Goal: Task Accomplishment & Management: Use online tool/utility

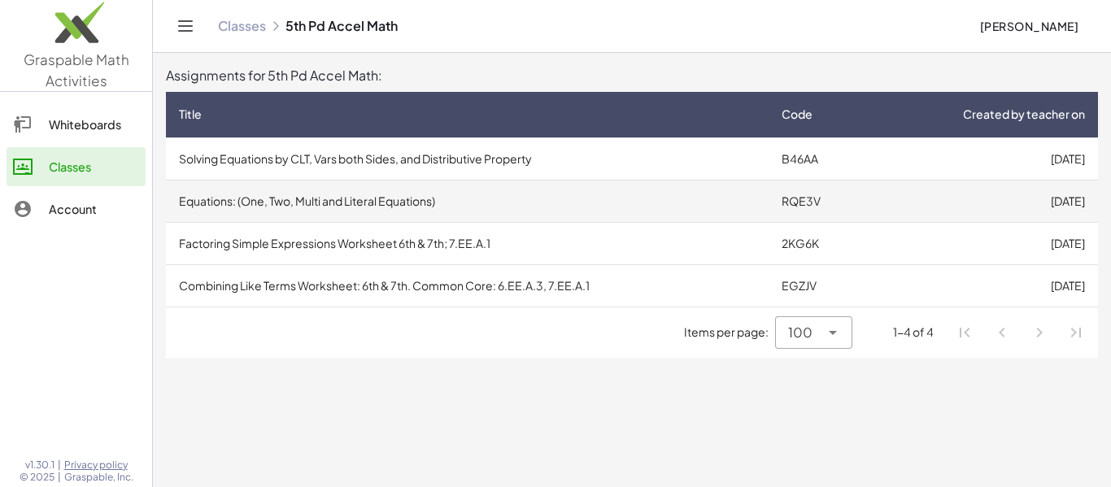
click at [1039, 205] on td "[DATE]" at bounding box center [984, 201] width 228 height 42
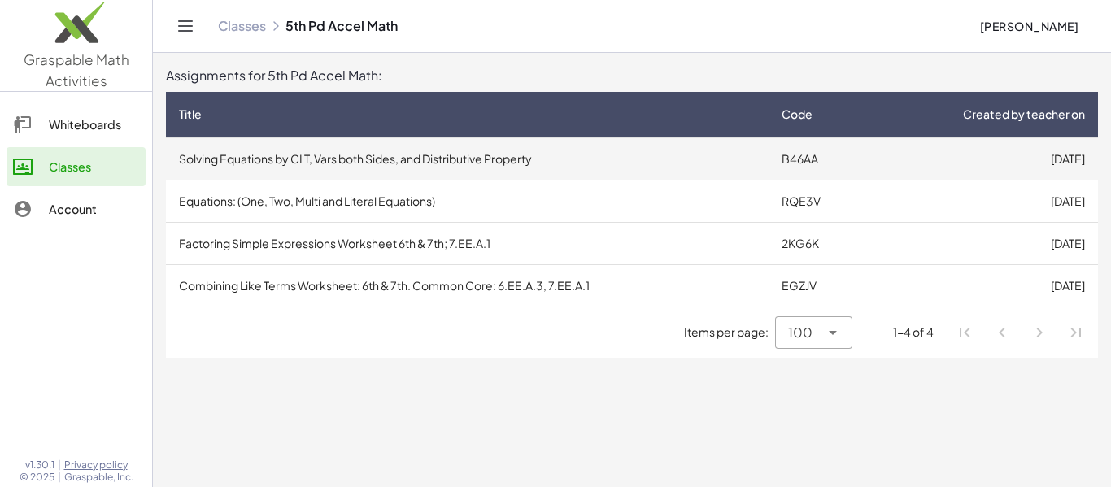
click at [1045, 164] on td "[DATE]" at bounding box center [984, 158] width 228 height 42
click at [1057, 155] on td "[DATE]" at bounding box center [984, 158] width 228 height 42
click at [229, 153] on td "Solving Equations by CLT, Vars both Sides, and Distributive Property" at bounding box center [467, 158] width 603 height 42
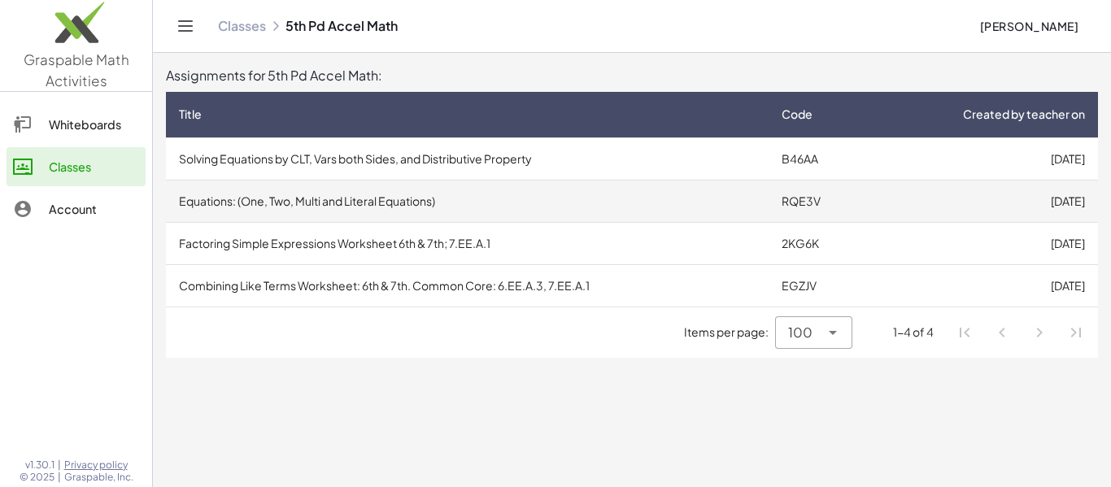
click at [442, 210] on td "Equations: (One, Two, Multi and Literal Equations)" at bounding box center [467, 201] width 603 height 42
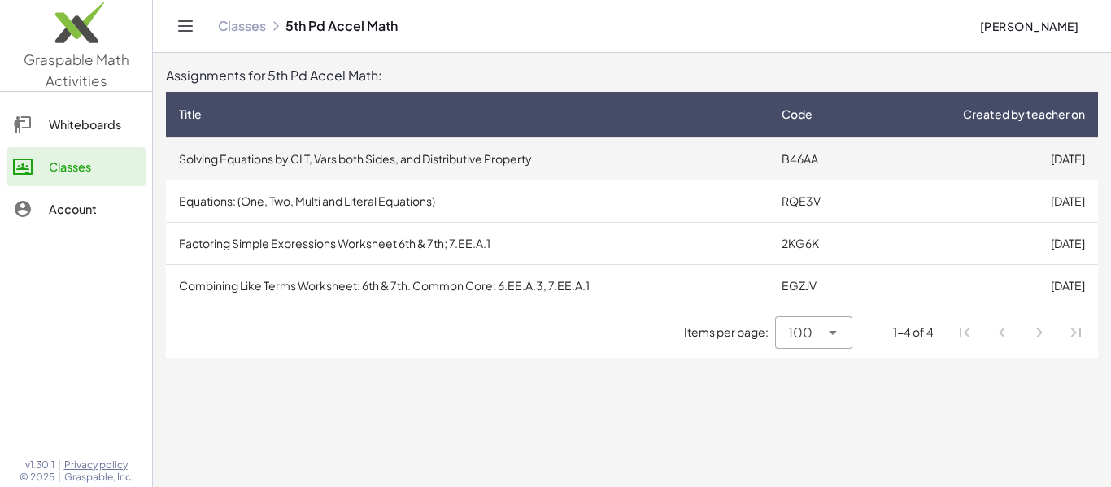
click at [664, 168] on td "Solving Equations by CLT, Vars both Sides, and Distributive Property" at bounding box center [467, 158] width 603 height 42
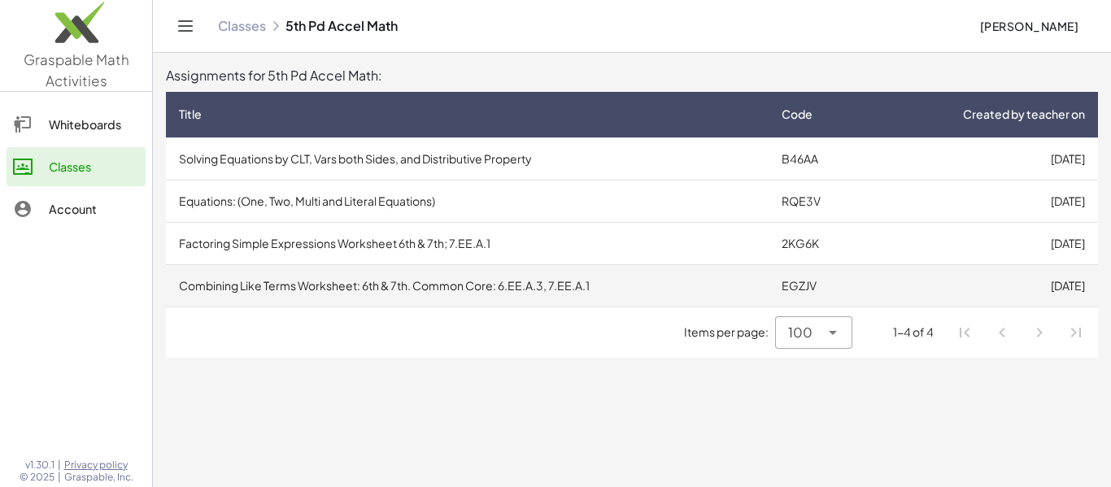
click at [232, 295] on td "Combining Like Terms Worksheet: 6th & 7th. Common Core: 6.EE.A.3, 7.EE.A.1" at bounding box center [467, 285] width 603 height 42
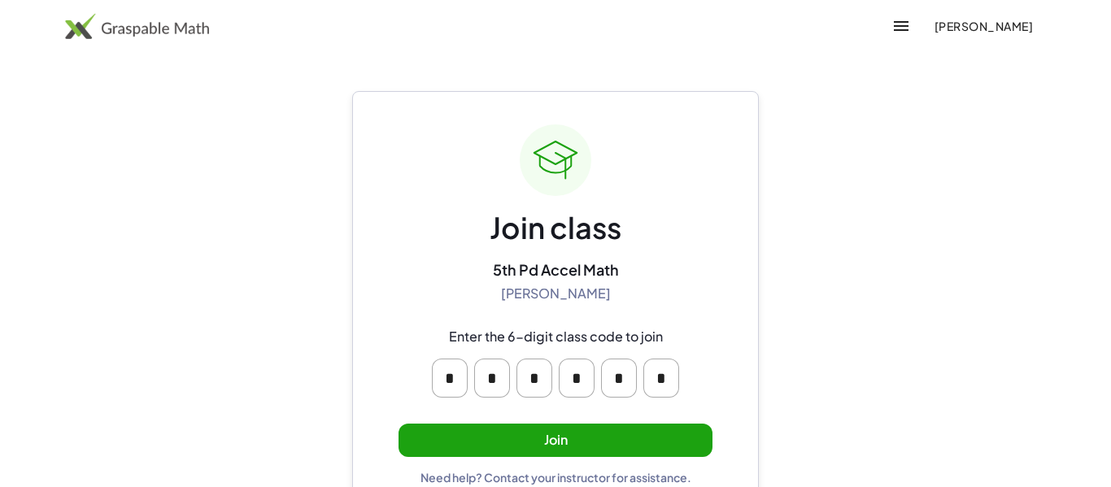
click at [560, 430] on button "Join" at bounding box center [556, 440] width 314 height 33
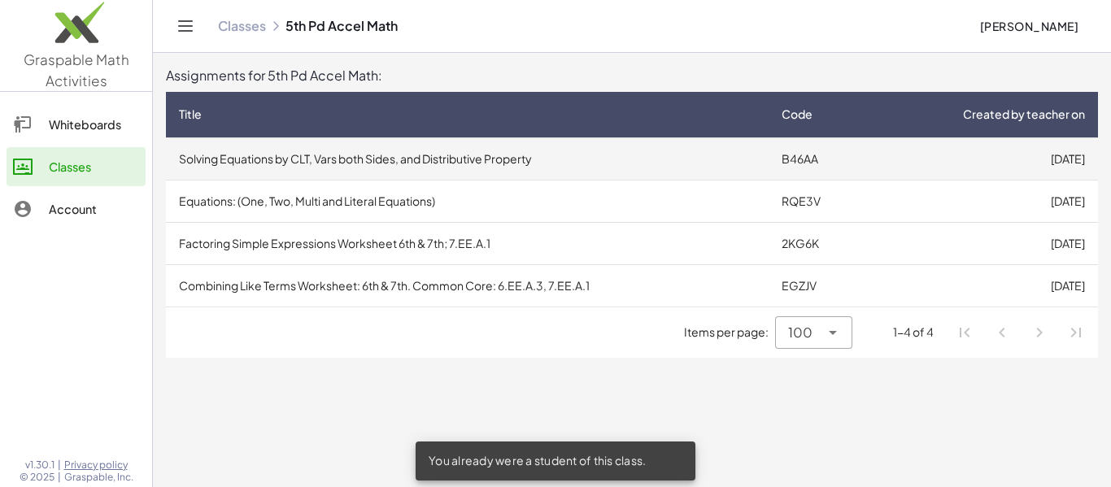
click at [500, 161] on td "Solving Equations by CLT, Vars both Sides, and Distributive Property" at bounding box center [467, 158] width 603 height 42
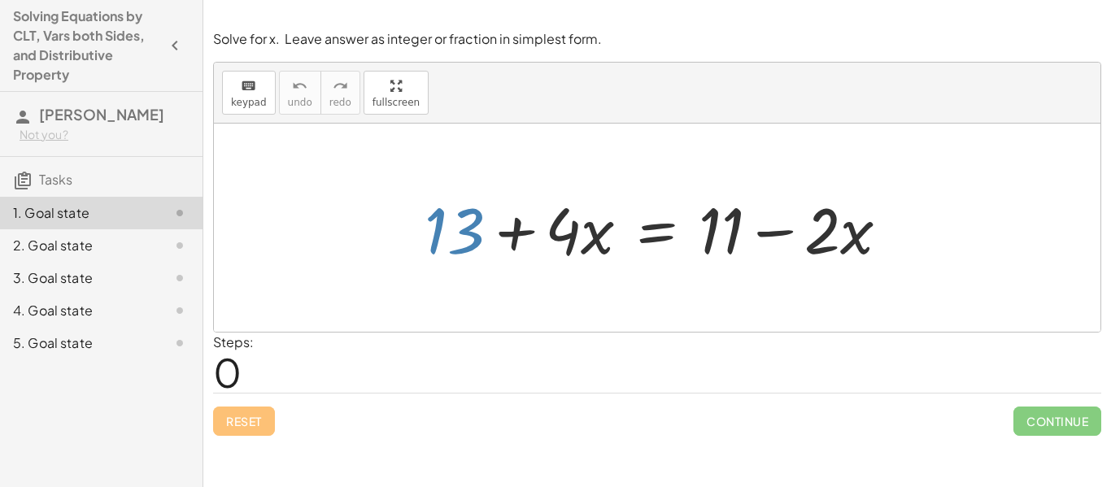
click at [473, 229] on div at bounding box center [663, 228] width 494 height 84
drag, startPoint x: 817, startPoint y: 233, endPoint x: 877, endPoint y: 242, distance: 60.7
click at [877, 242] on div at bounding box center [663, 228] width 494 height 84
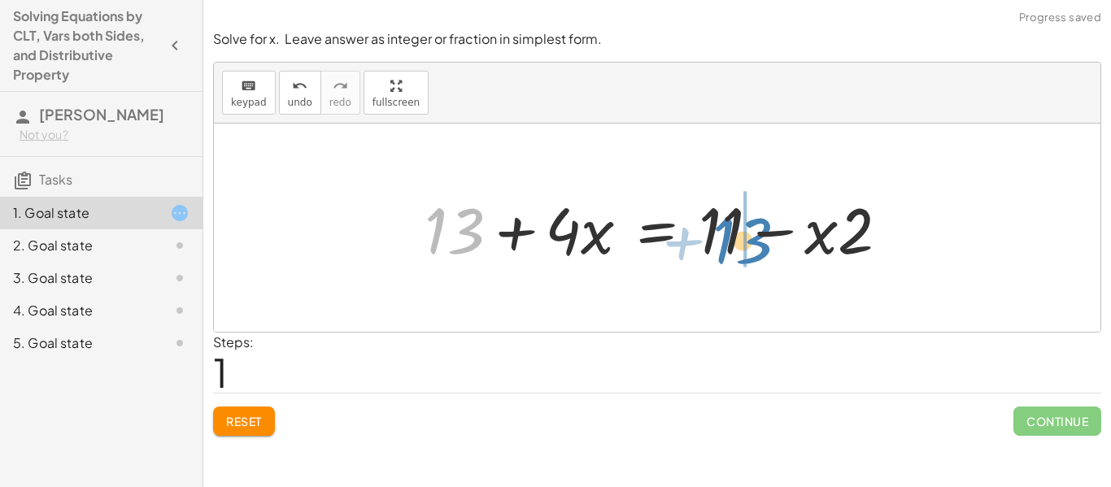
drag, startPoint x: 468, startPoint y: 226, endPoint x: 753, endPoint y: 236, distance: 285.6
click at [753, 236] on div at bounding box center [663, 228] width 494 height 84
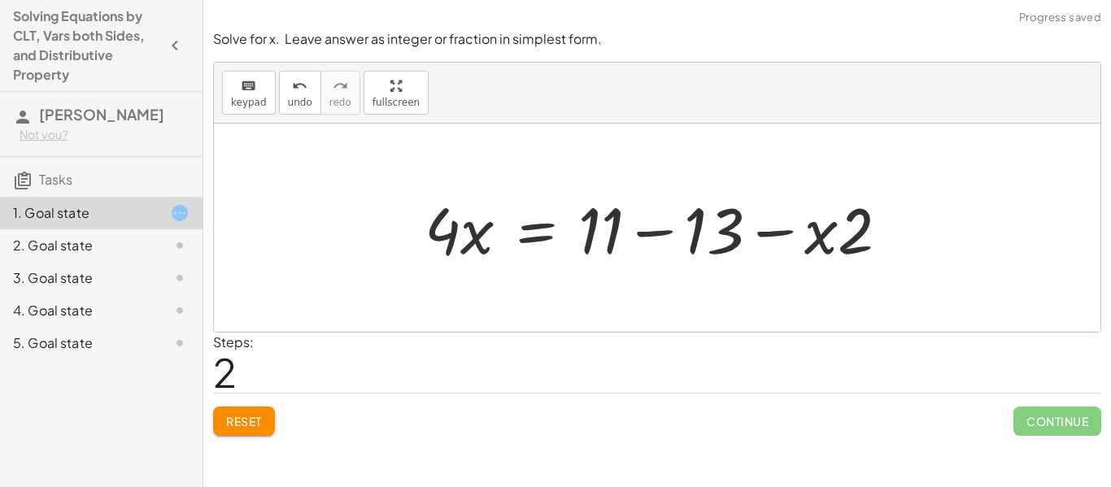
click at [656, 239] on div at bounding box center [663, 228] width 494 height 84
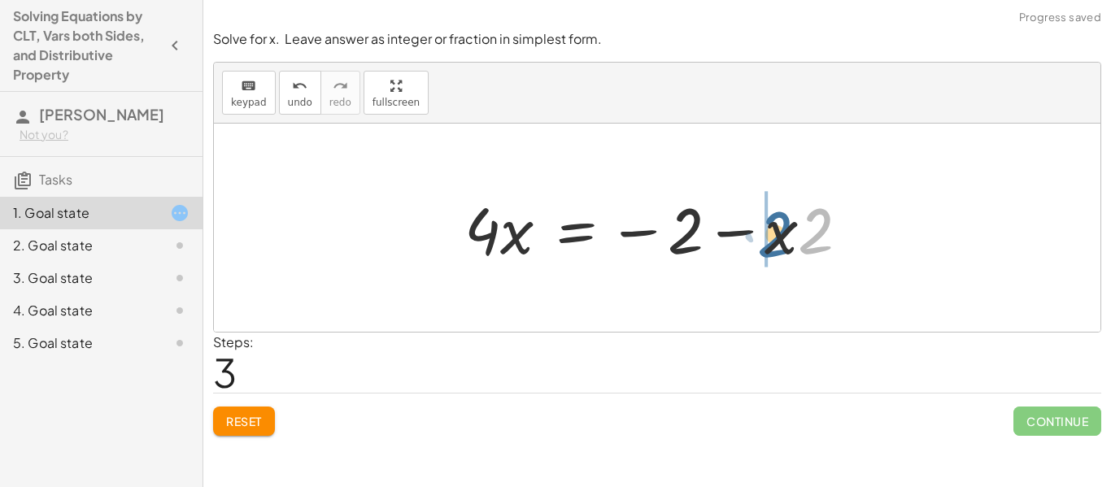
drag, startPoint x: 808, startPoint y: 231, endPoint x: 762, endPoint y: 237, distance: 46.8
click at [762, 237] on div at bounding box center [663, 228] width 414 height 84
drag, startPoint x: 798, startPoint y: 236, endPoint x: 787, endPoint y: 268, distance: 33.4
click at [787, 268] on div at bounding box center [663, 228] width 414 height 84
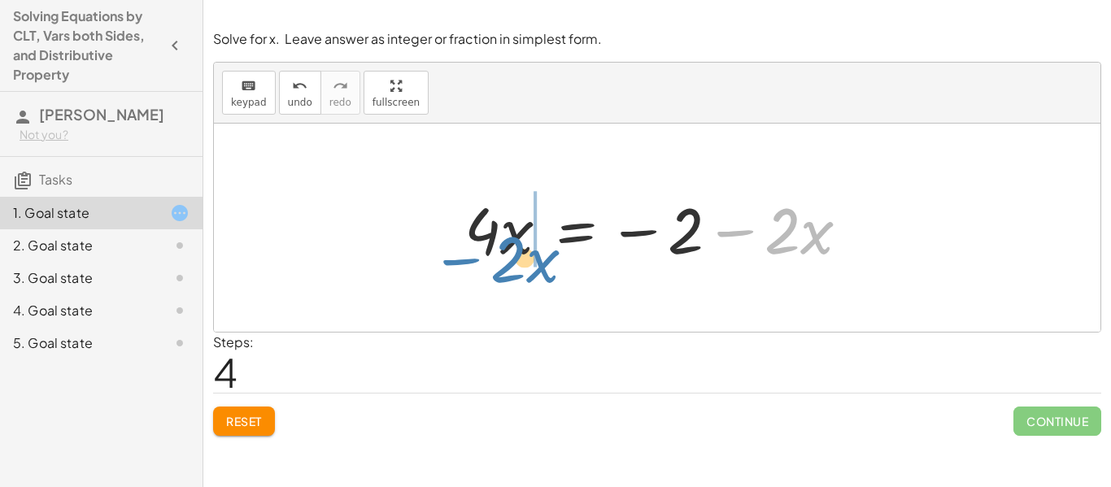
drag, startPoint x: 738, startPoint y: 236, endPoint x: 464, endPoint y: 264, distance: 275.6
click at [464, 264] on div at bounding box center [663, 228] width 414 height 84
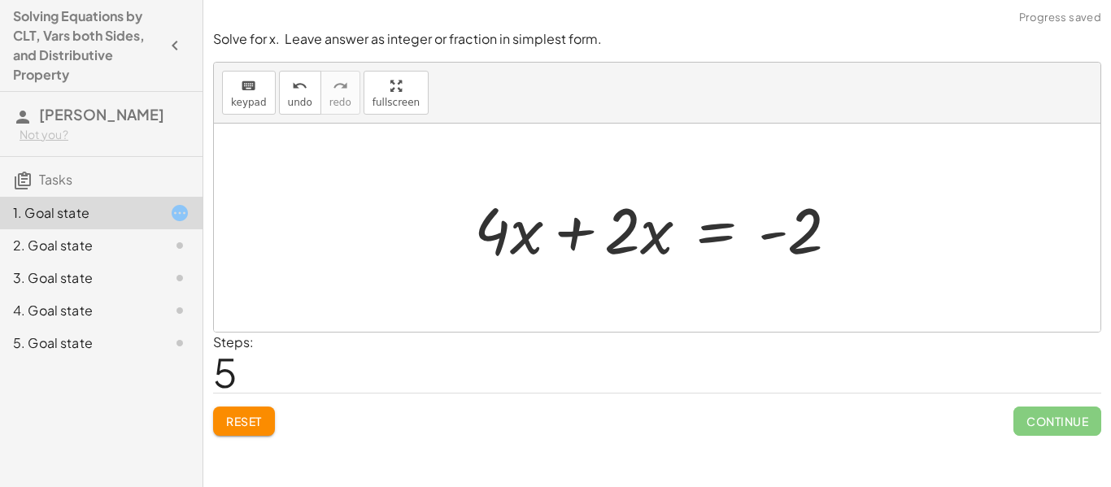
click at [572, 228] on div at bounding box center [663, 228] width 394 height 84
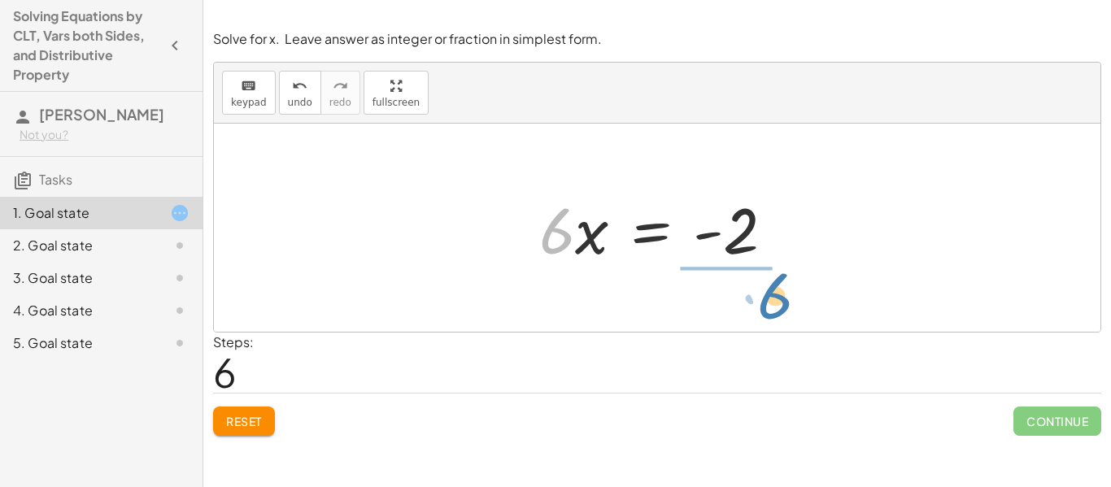
drag, startPoint x: 565, startPoint y: 242, endPoint x: 788, endPoint y: 307, distance: 232.2
click at [788, 307] on div "+ 13 + · 4 · x = + 11 − · 2 · x + 13 + · 4 · x = + 11 − · x · 2 · 4 · x = + 11 …" at bounding box center [657, 228] width 887 height 208
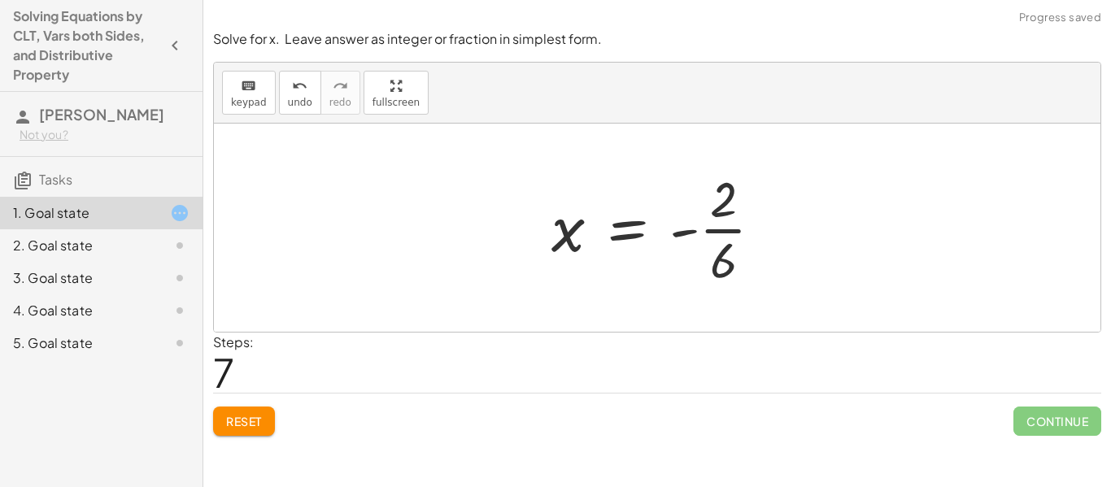
click at [701, 228] on div at bounding box center [663, 227] width 241 height 125
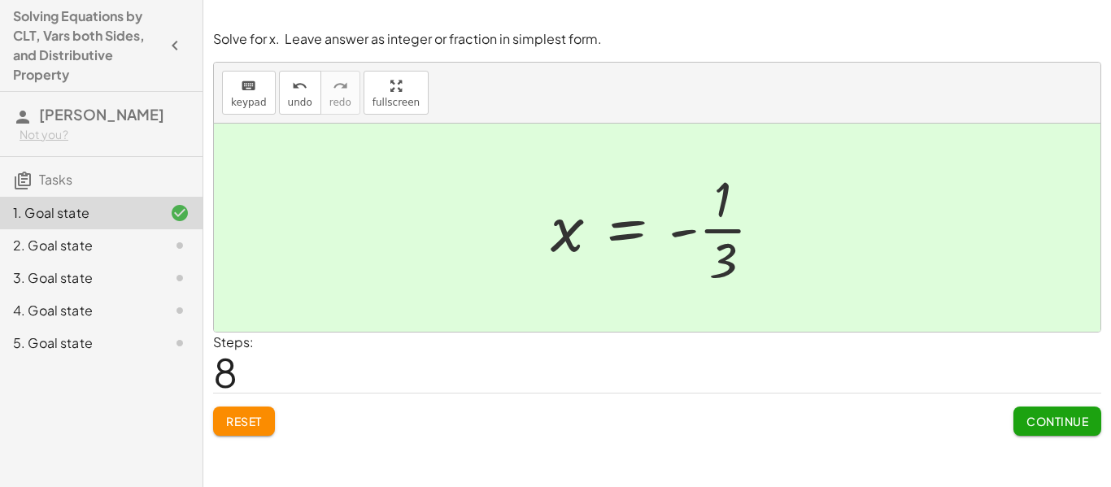
click at [1065, 420] on span "Continue" at bounding box center [1057, 421] width 62 height 15
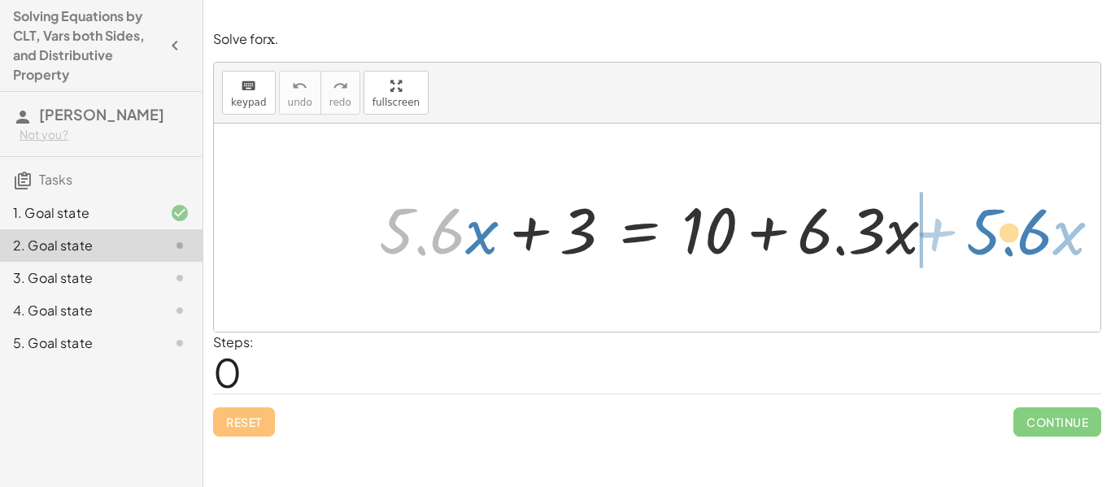
drag, startPoint x: 394, startPoint y: 239, endPoint x: 981, endPoint y: 239, distance: 587.2
click at [981, 239] on div "· 5.6 + · x + · 5.6 · x + 3 = + 10 + · 6.3 · x" at bounding box center [657, 228] width 887 height 208
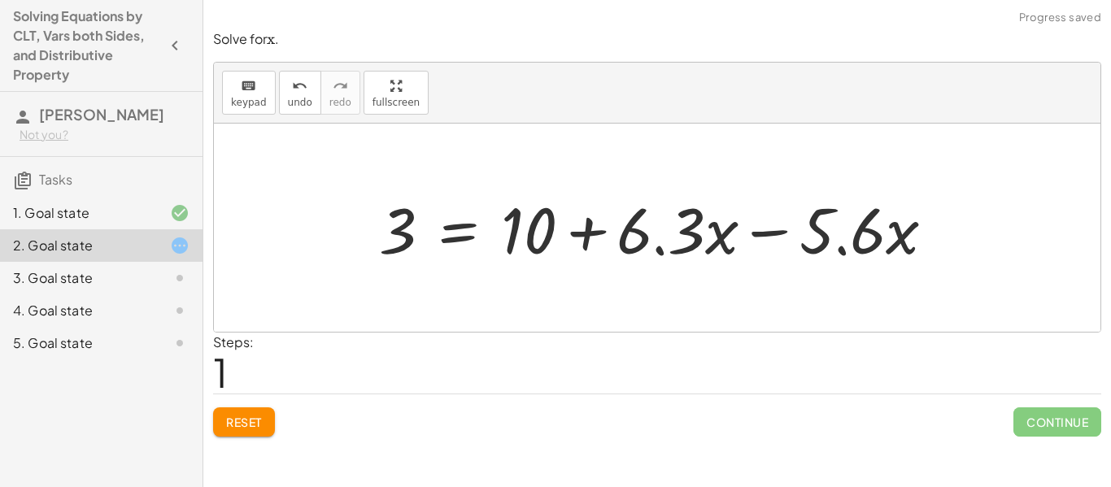
click at [776, 232] on div at bounding box center [663, 228] width 585 height 84
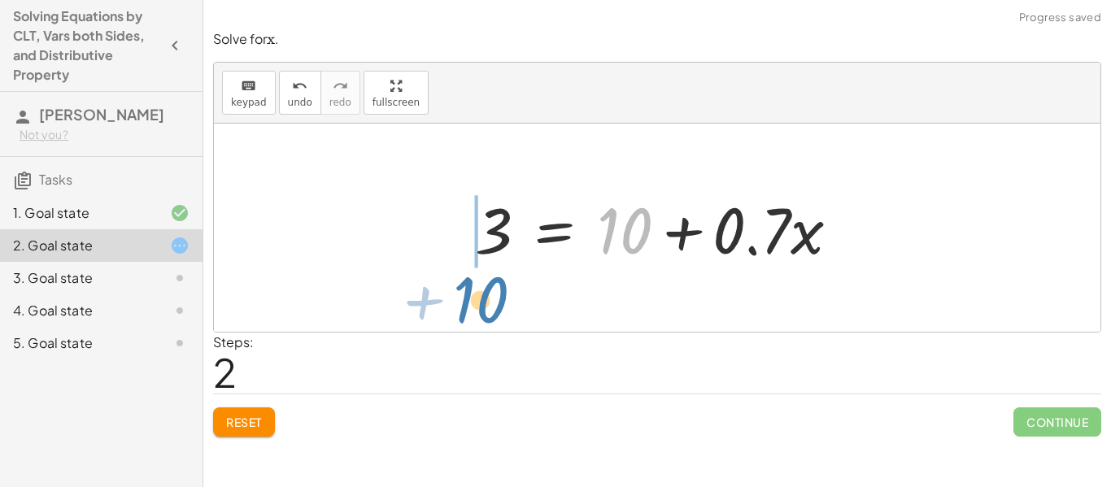
drag, startPoint x: 630, startPoint y: 216, endPoint x: 488, endPoint y: 277, distance: 153.8
click at [488, 277] on div "+ · 5.6 · x + 3 = + 10 + · 6.3 · x 3 = + 10 + · 6.3 · x − · 5.6 · x + 10 3 = + …" at bounding box center [657, 228] width 887 height 208
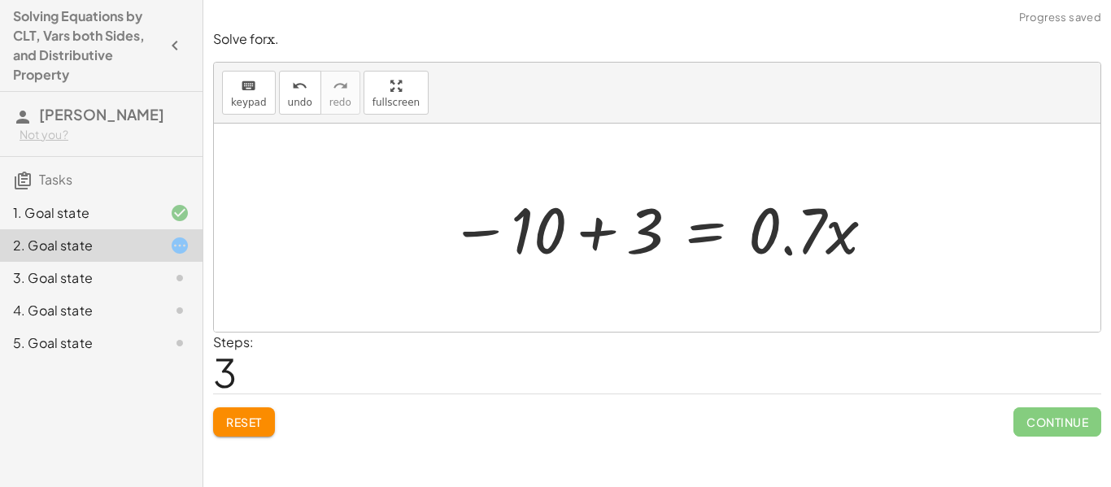
click at [597, 236] on div at bounding box center [663, 228] width 443 height 84
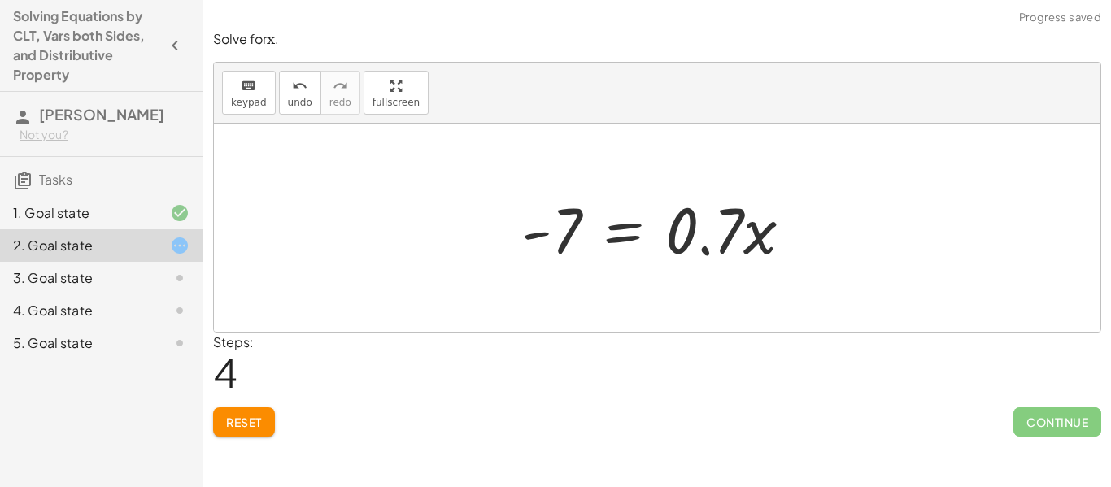
click at [643, 237] on div at bounding box center [663, 228] width 300 height 84
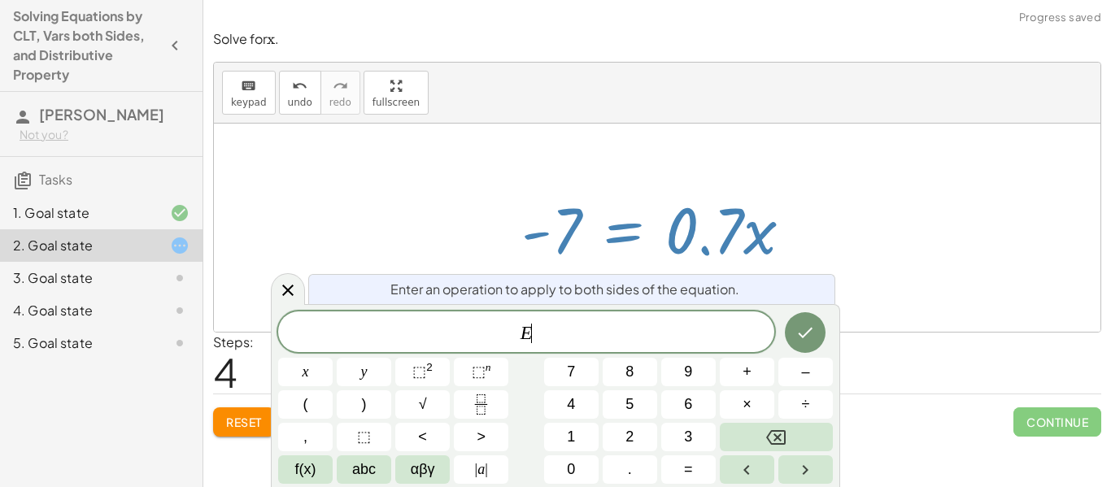
scroll to position [1, 0]
click at [869, 130] on div at bounding box center [657, 228] width 887 height 208
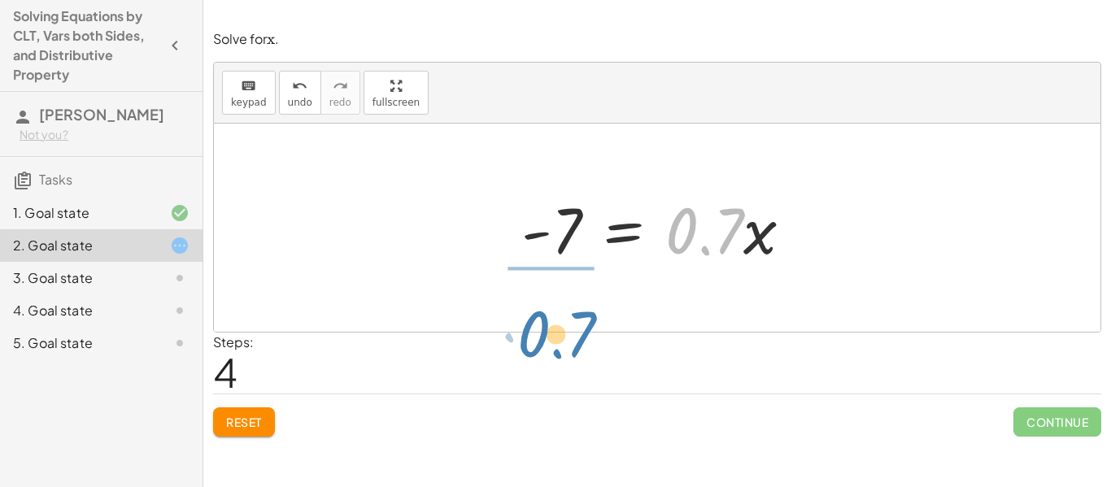
drag, startPoint x: 697, startPoint y: 237, endPoint x: 542, endPoint y: 329, distance: 179.8
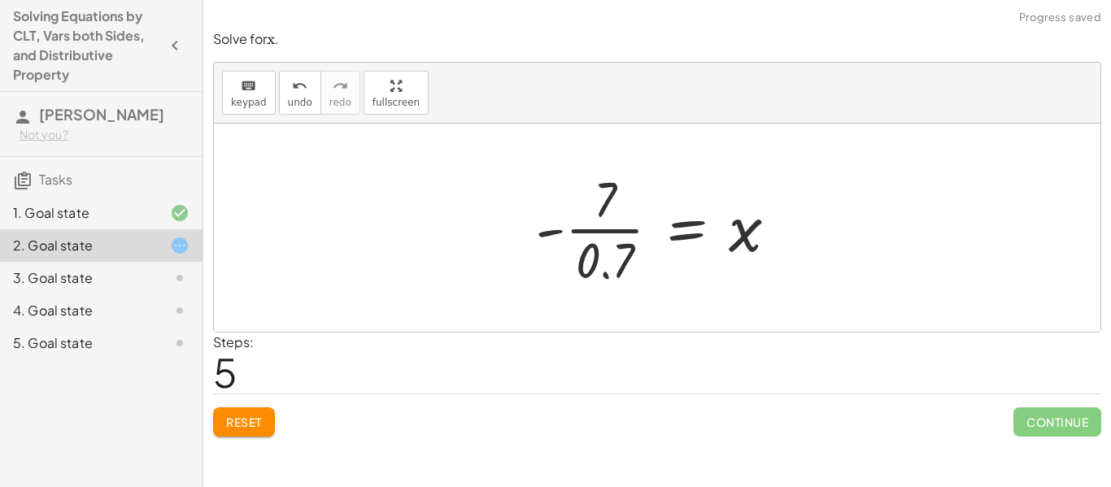
click at [577, 231] on div at bounding box center [663, 227] width 272 height 125
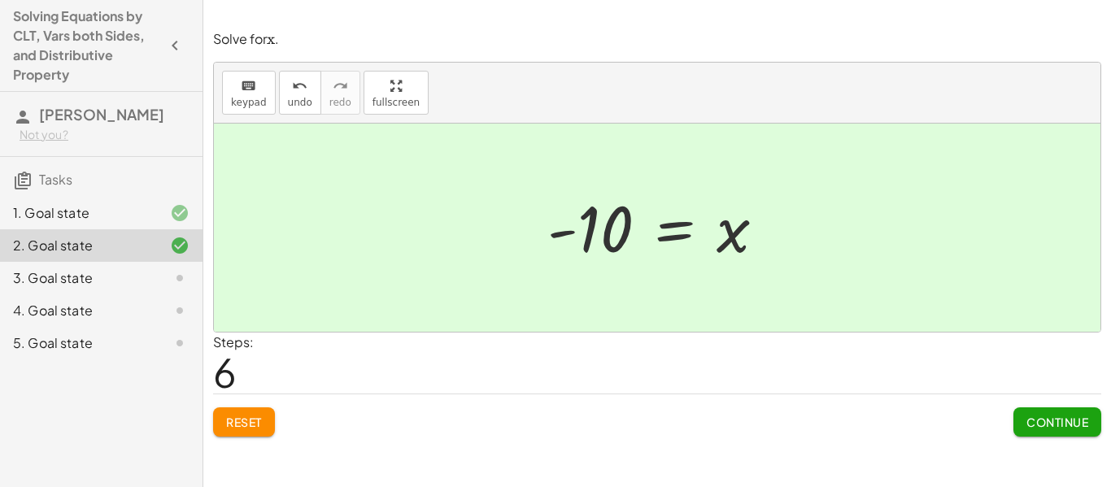
click at [1030, 426] on span "Continue" at bounding box center [1057, 422] width 62 height 15
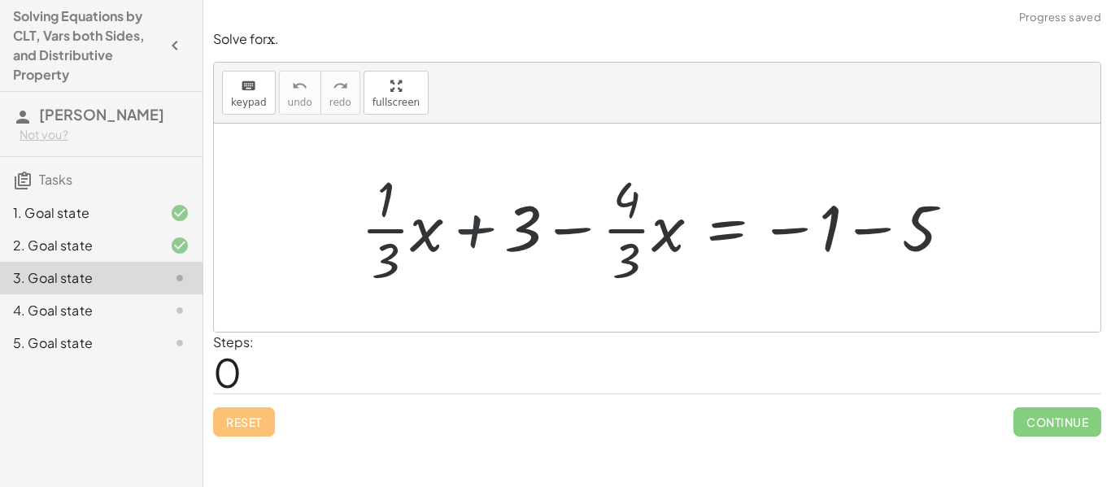
click at [480, 229] on div at bounding box center [663, 227] width 621 height 125
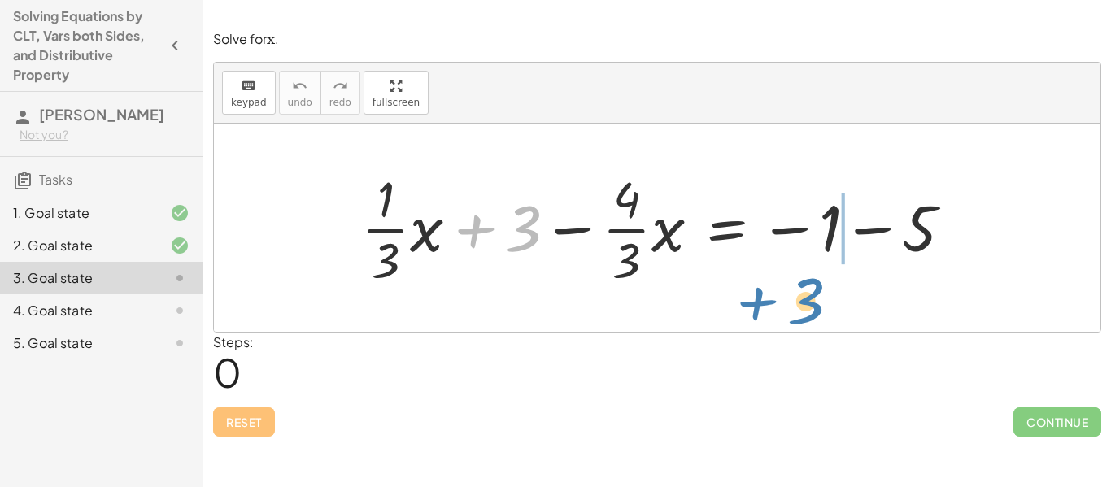
drag, startPoint x: 468, startPoint y: 224, endPoint x: 782, endPoint y: 281, distance: 319.1
click at [782, 281] on div at bounding box center [663, 227] width 621 height 125
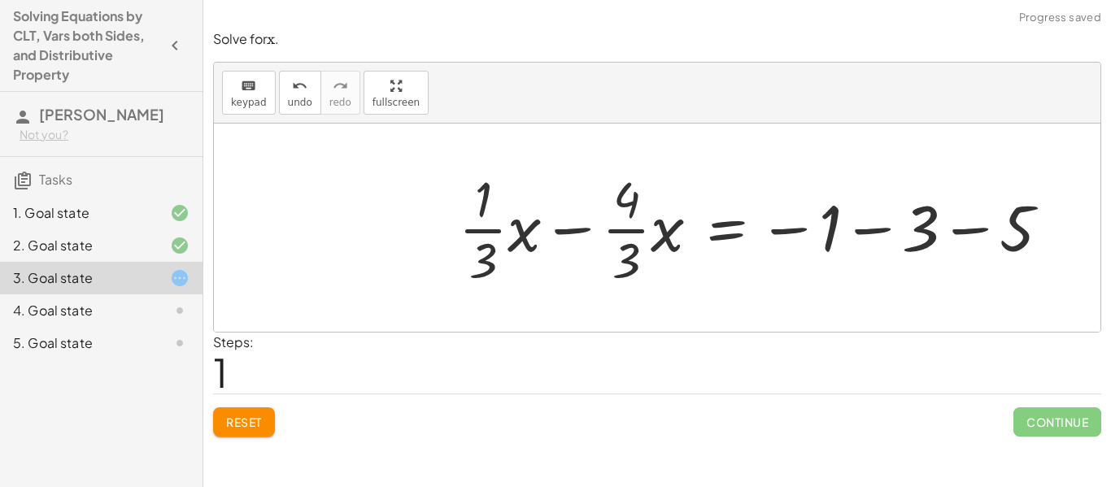
click at [581, 224] on div at bounding box center [761, 227] width 621 height 125
click at [577, 234] on div at bounding box center [761, 227] width 621 height 125
click at [860, 230] on div at bounding box center [761, 227] width 621 height 125
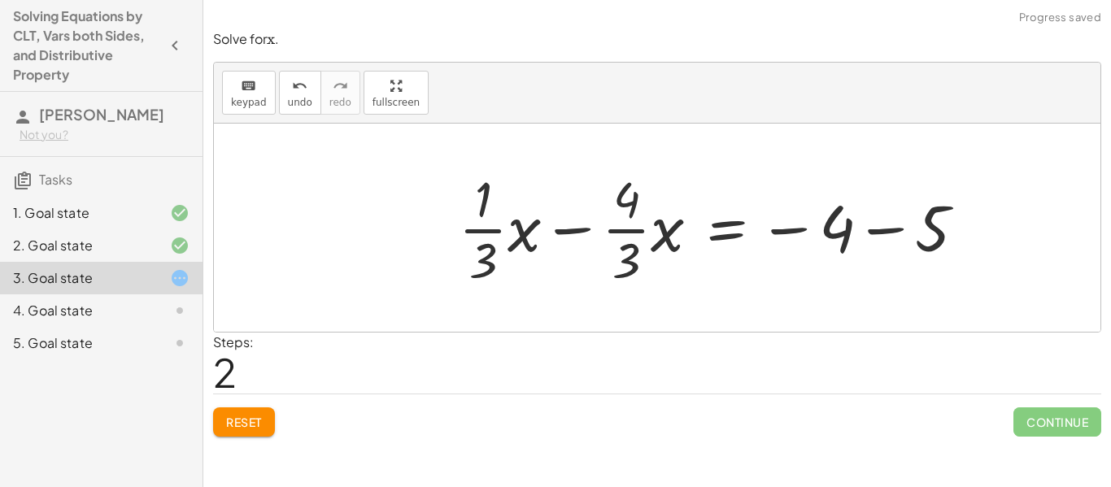
click at [870, 233] on div at bounding box center [719, 227] width 536 height 125
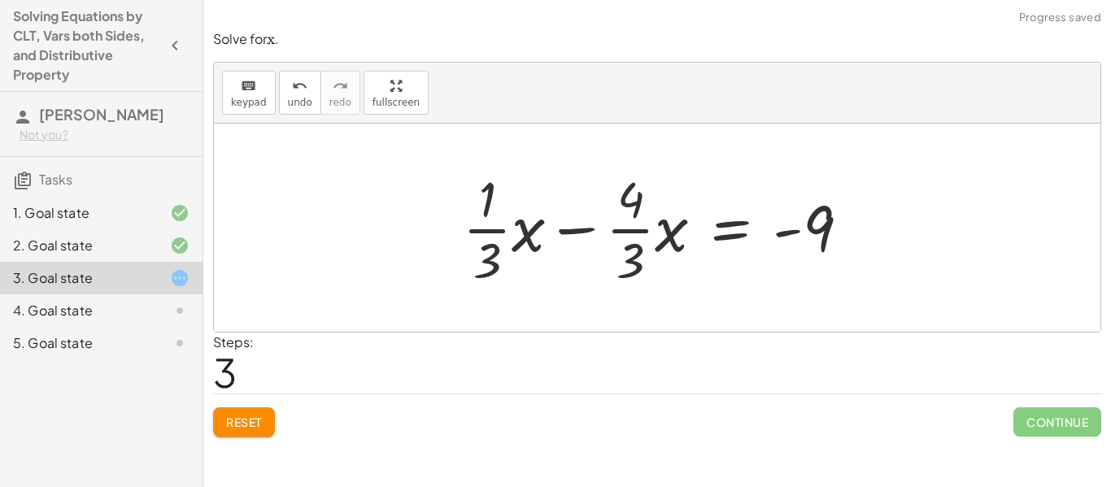
click at [583, 231] on div at bounding box center [663, 227] width 416 height 125
drag, startPoint x: 480, startPoint y: 264, endPoint x: 406, endPoint y: 220, distance: 85.6
drag, startPoint x: 479, startPoint y: 259, endPoint x: 536, endPoint y: 221, distance: 68.6
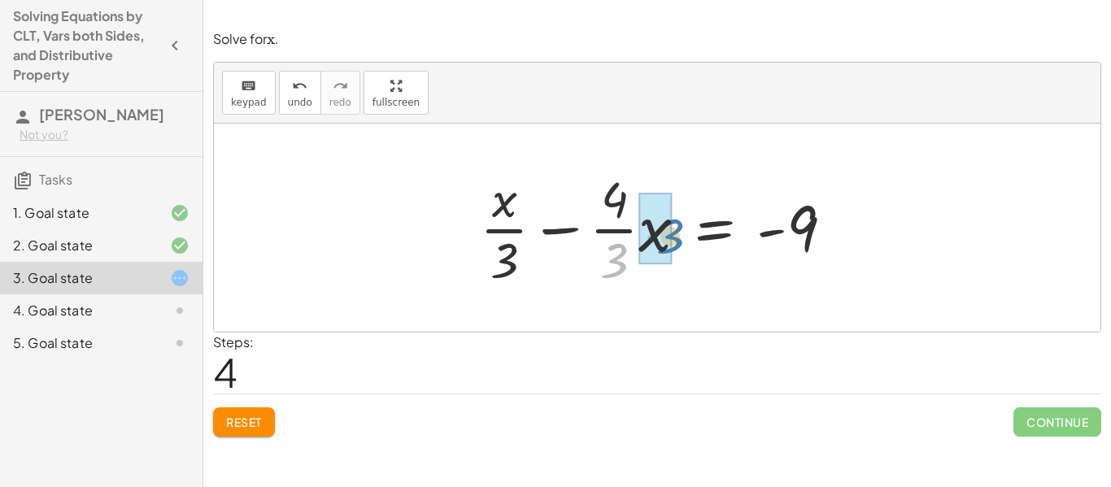
drag, startPoint x: 614, startPoint y: 255, endPoint x: 671, endPoint y: 229, distance: 62.3
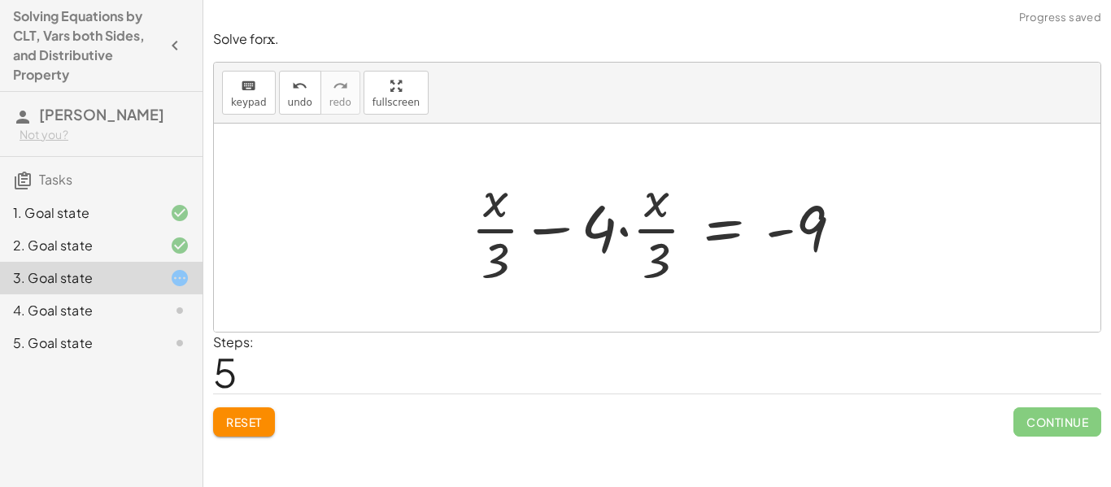
click at [624, 231] on div at bounding box center [663, 227] width 401 height 125
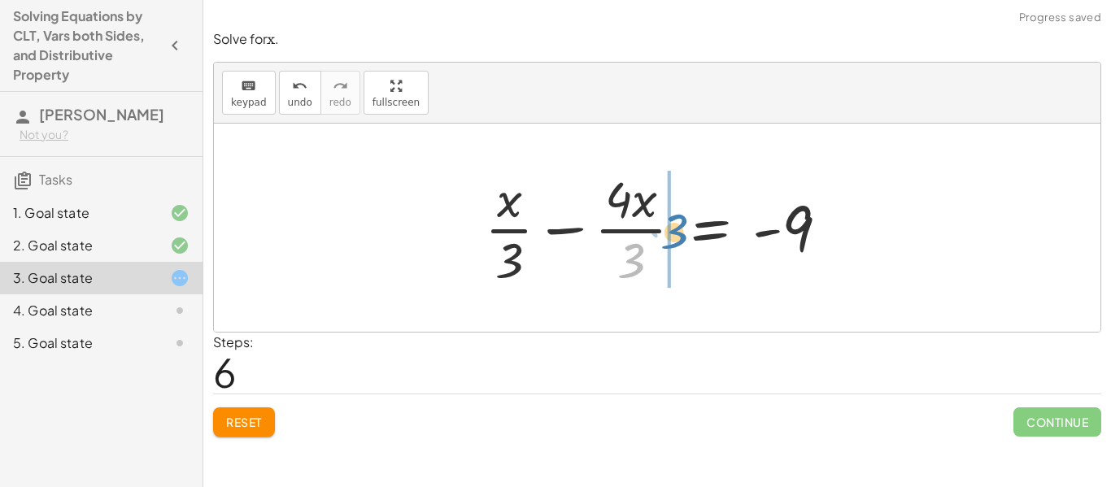
drag, startPoint x: 628, startPoint y: 251, endPoint x: 672, endPoint y: 221, distance: 53.2
click at [672, 221] on div at bounding box center [663, 227] width 373 height 125
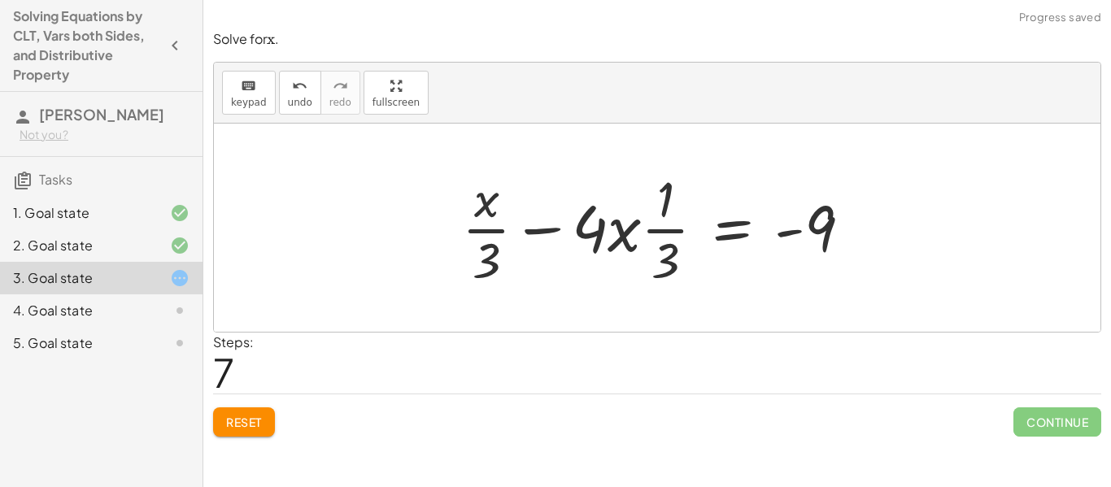
click at [665, 231] on div at bounding box center [663, 227] width 419 height 125
click at [626, 233] on div at bounding box center [663, 227] width 419 height 125
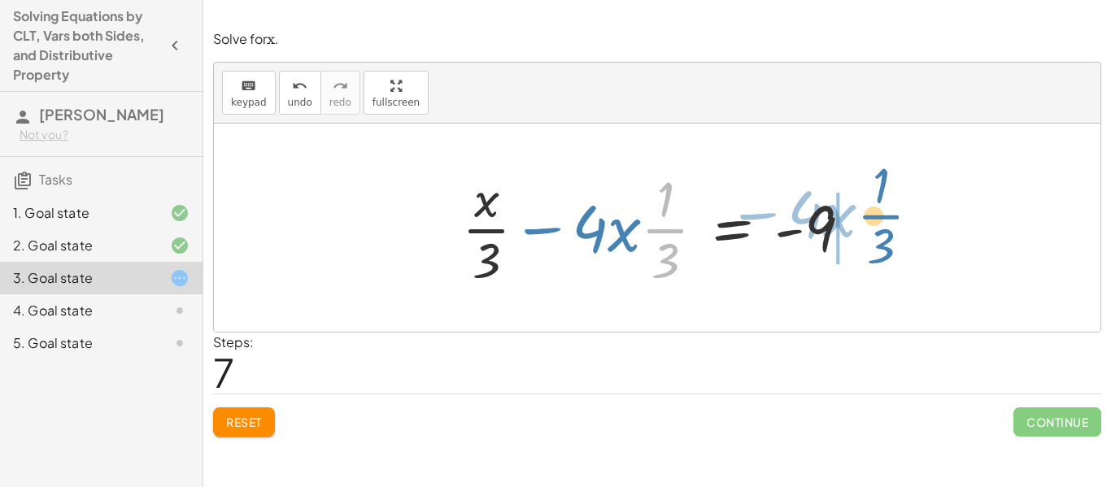
drag, startPoint x: 656, startPoint y: 233, endPoint x: 878, endPoint y: 219, distance: 221.7
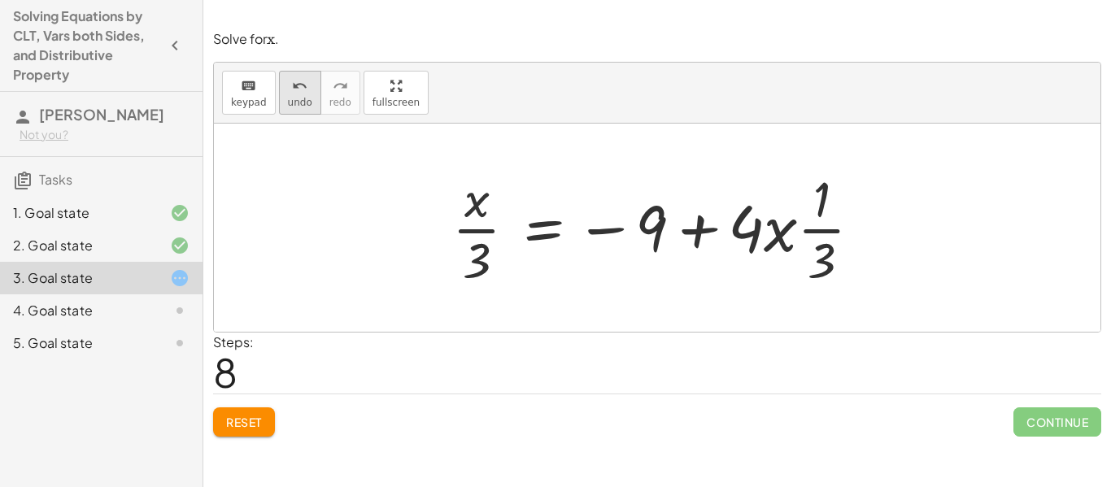
click at [292, 92] on icon "undo" at bounding box center [299, 86] width 15 height 20
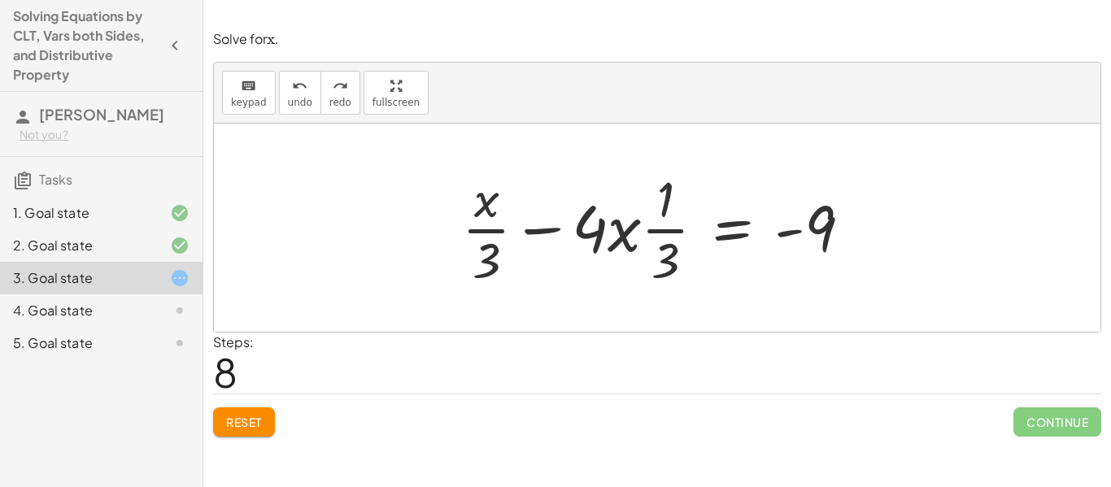
click at [659, 224] on div at bounding box center [663, 227] width 419 height 125
click at [630, 230] on div at bounding box center [663, 227] width 419 height 125
click at [647, 232] on div at bounding box center [663, 227] width 419 height 125
click at [552, 233] on div at bounding box center [663, 227] width 419 height 125
click at [542, 232] on div at bounding box center [663, 227] width 419 height 125
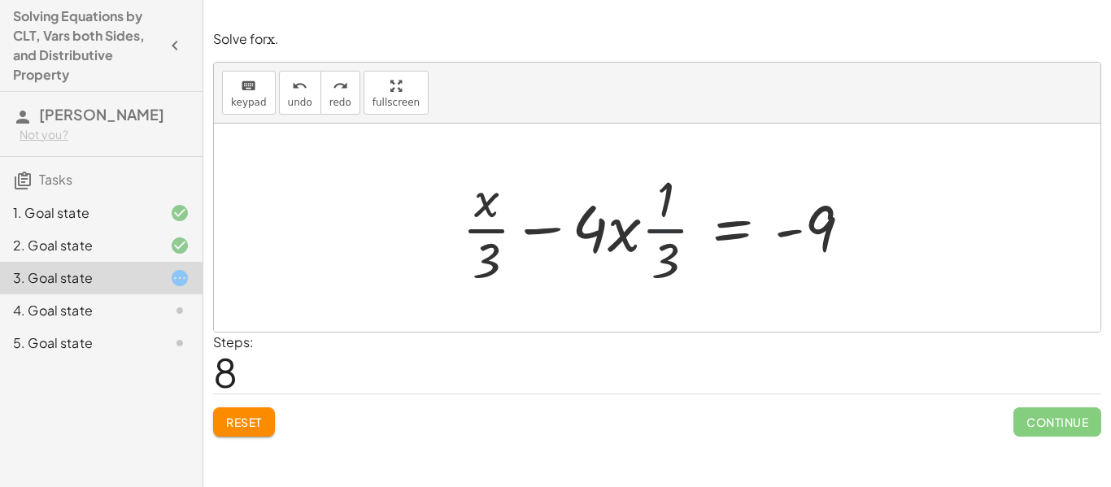
drag, startPoint x: 664, startPoint y: 227, endPoint x: 668, endPoint y: 245, distance: 18.2
click at [668, 245] on div at bounding box center [663, 227] width 419 height 125
drag, startPoint x: 665, startPoint y: 246, endPoint x: 677, endPoint y: 192, distance: 55.7
click at [677, 192] on div at bounding box center [663, 227] width 419 height 125
drag, startPoint x: 664, startPoint y: 260, endPoint x: 868, endPoint y: 232, distance: 206.1
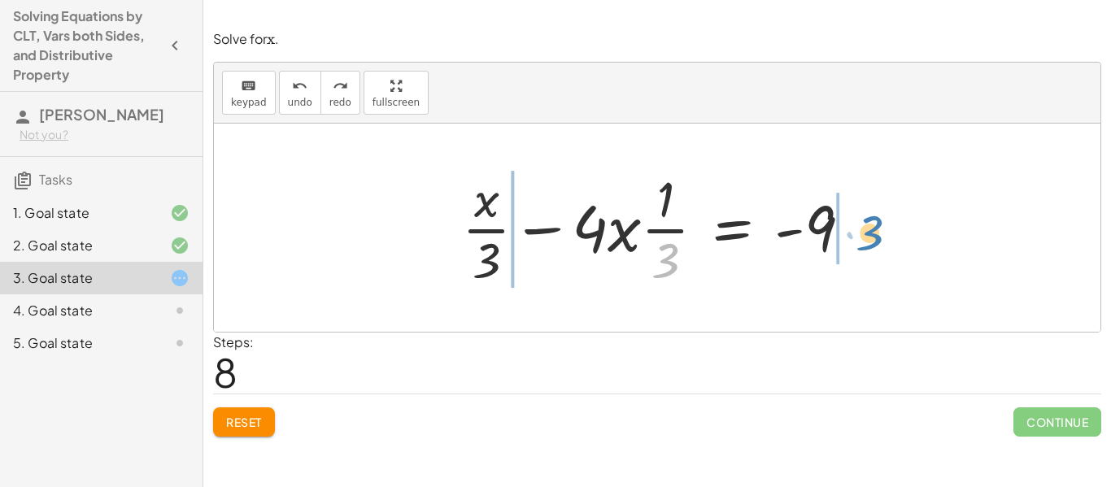
click at [868, 232] on div at bounding box center [663, 227] width 419 height 125
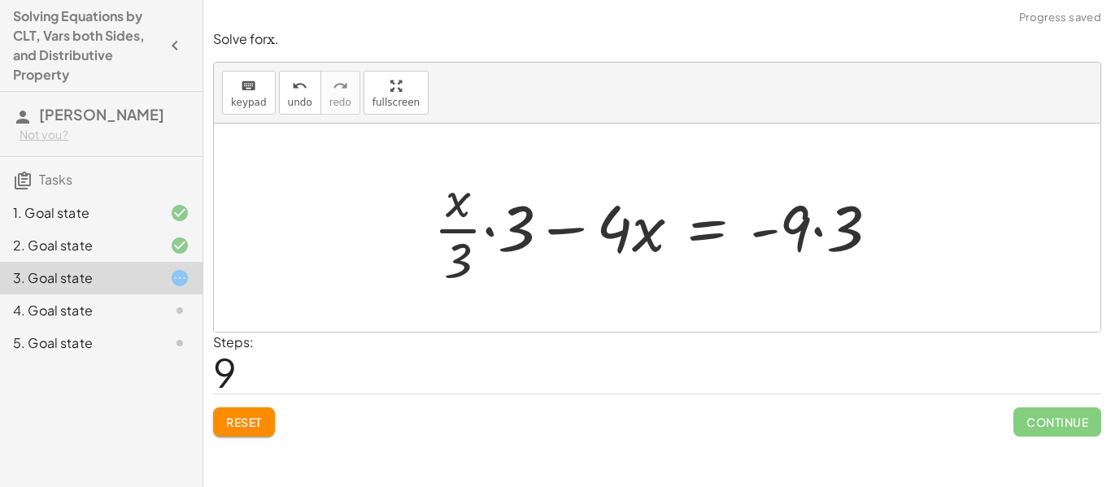
click at [814, 229] on div at bounding box center [662, 227] width 475 height 125
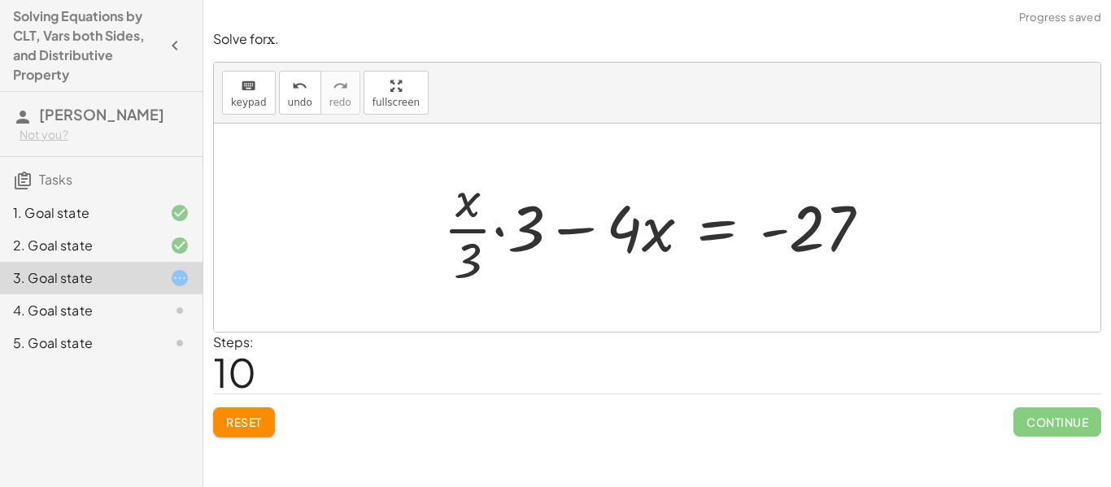
click at [502, 230] on div at bounding box center [663, 227] width 456 height 125
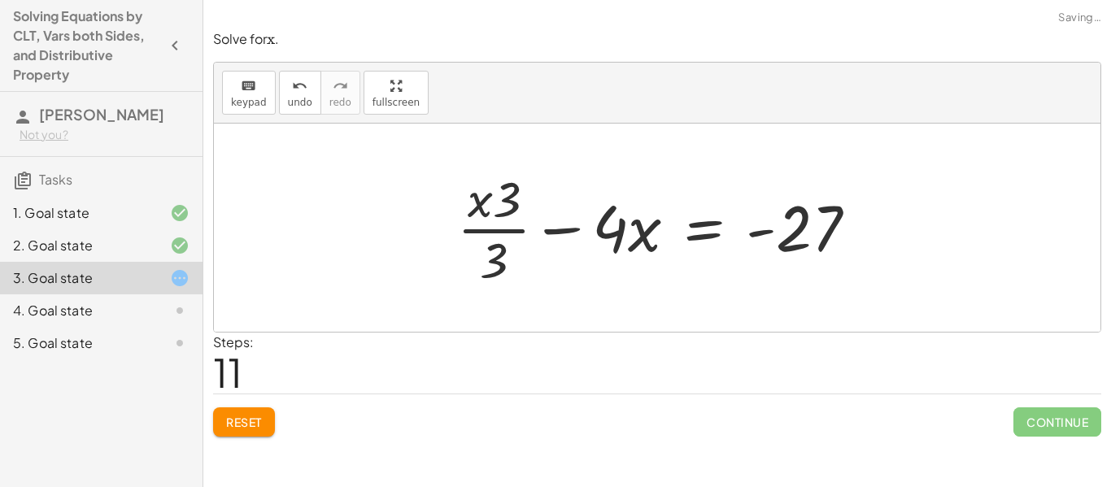
click at [505, 203] on div at bounding box center [663, 227] width 429 height 125
drag, startPoint x: 505, startPoint y: 203, endPoint x: 452, endPoint y: 207, distance: 53.0
click at [452, 207] on div at bounding box center [663, 227] width 429 height 125
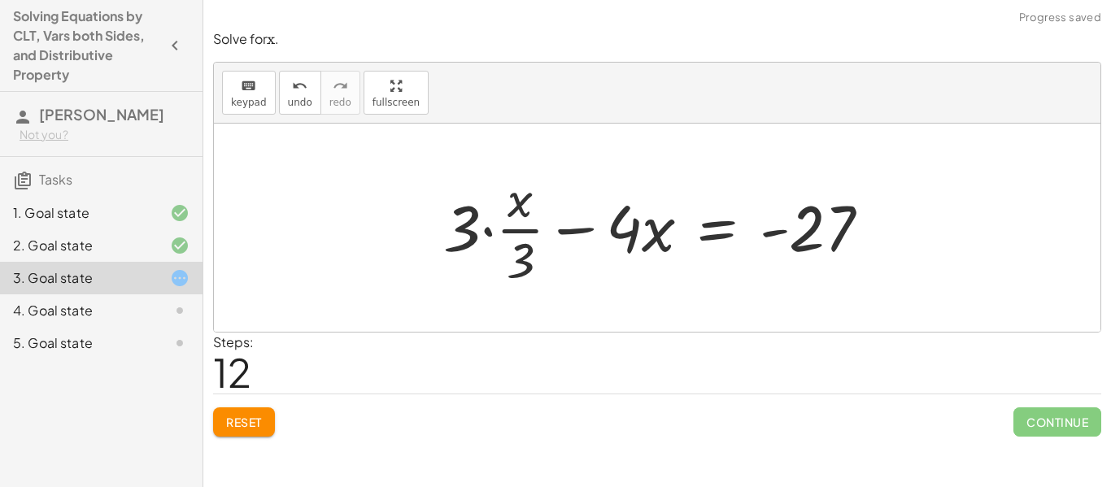
click at [512, 224] on div at bounding box center [663, 227] width 456 height 125
click at [487, 232] on div at bounding box center [663, 227] width 456 height 125
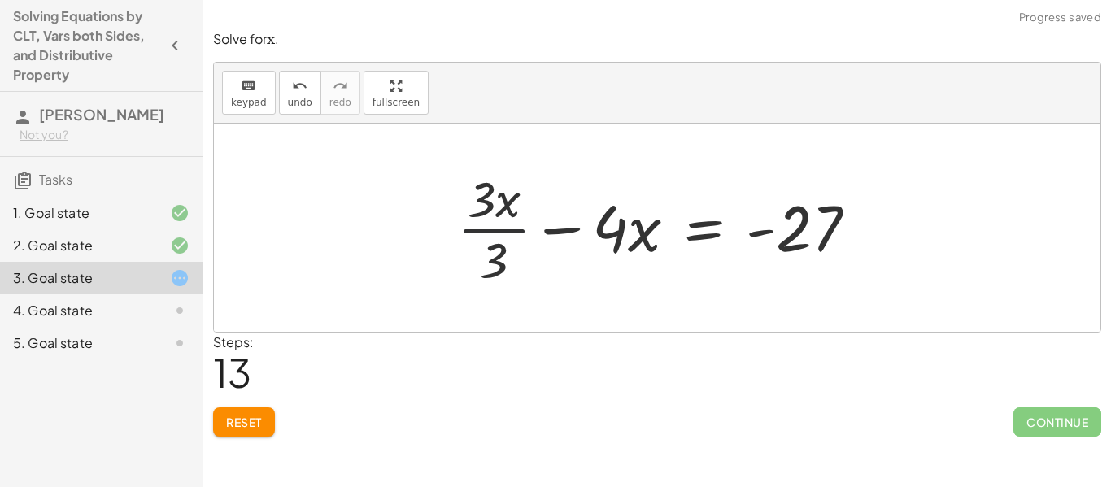
click at [509, 230] on div at bounding box center [663, 227] width 429 height 125
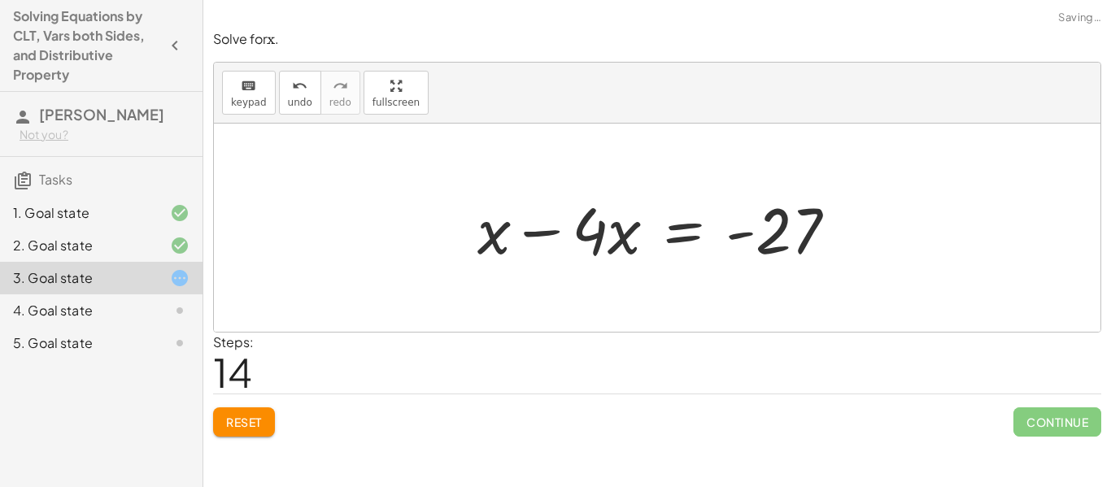
click at [544, 235] on div at bounding box center [663, 228] width 388 height 84
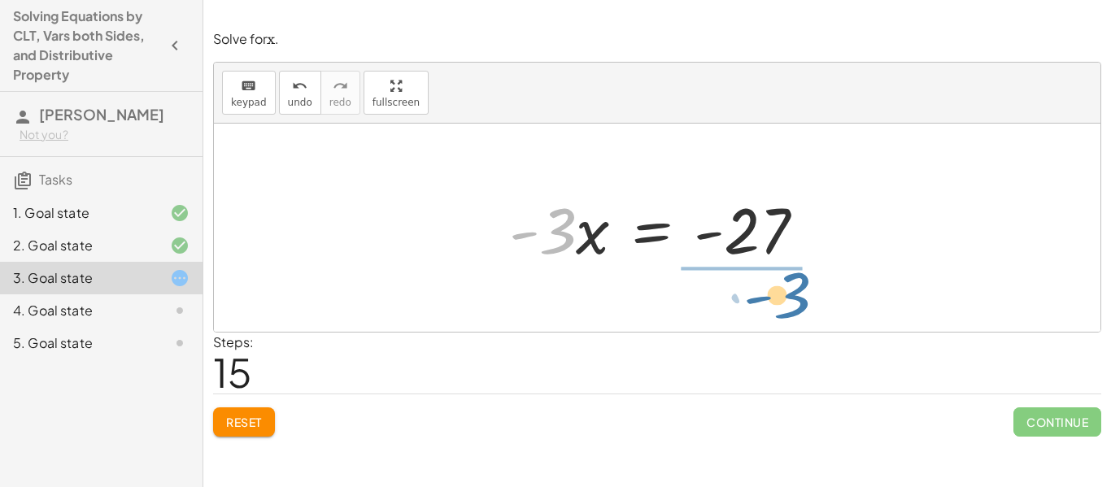
drag, startPoint x: 570, startPoint y: 249, endPoint x: 843, endPoint y: 321, distance: 282.7
click at [843, 321] on div "+ · · 1 · 3 · x + 3 − · · 4 · 3 · x = − 1 − 5 + · · 1 · 3 · x − · · 4 · 3 · x =…" at bounding box center [657, 228] width 887 height 208
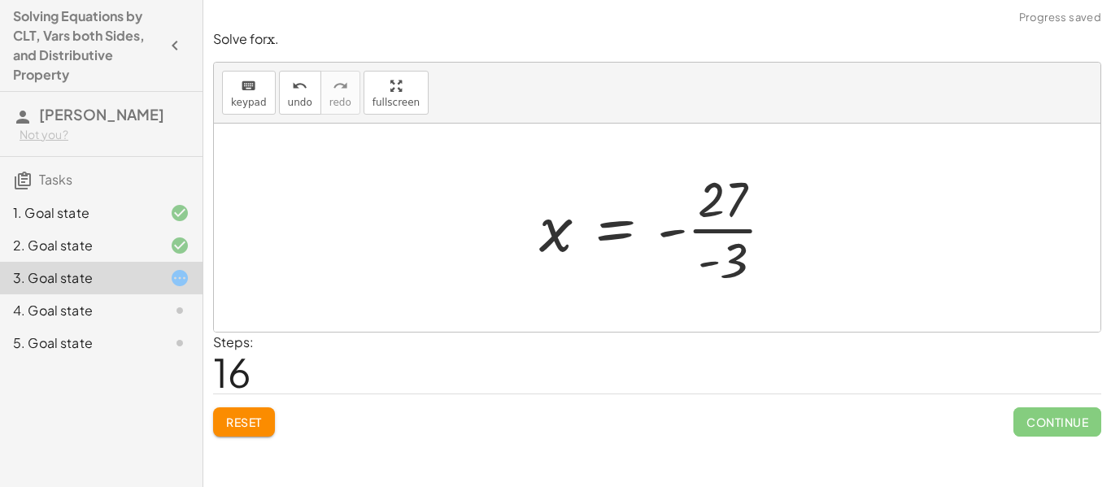
click at [743, 234] on div at bounding box center [663, 227] width 264 height 125
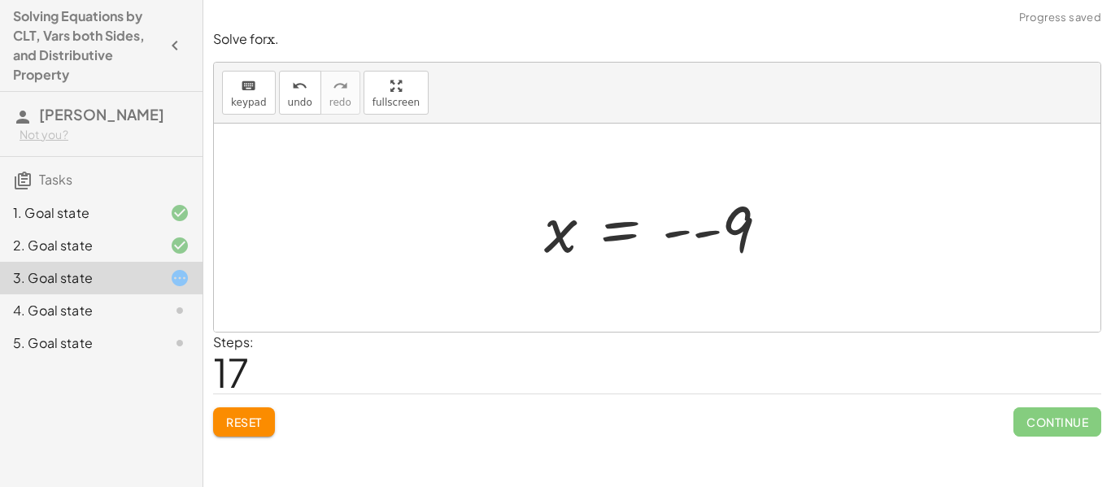
click at [682, 235] on div at bounding box center [663, 228] width 254 height 81
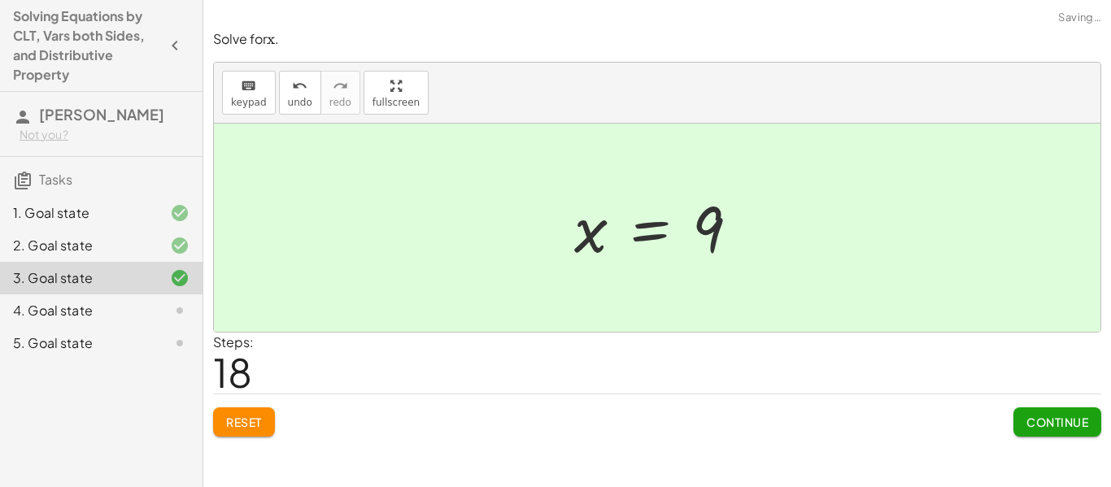
click at [254, 394] on div "Reset Continue" at bounding box center [657, 415] width 888 height 43
click at [235, 426] on span "Reset" at bounding box center [244, 422] width 36 height 15
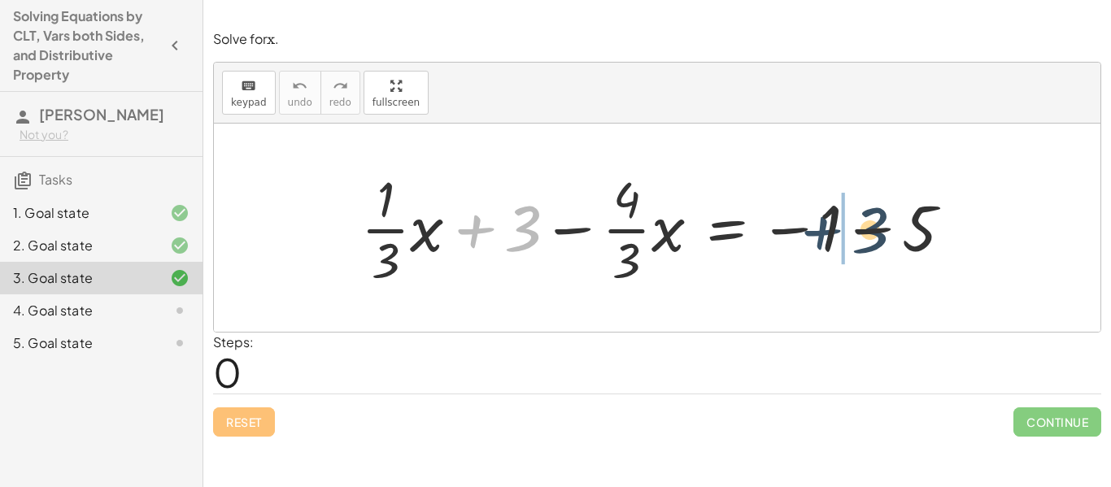
drag, startPoint x: 469, startPoint y: 239, endPoint x: 851, endPoint y: 229, distance: 381.6
click at [851, 229] on div at bounding box center [663, 227] width 621 height 125
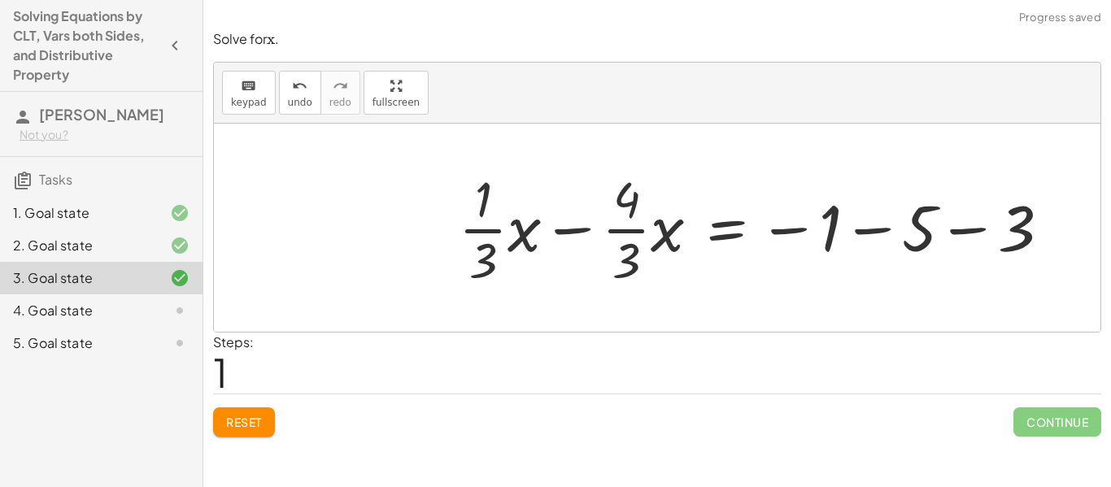
click at [865, 234] on div at bounding box center [761, 227] width 621 height 125
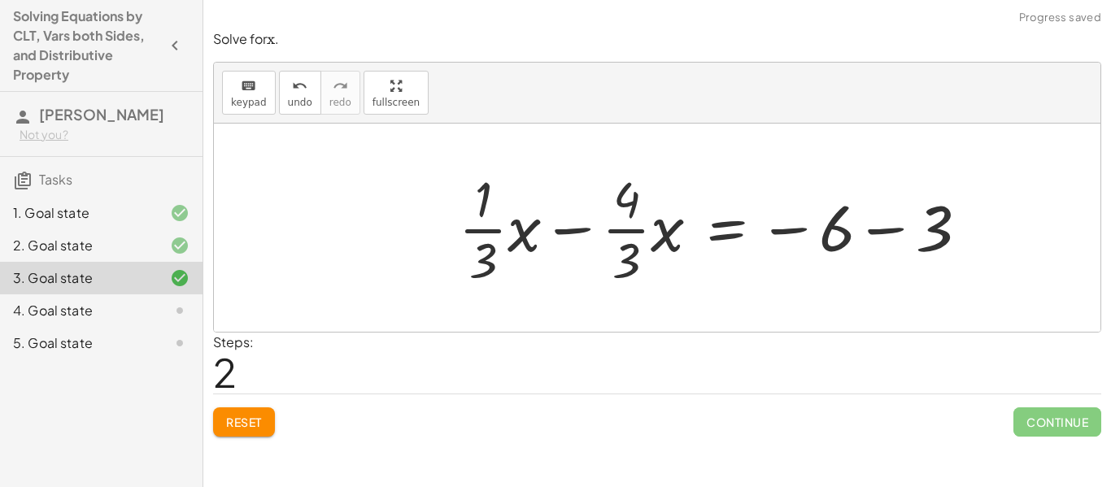
click at [879, 235] on div at bounding box center [720, 227] width 538 height 125
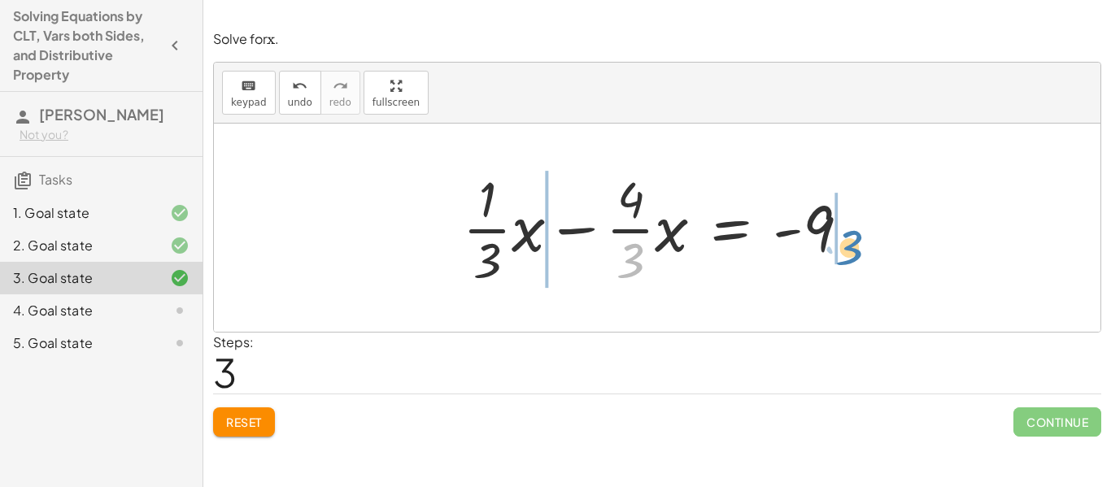
drag, startPoint x: 632, startPoint y: 263, endPoint x: 851, endPoint y: 250, distance: 219.2
click at [851, 250] on div at bounding box center [663, 227] width 416 height 125
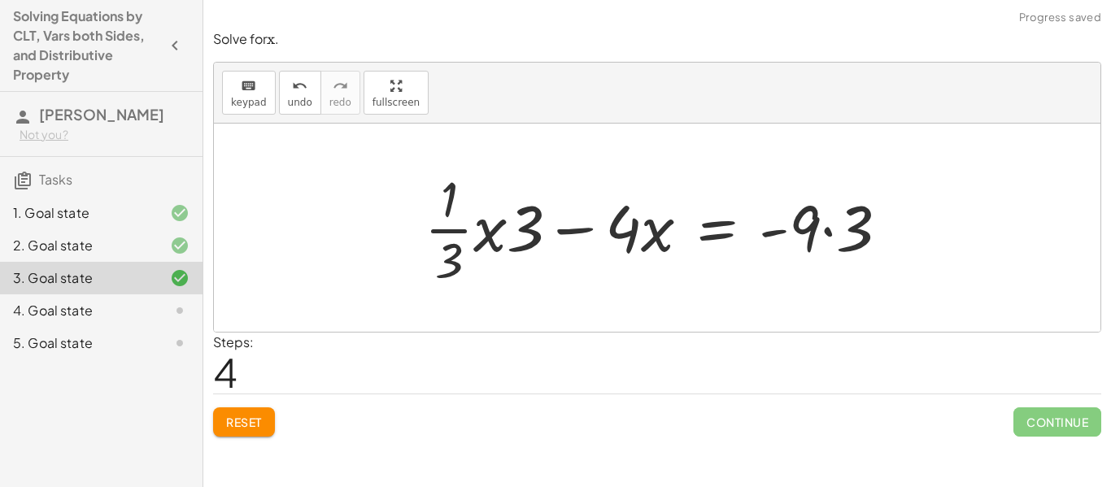
click at [451, 231] on div at bounding box center [662, 227] width 493 height 125
drag, startPoint x: 521, startPoint y: 233, endPoint x: 475, endPoint y: 233, distance: 45.6
click at [463, 232] on div at bounding box center [655, 227] width 508 height 125
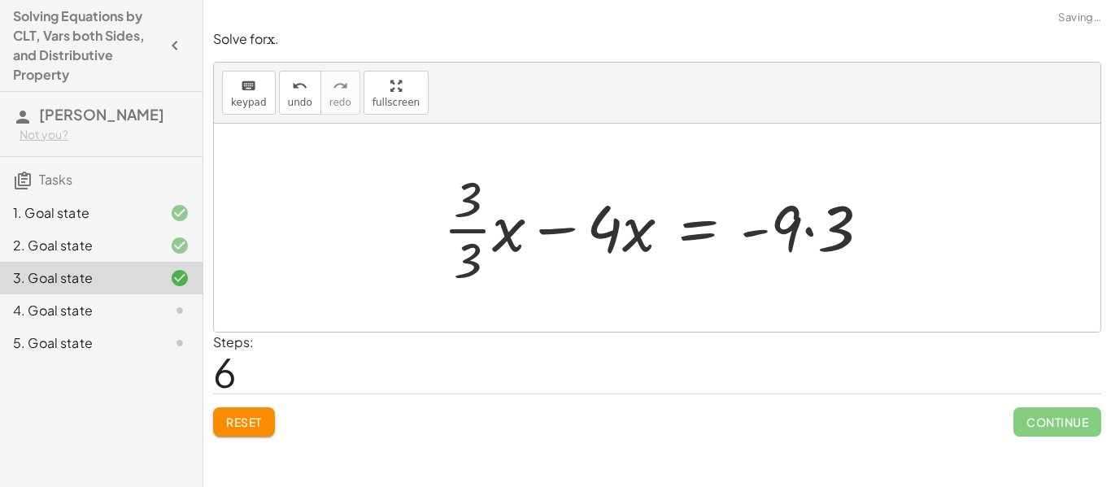
click at [463, 231] on div at bounding box center [663, 227] width 456 height 125
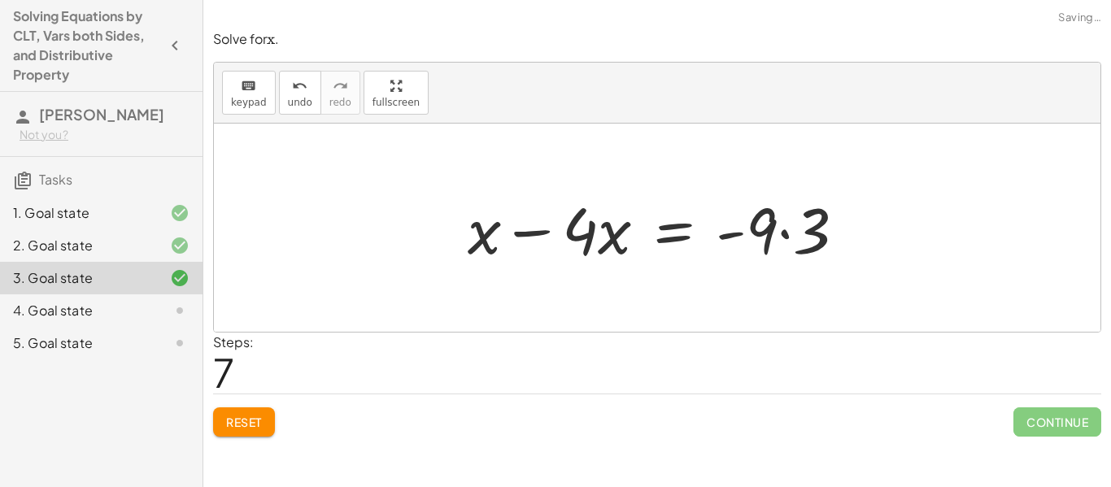
click at [543, 235] on div at bounding box center [663, 228] width 407 height 84
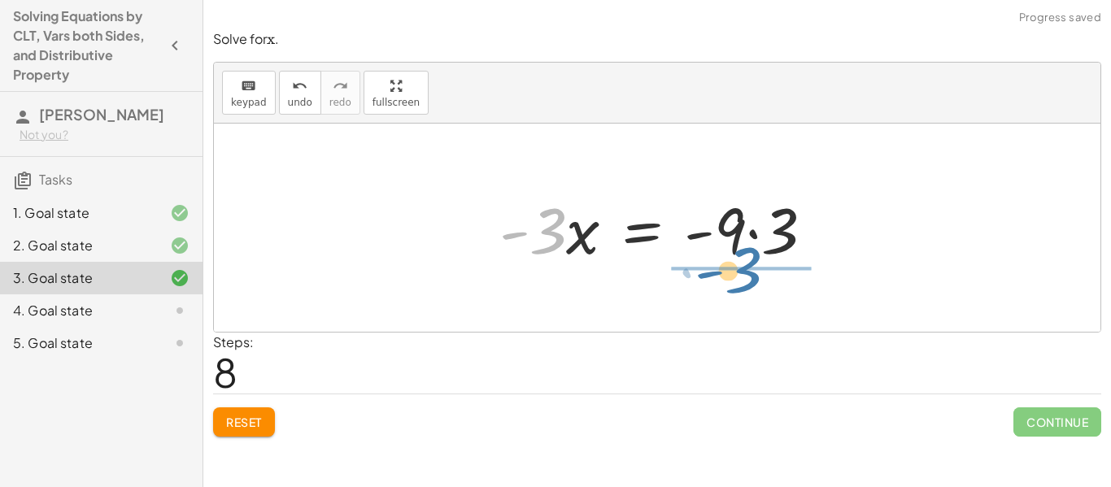
drag, startPoint x: 538, startPoint y: 240, endPoint x: 743, endPoint y: 285, distance: 209.8
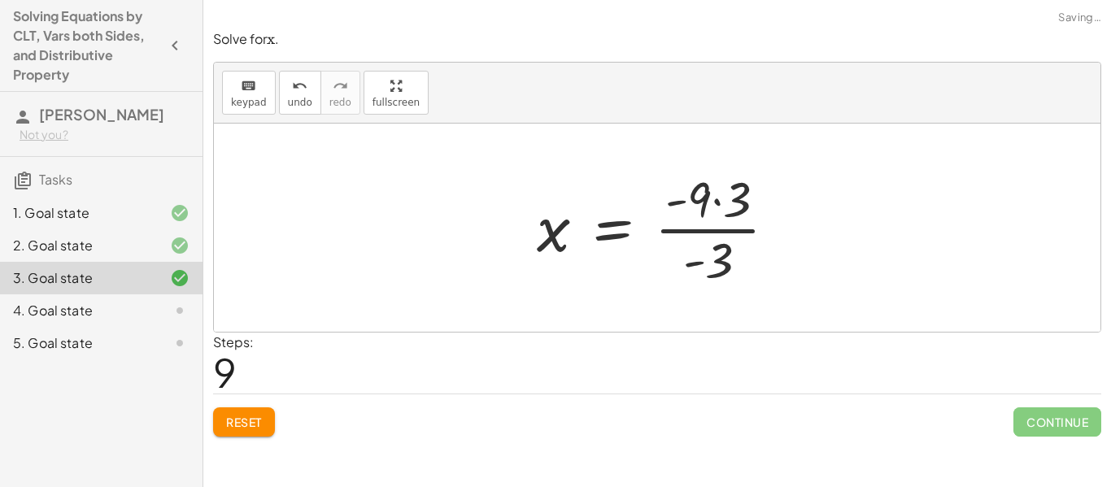
click at [712, 200] on div at bounding box center [663, 227] width 269 height 125
click at [708, 224] on div at bounding box center [662, 227] width 255 height 125
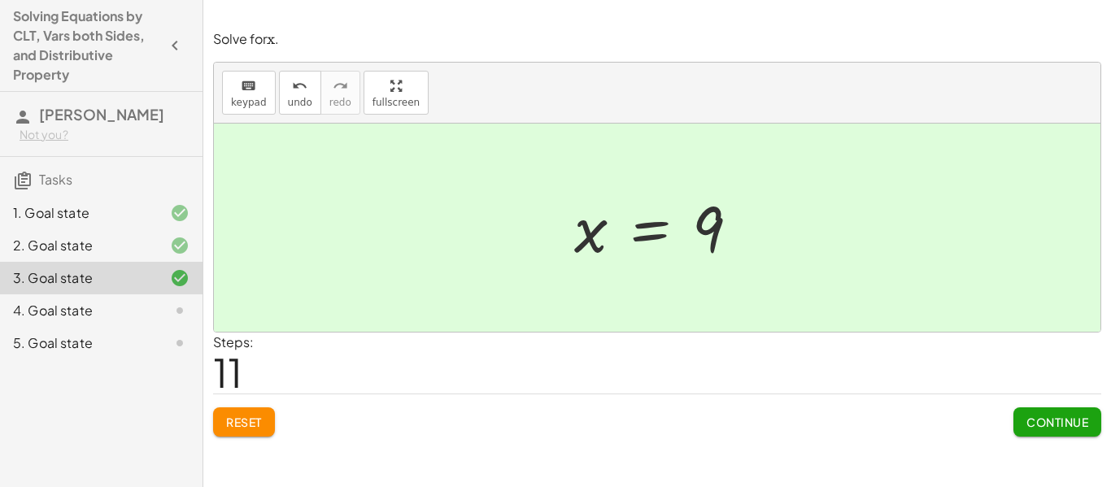
click at [1052, 426] on span "Continue" at bounding box center [1057, 422] width 62 height 15
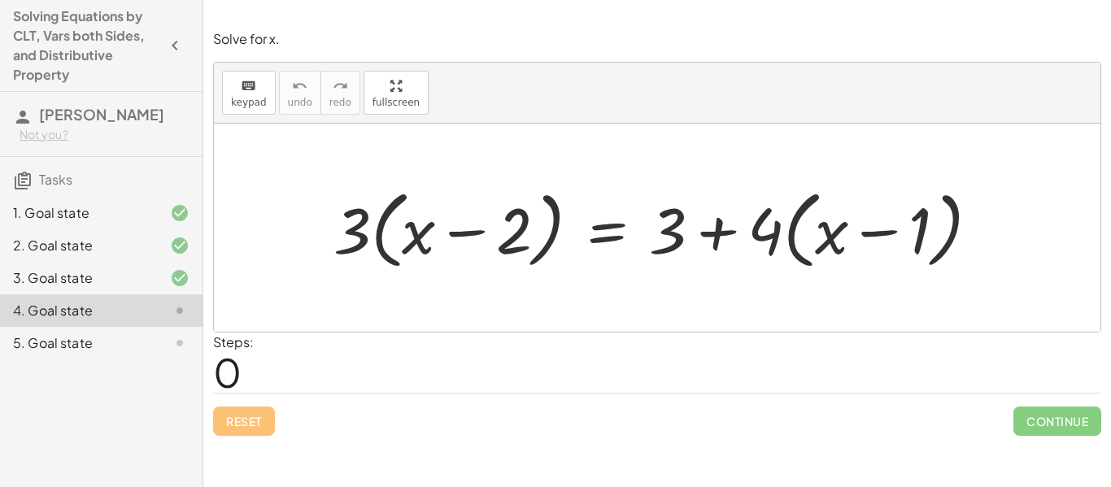
click at [373, 224] on div at bounding box center [662, 228] width 675 height 94
click at [381, 226] on div at bounding box center [662, 228] width 675 height 94
drag, startPoint x: 338, startPoint y: 238, endPoint x: 452, endPoint y: 241, distance: 113.9
click at [452, 241] on div at bounding box center [662, 228] width 675 height 94
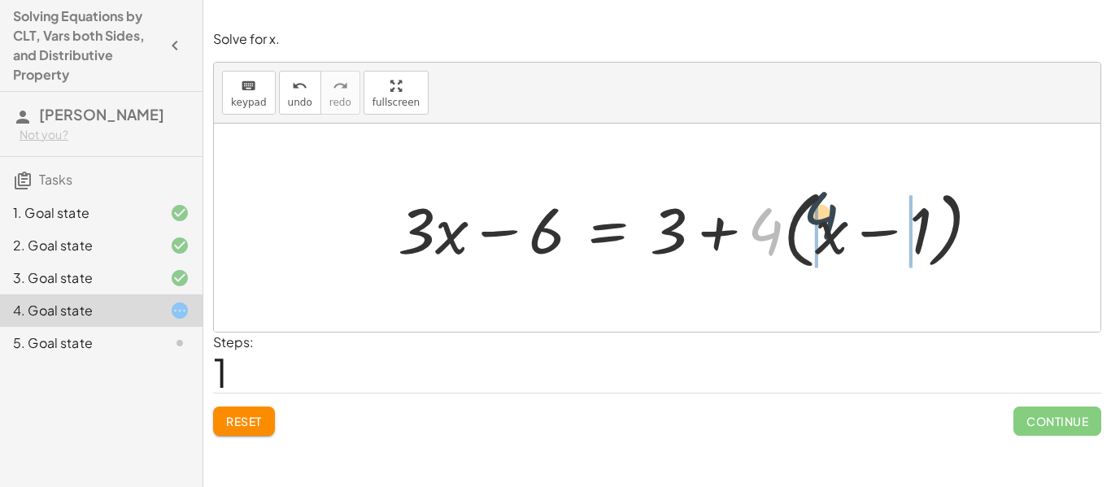
drag, startPoint x: 760, startPoint y: 234, endPoint x: 816, endPoint y: 217, distance: 57.9
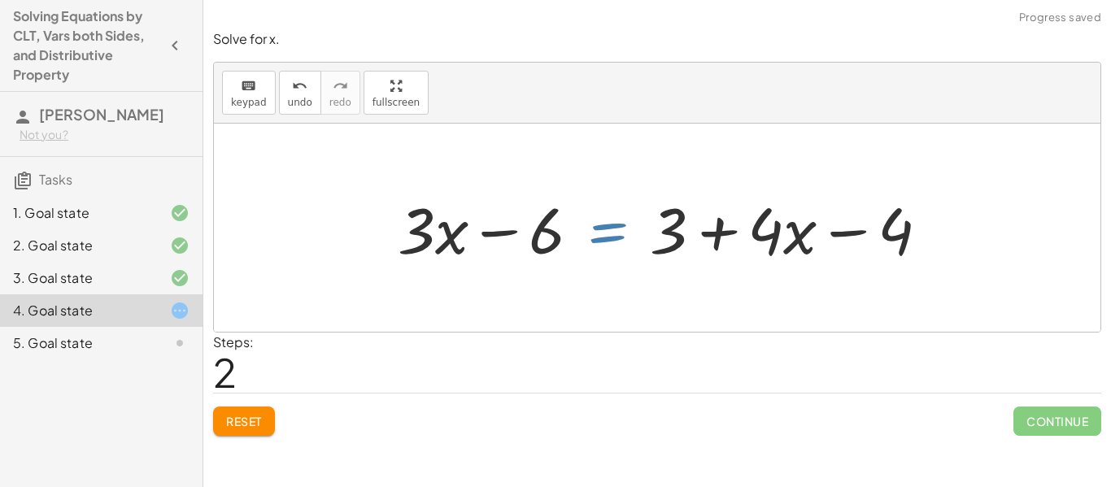
click at [657, 239] on div at bounding box center [670, 228] width 560 height 84
drag, startPoint x: 763, startPoint y: 233, endPoint x: 813, endPoint y: 226, distance: 50.1
click at [813, 226] on div at bounding box center [670, 228] width 560 height 84
drag, startPoint x: 773, startPoint y: 229, endPoint x: 834, endPoint y: 225, distance: 61.9
click at [834, 225] on div at bounding box center [670, 228] width 560 height 84
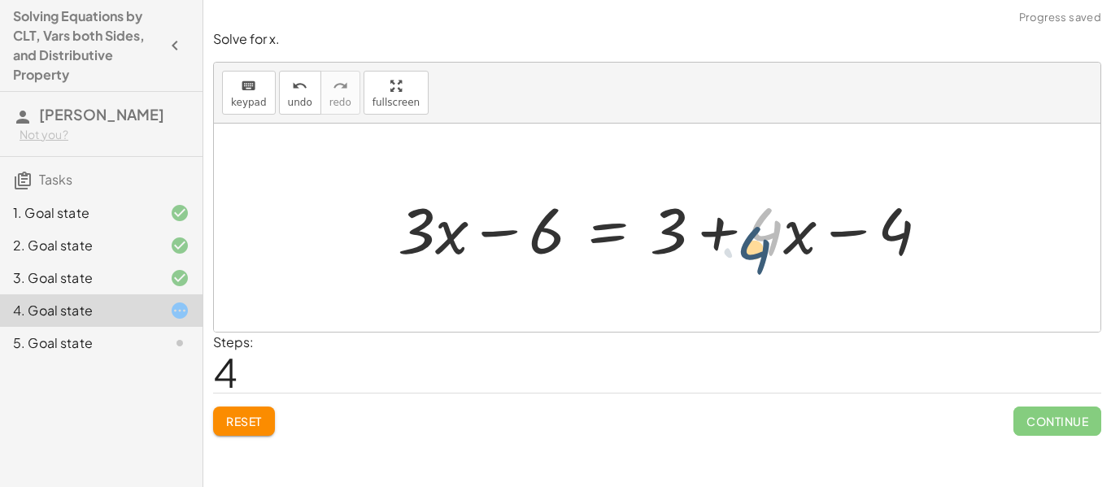
drag, startPoint x: 778, startPoint y: 232, endPoint x: 766, endPoint y: 251, distance: 21.9
click at [766, 251] on div at bounding box center [670, 228] width 560 height 84
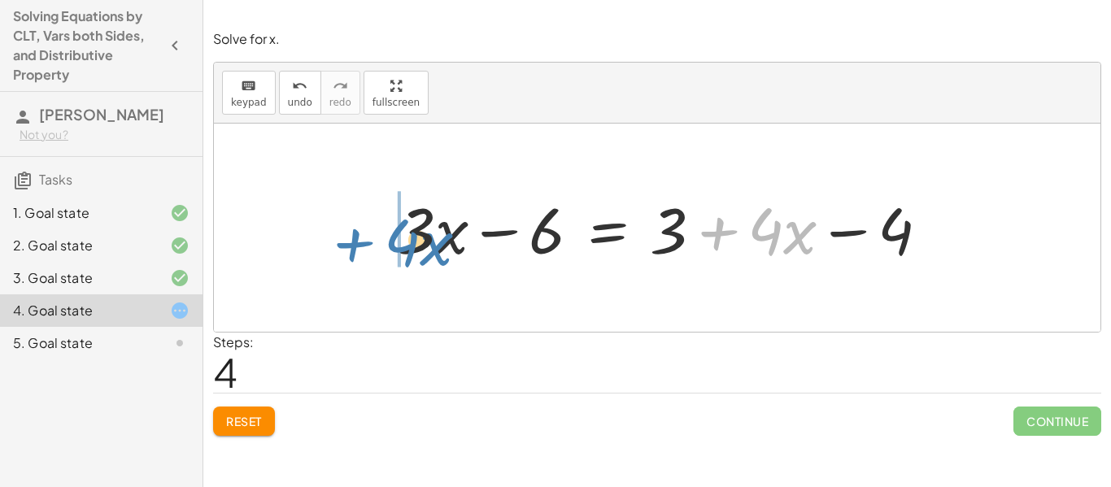
drag, startPoint x: 718, startPoint y: 234, endPoint x: 342, endPoint y: 246, distance: 376.7
click at [342, 246] on div "· 3 · ( + x − 2 ) = + 3 + · 4 · ( + x − 1 ) + · 3 · x − · 3 · 2 = + 3 + · 4 · (…" at bounding box center [657, 228] width 887 height 208
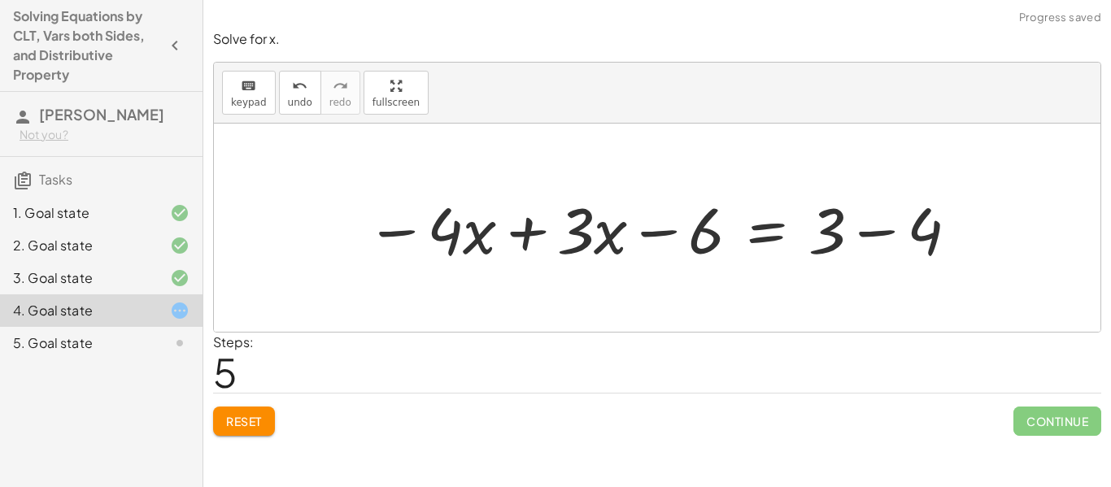
click at [516, 238] on div at bounding box center [663, 228] width 610 height 84
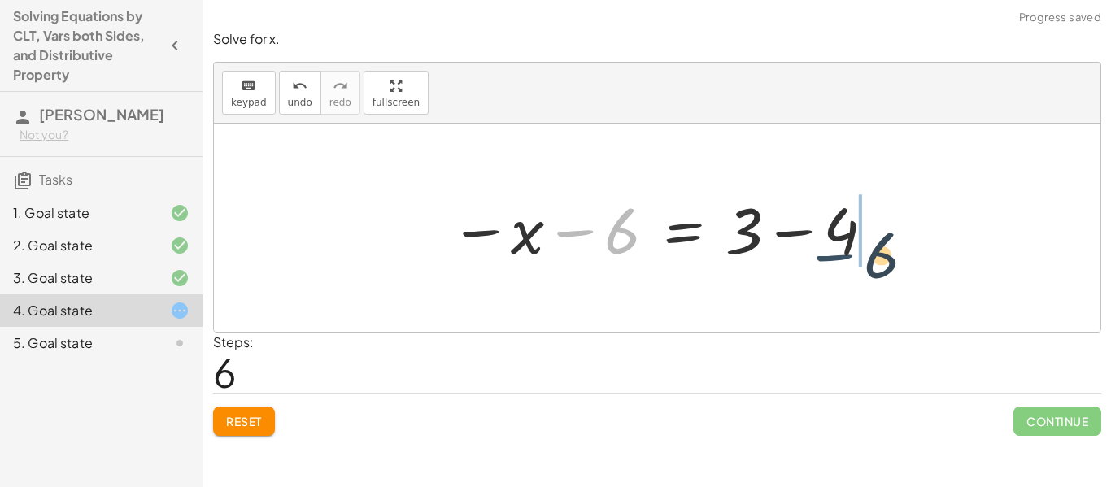
drag, startPoint x: 580, startPoint y: 233, endPoint x: 847, endPoint y: 255, distance: 267.6
click at [847, 255] on div at bounding box center [663, 228] width 443 height 84
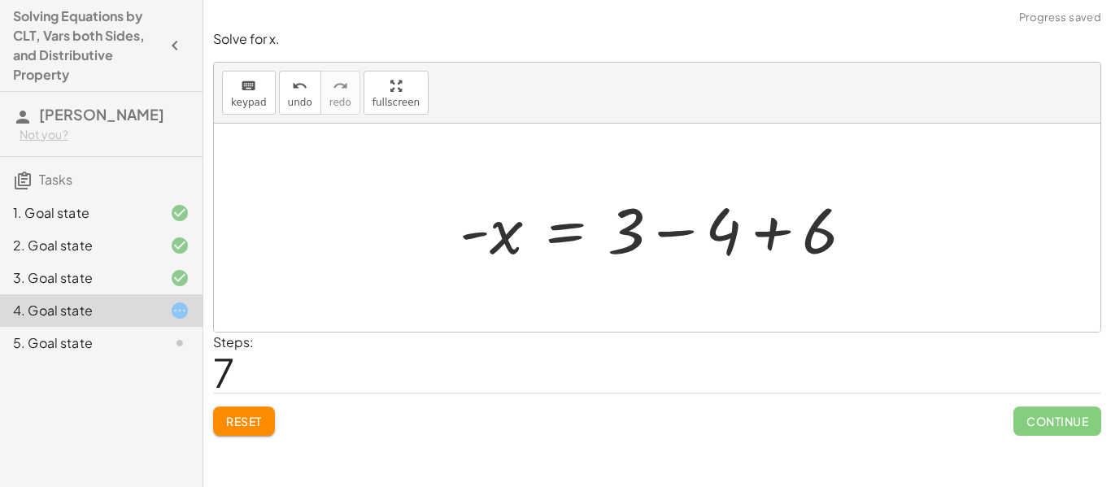
click at [687, 237] on div at bounding box center [662, 228] width 423 height 84
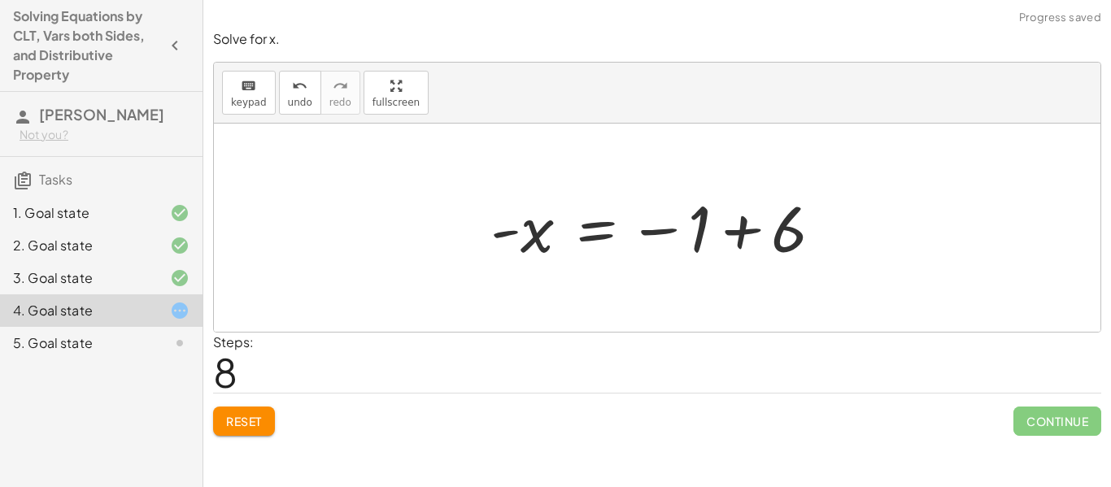
click at [744, 237] on div at bounding box center [663, 228] width 362 height 81
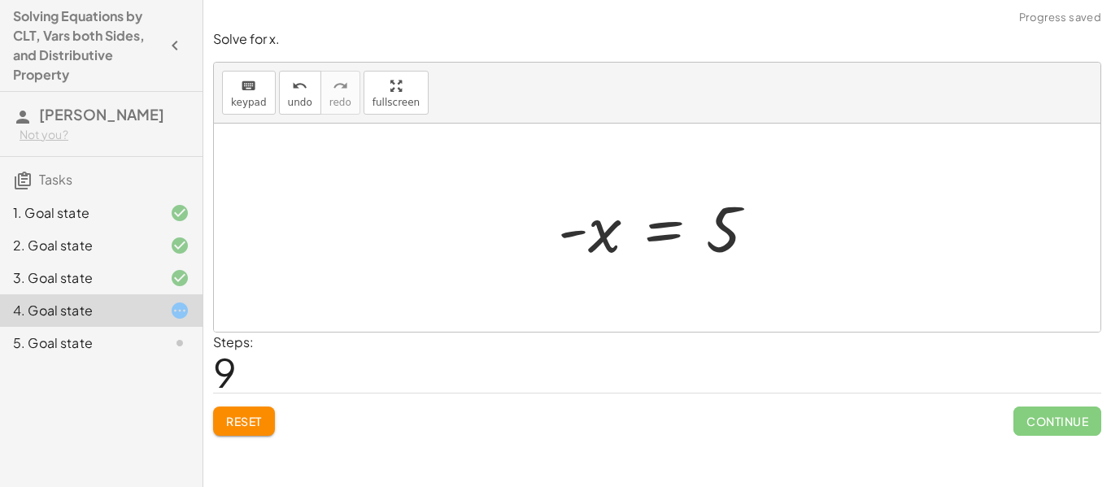
click at [574, 238] on div at bounding box center [664, 228] width 228 height 81
drag, startPoint x: 578, startPoint y: 236, endPoint x: 617, endPoint y: 285, distance: 62.5
drag, startPoint x: 594, startPoint y: 223, endPoint x: 596, endPoint y: 266, distance: 43.2
click at [596, 266] on div at bounding box center [664, 228] width 228 height 81
click at [657, 235] on div at bounding box center [664, 228] width 228 height 81
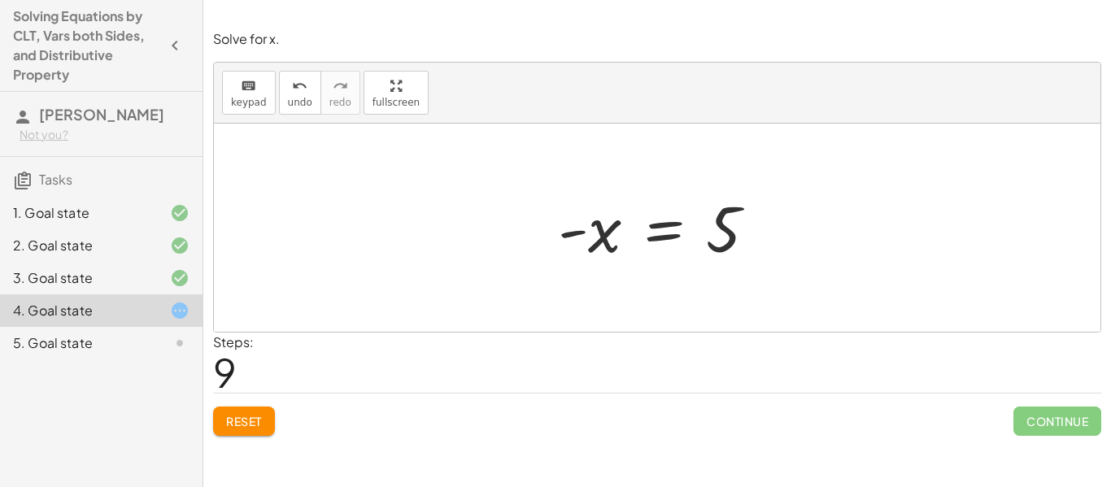
scroll to position [2, 0]
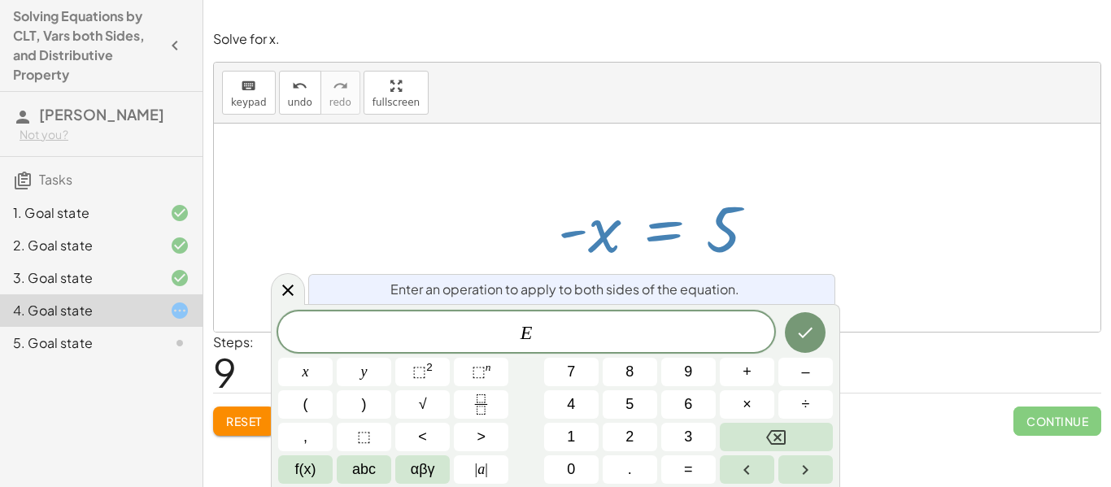
click at [571, 203] on div at bounding box center [664, 228] width 228 height 81
click at [608, 230] on div at bounding box center [664, 228] width 228 height 81
click at [704, 259] on div at bounding box center [664, 228] width 228 height 81
click at [290, 295] on icon at bounding box center [288, 291] width 20 height 20
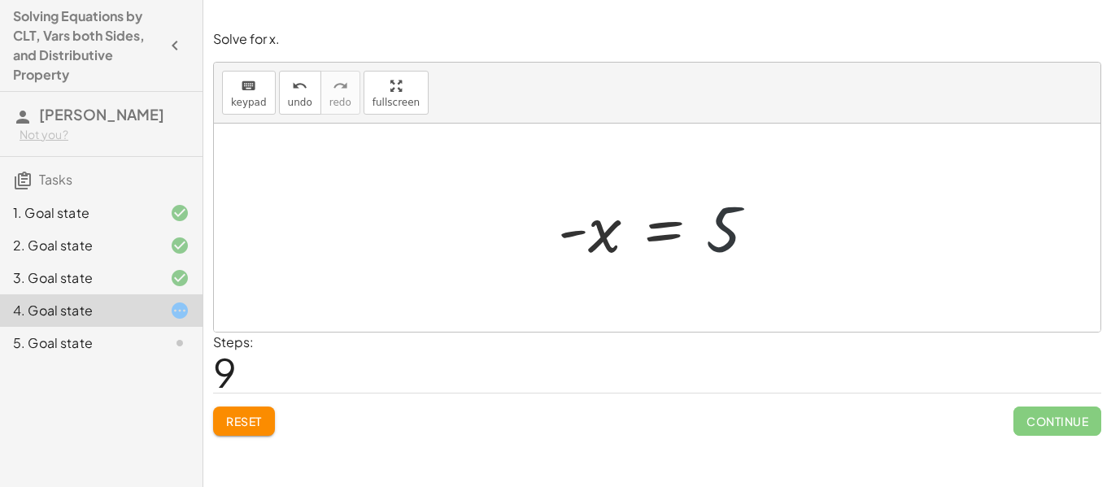
click at [723, 238] on div at bounding box center [664, 228] width 228 height 81
drag, startPoint x: 608, startPoint y: 235, endPoint x: 744, endPoint y: 303, distance: 152.0
click at [744, 303] on div "· 3 · ( + x − 2 ) = + 3 + · 4 · ( + x − 1 ) + · 3 · x − · 3 · 2 = + 3 + · 4 · (…" at bounding box center [657, 228] width 887 height 208
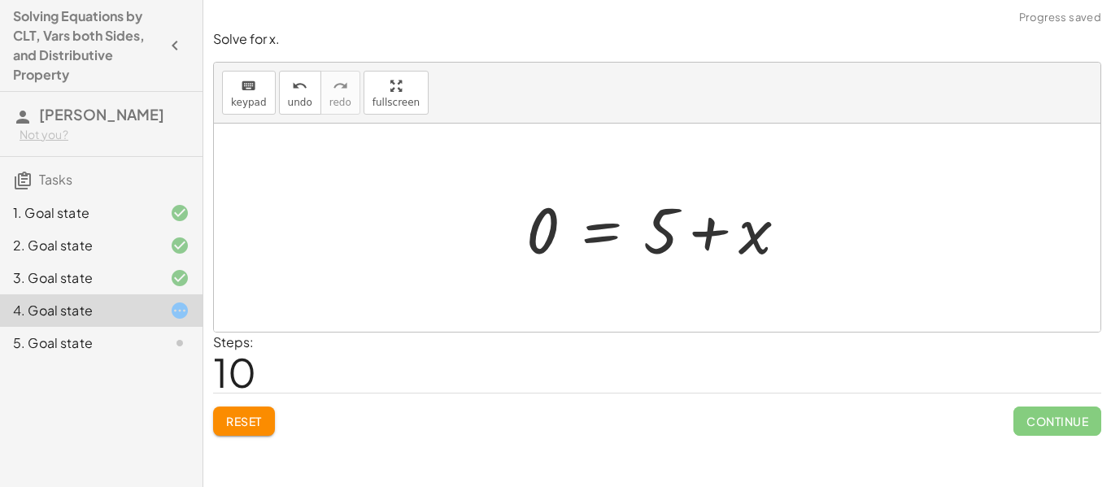
click at [704, 234] on div at bounding box center [663, 228] width 291 height 84
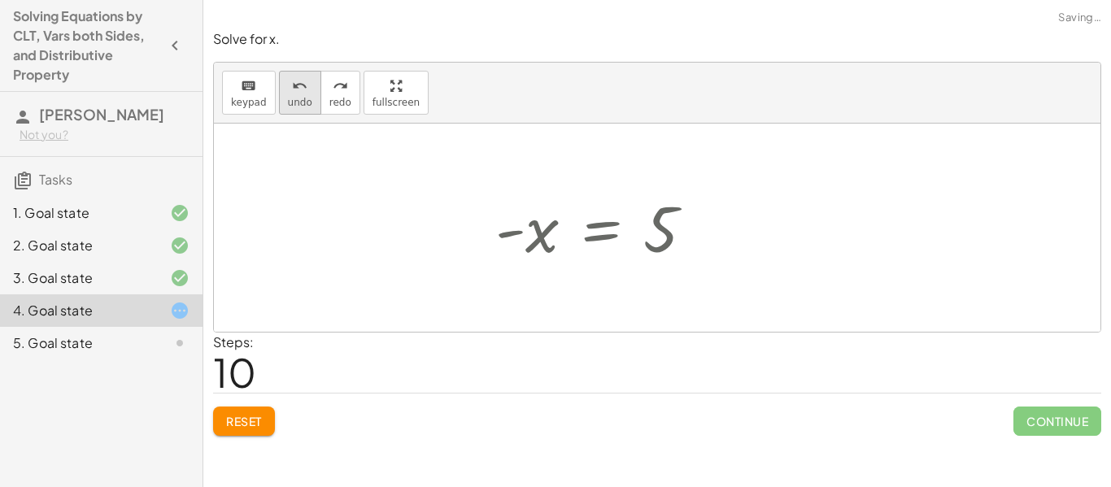
click at [299, 113] on button "undo undo" at bounding box center [300, 93] width 42 height 44
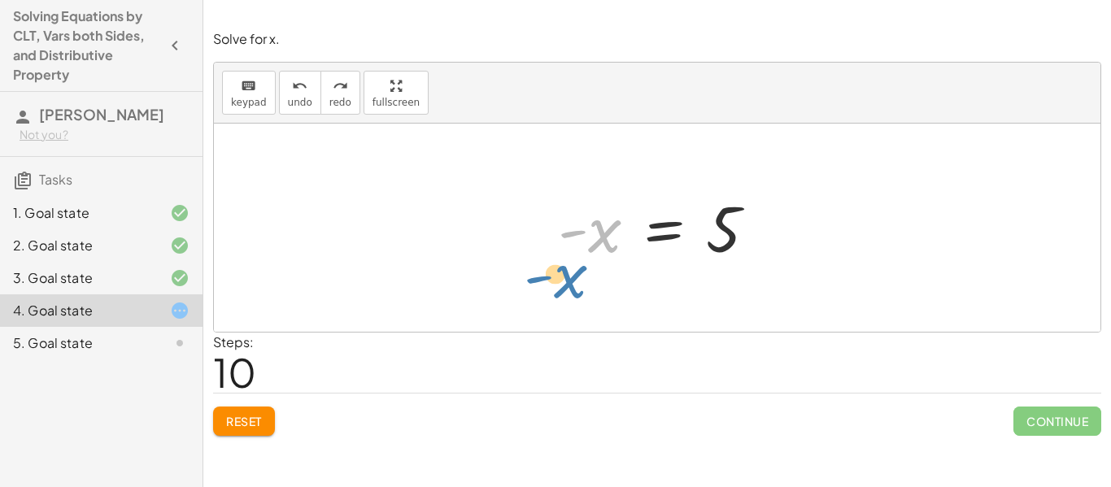
drag, startPoint x: 608, startPoint y: 246, endPoint x: 572, endPoint y: 291, distance: 57.3
click at [572, 291] on div "· 3 · ( + x − 2 ) = + 3 + · 4 · ( + x − 1 ) + · 3 · x − · 3 · 2 = + 3 + · 4 · (…" at bounding box center [657, 228] width 887 height 208
click at [254, 433] on button "Reset" at bounding box center [244, 421] width 62 height 29
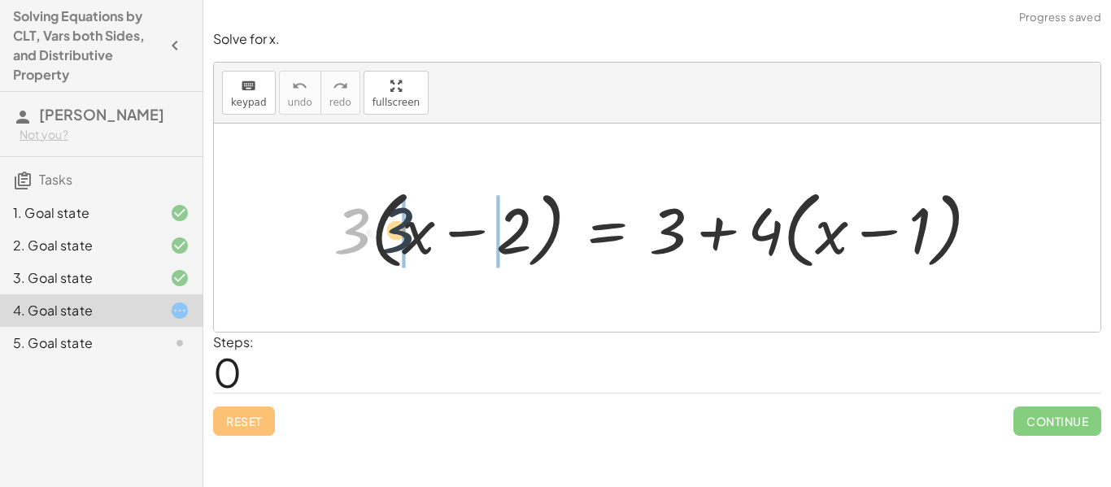
drag, startPoint x: 363, startPoint y: 224, endPoint x: 407, endPoint y: 224, distance: 44.7
click at [407, 224] on div at bounding box center [662, 228] width 675 height 94
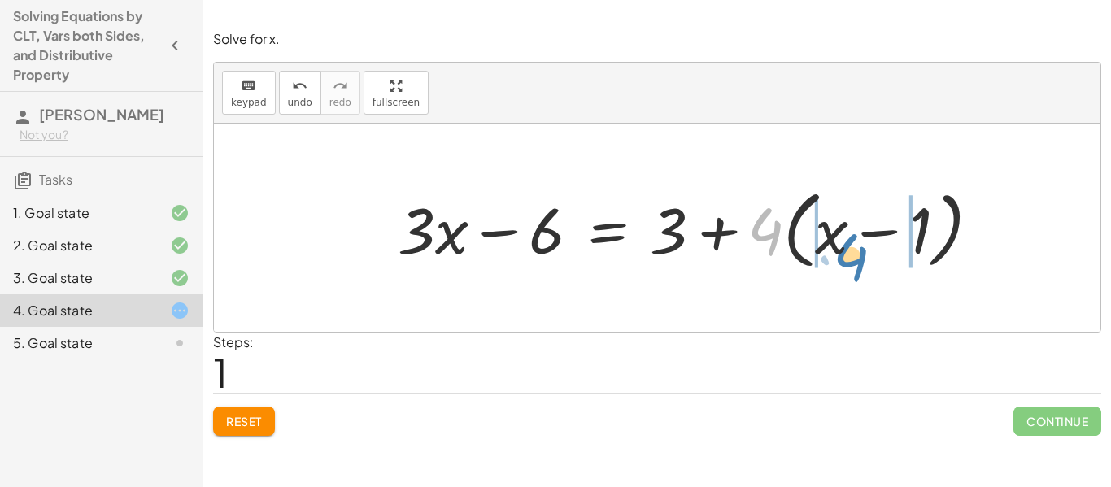
drag, startPoint x: 756, startPoint y: 241, endPoint x: 839, endPoint y: 265, distance: 87.3
click at [839, 265] on div at bounding box center [696, 228] width 612 height 94
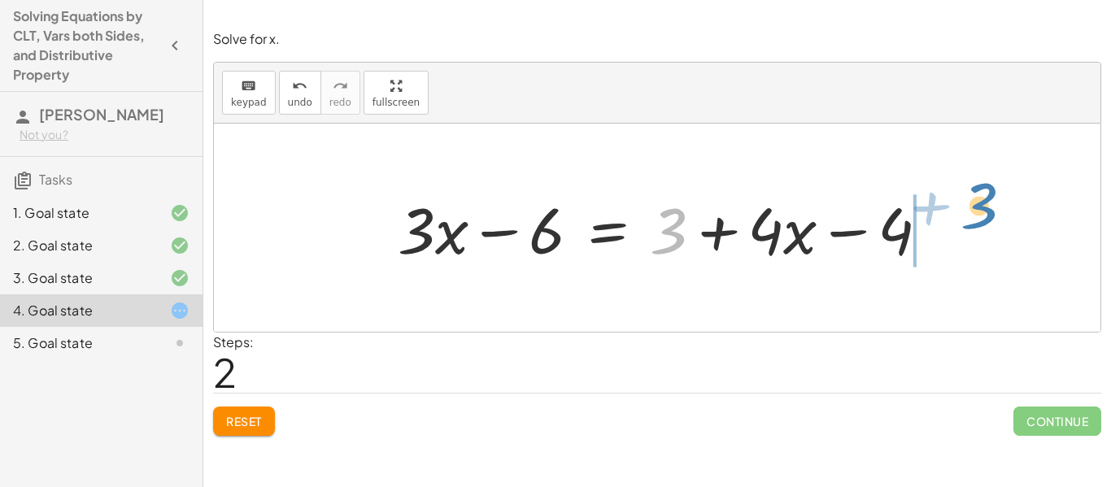
drag, startPoint x: 659, startPoint y: 242, endPoint x: 969, endPoint y: 218, distance: 311.6
click at [969, 218] on div "· 3 · ( + x − 2 ) = + 3 + · 4 · ( + x − 1 ) + · 3 · x − · 3 · 2 = + 3 + · 4 · (…" at bounding box center [657, 228] width 887 height 208
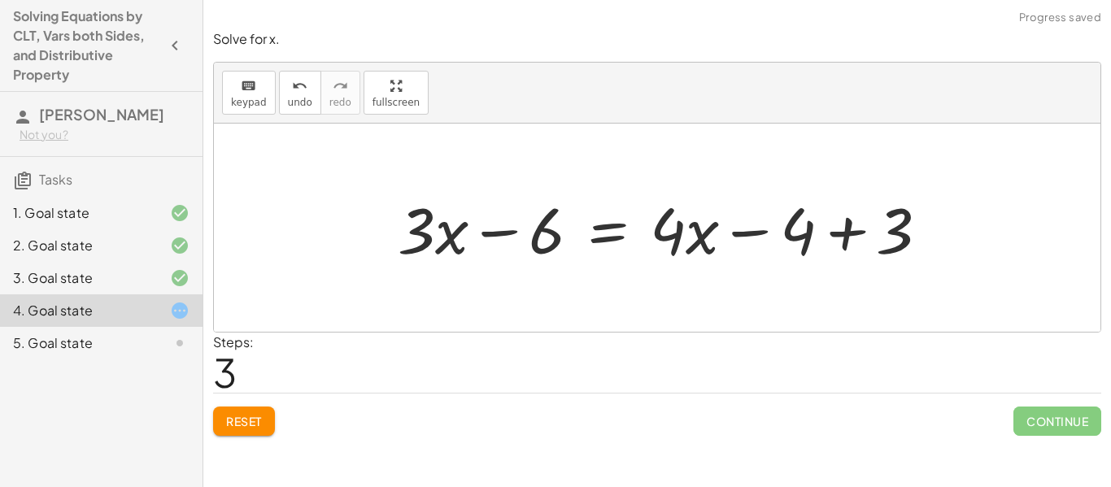
click at [839, 237] on div at bounding box center [670, 228] width 560 height 84
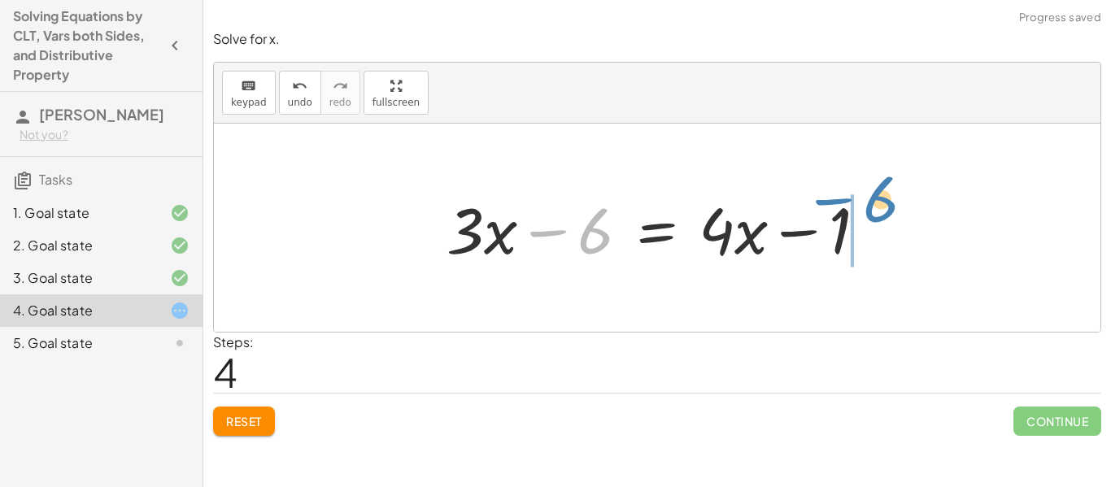
drag, startPoint x: 545, startPoint y: 227, endPoint x: 863, endPoint y: 223, distance: 318.0
click at [863, 223] on div at bounding box center [662, 228] width 449 height 84
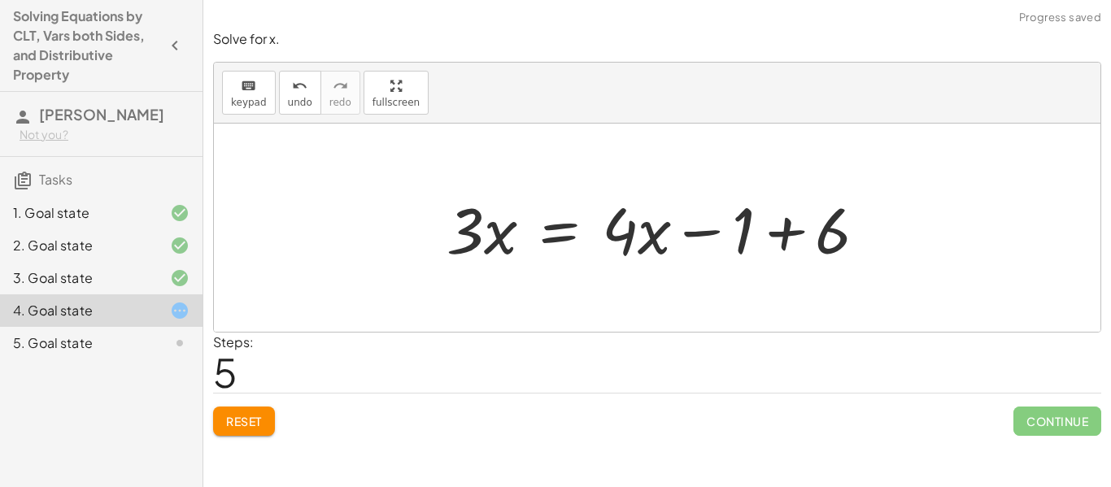
click at [756, 224] on div at bounding box center [662, 228] width 449 height 84
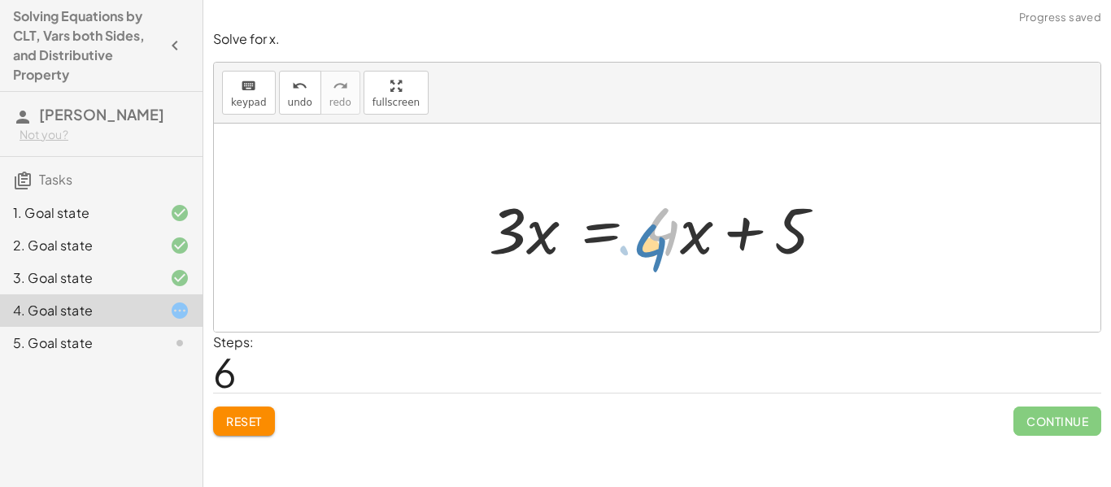
drag, startPoint x: 664, startPoint y: 232, endPoint x: 655, endPoint y: 246, distance: 17.6
click at [655, 246] on div at bounding box center [663, 228] width 364 height 84
click at [695, 228] on div at bounding box center [663, 228] width 364 height 84
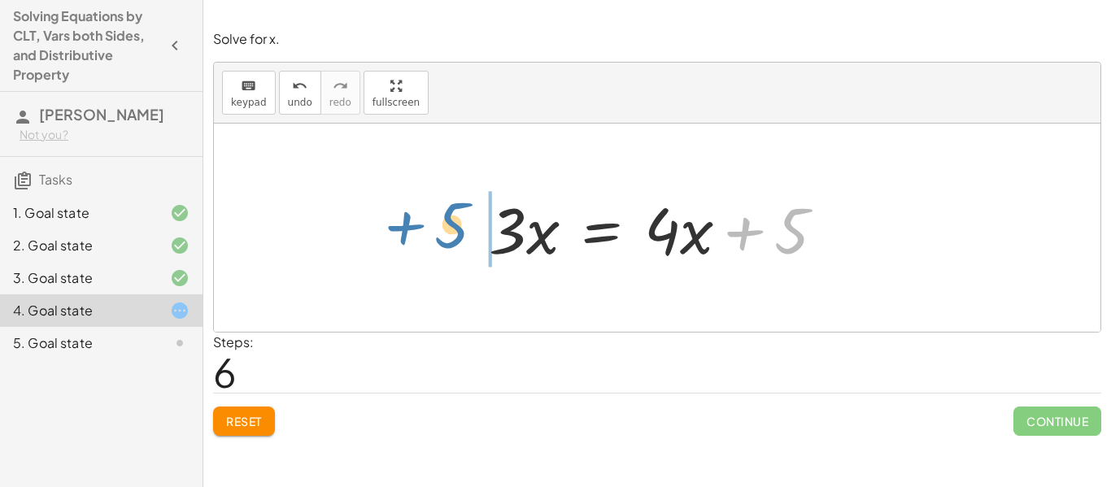
drag, startPoint x: 748, startPoint y: 232, endPoint x: 393, endPoint y: 219, distance: 355.7
click at [393, 219] on div "· 3 · ( + x − 2 ) = + 3 + · 4 · ( + x − 1 ) + · 3 · x − · 3 · 2 = + 3 + · 4 · (…" at bounding box center [657, 228] width 887 height 208
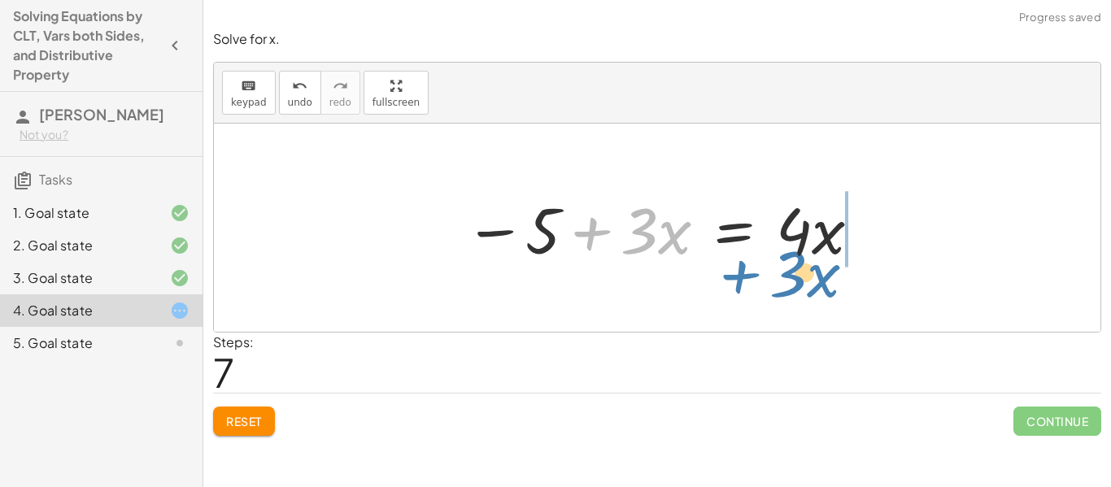
drag, startPoint x: 596, startPoint y: 238, endPoint x: 766, endPoint y: 272, distance: 173.4
click at [766, 272] on div "· 3 · ( + x − 2 ) = + 3 + · 4 · ( + x − 1 ) + · 3 · x − · 3 · 2 = + 3 + · 4 · (…" at bounding box center [657, 228] width 435 height 92
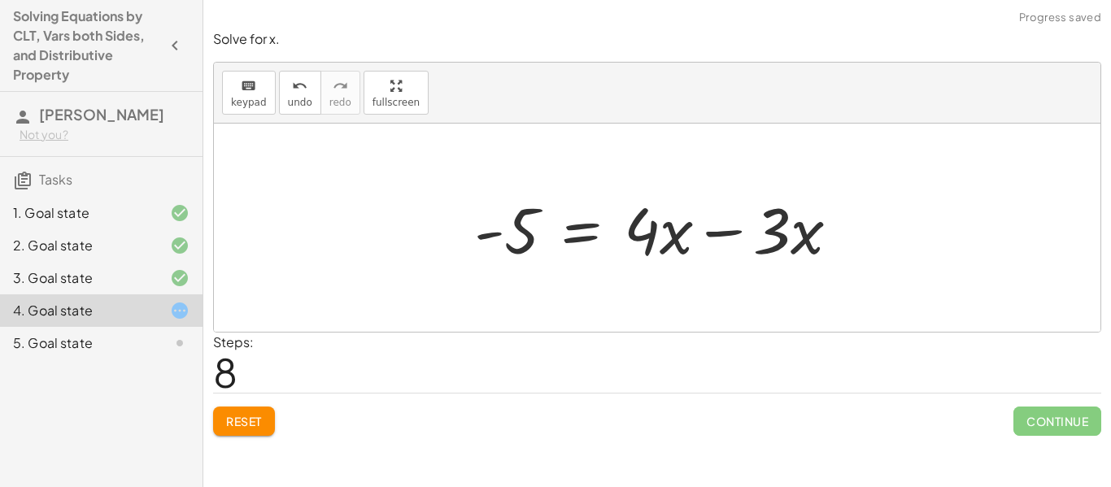
click at [724, 236] on div at bounding box center [663, 228] width 394 height 84
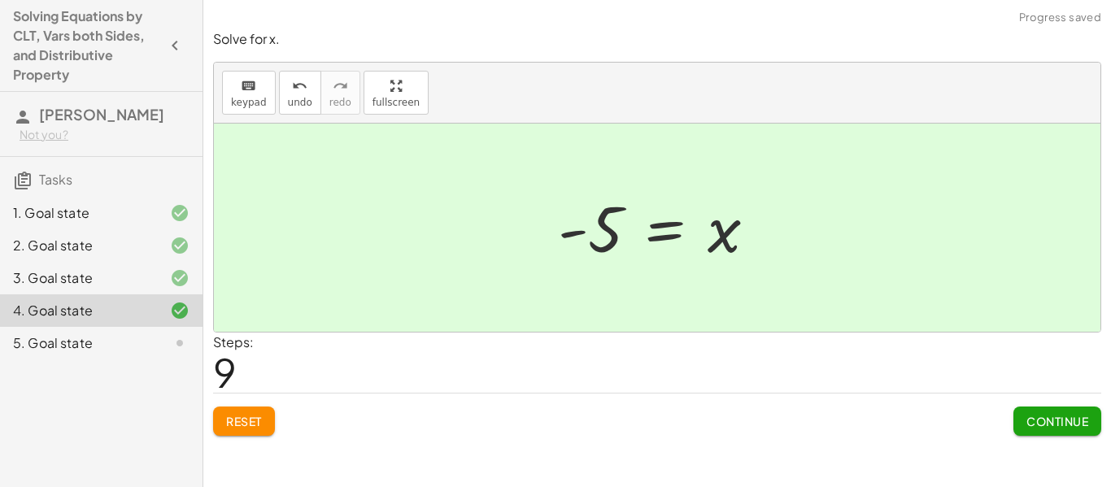
click at [1061, 426] on span "Continue" at bounding box center [1057, 421] width 62 height 15
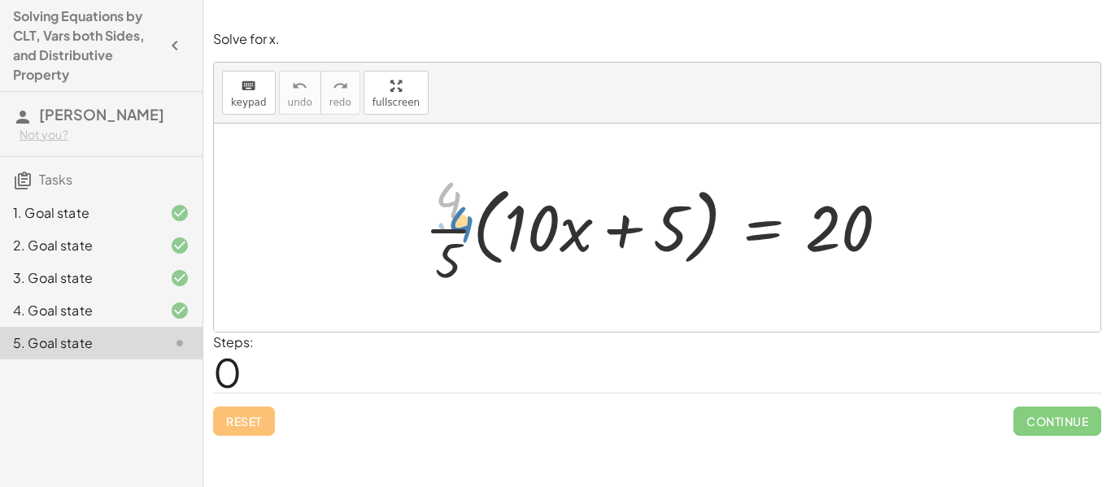
drag, startPoint x: 450, startPoint y: 209, endPoint x: 451, endPoint y: 235, distance: 26.0
click at [451, 235] on div at bounding box center [663, 227] width 494 height 125
drag, startPoint x: 447, startPoint y: 229, endPoint x: 504, endPoint y: 226, distance: 57.0
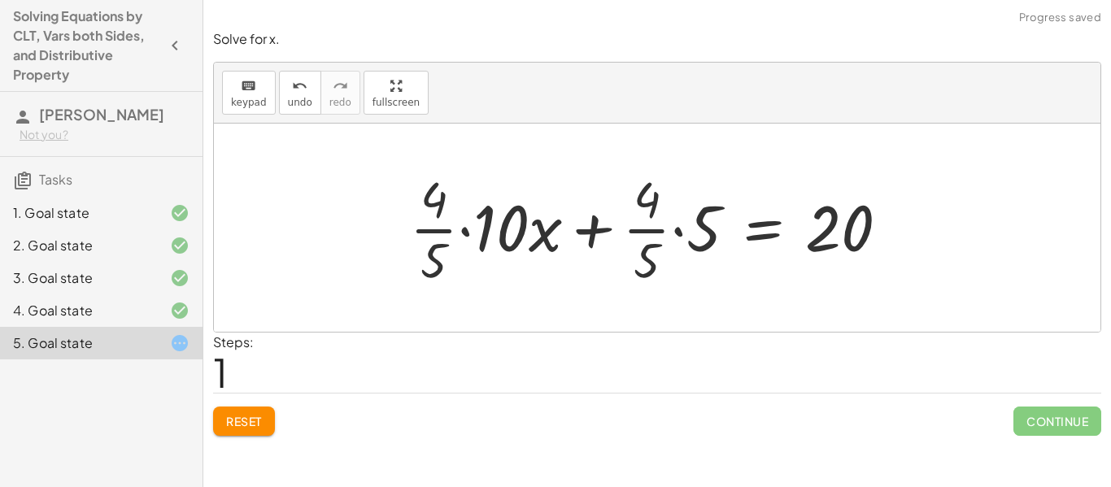
click at [464, 231] on div at bounding box center [656, 227] width 508 height 125
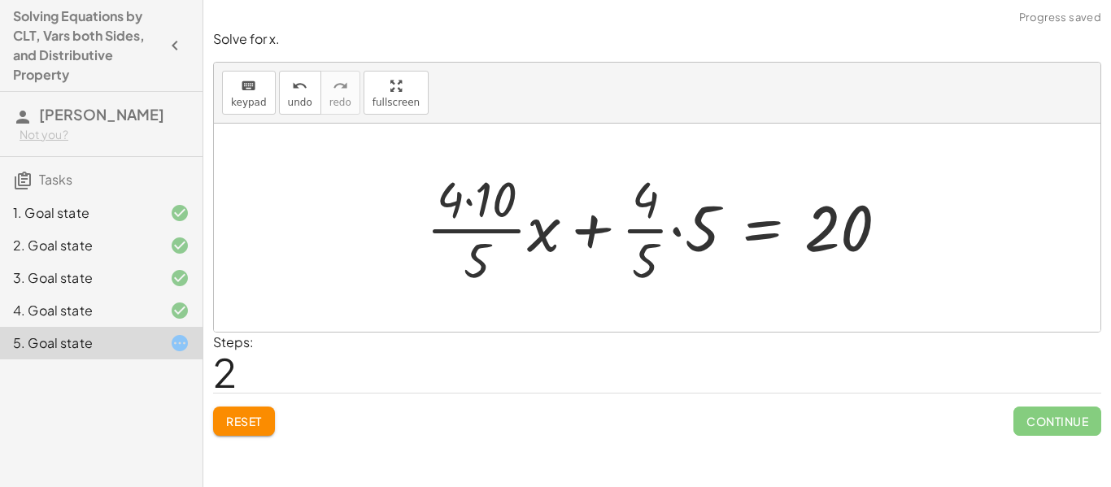
click at [473, 207] on div at bounding box center [663, 227] width 491 height 125
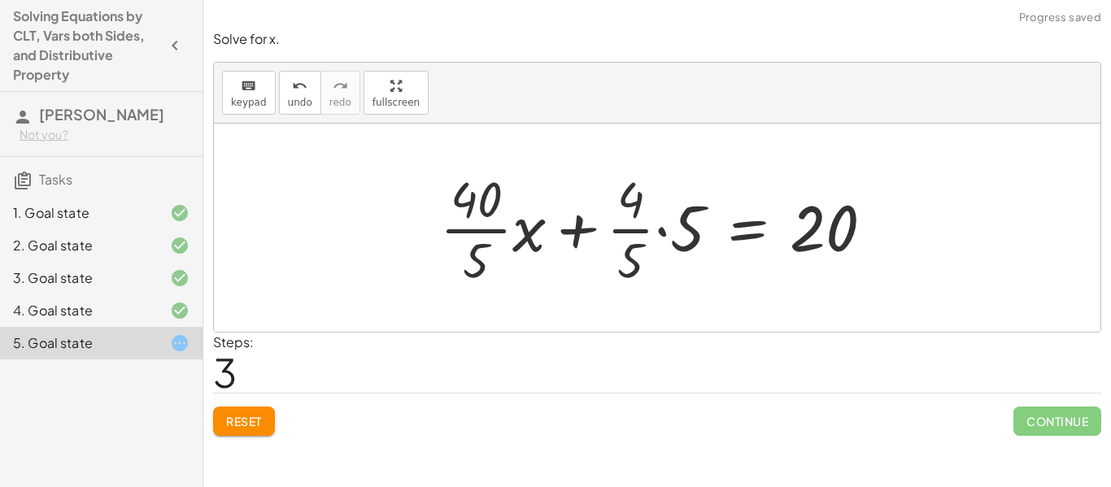
click at [462, 229] on div at bounding box center [663, 227] width 463 height 125
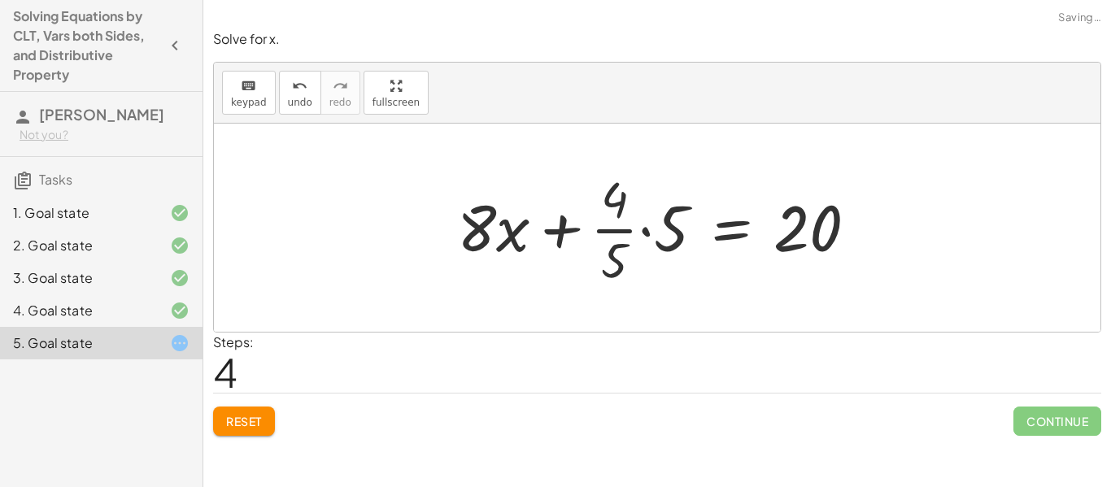
click at [647, 228] on div at bounding box center [663, 227] width 429 height 125
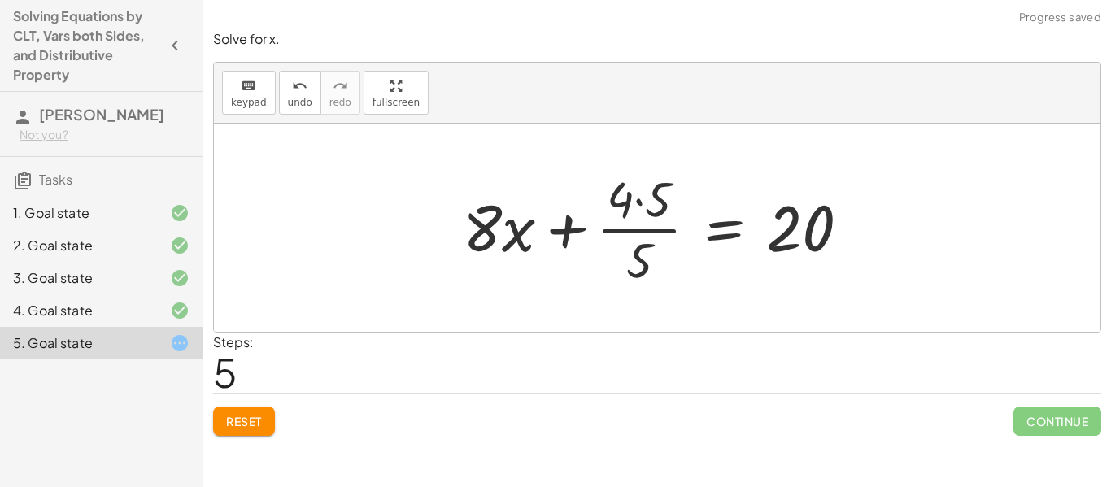
click at [635, 203] on div at bounding box center [663, 227] width 416 height 125
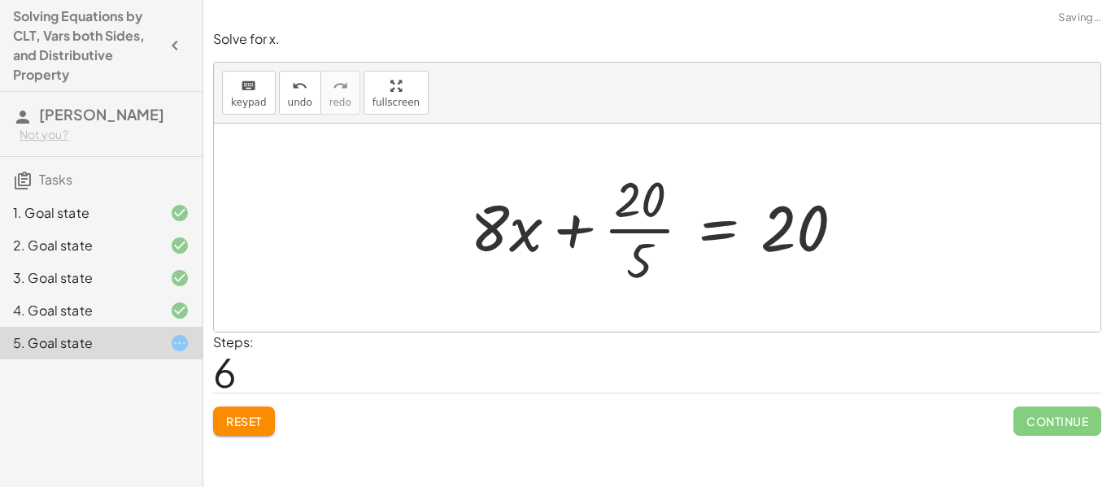
click at [644, 229] on div at bounding box center [663, 227] width 403 height 125
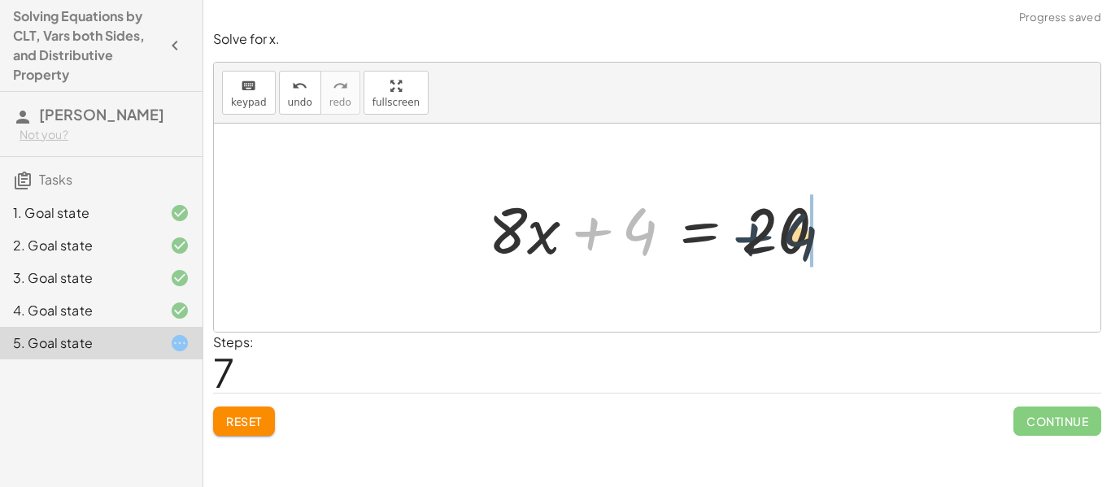
drag, startPoint x: 596, startPoint y: 235, endPoint x: 785, endPoint y: 240, distance: 188.8
click at [785, 240] on div at bounding box center [663, 228] width 367 height 84
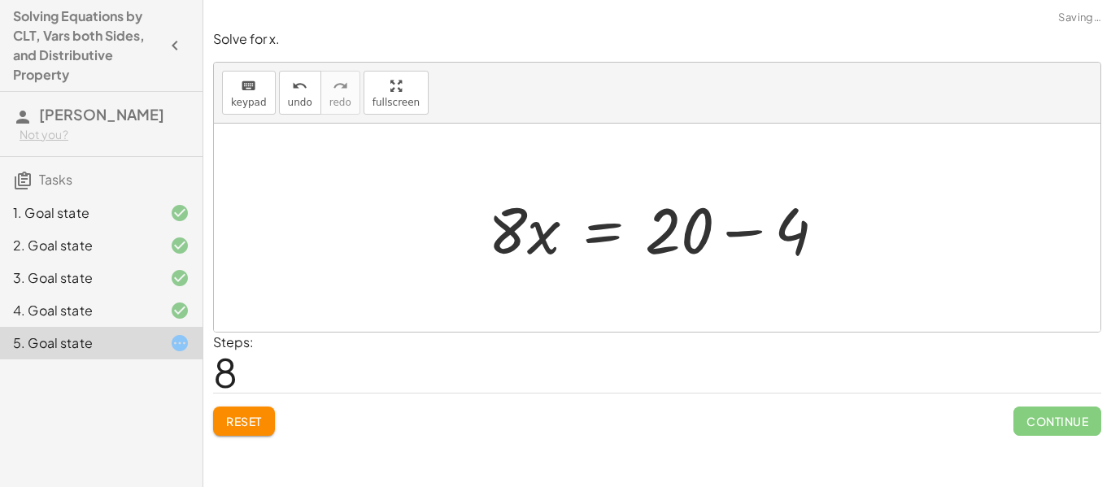
click at [755, 234] on div at bounding box center [663, 228] width 367 height 84
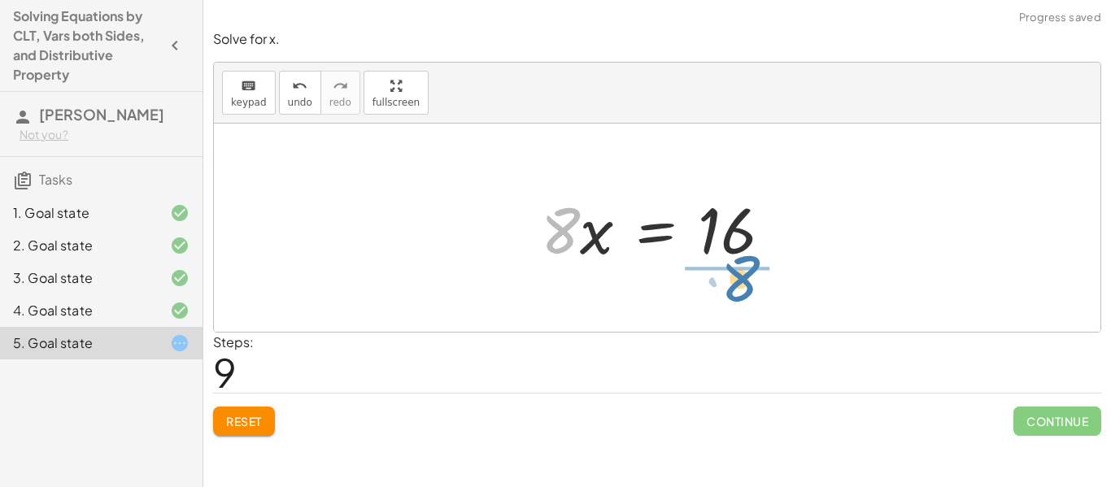
drag, startPoint x: 563, startPoint y: 244, endPoint x: 743, endPoint y: 292, distance: 186.0
click at [743, 292] on div "· · 4 · 5 · ( + · 10 · x + 5 ) = 20 + · · 4 · 5 · 10 · x + · · 4 · 5 · 5 = 20 +…" at bounding box center [657, 228] width 887 height 208
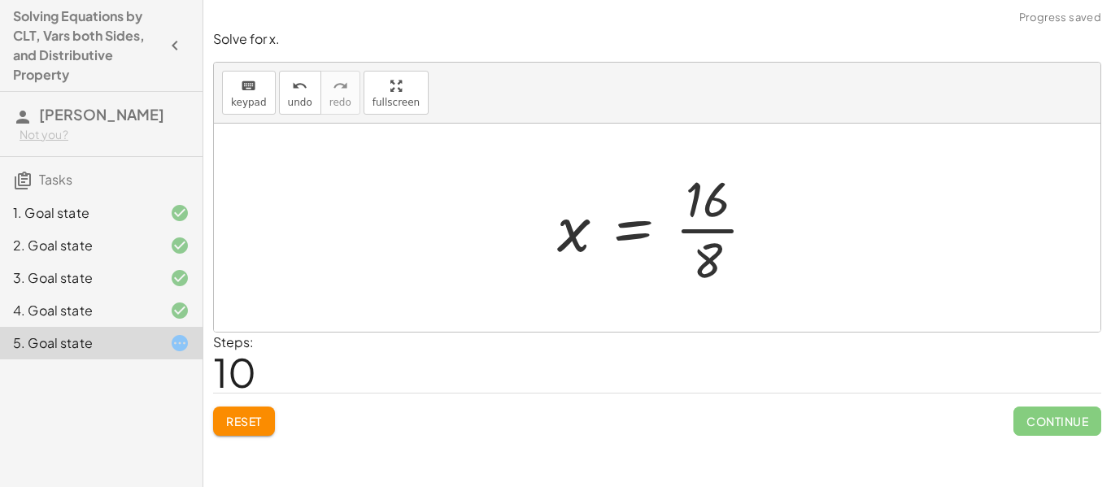
click at [730, 229] on div at bounding box center [663, 227] width 228 height 125
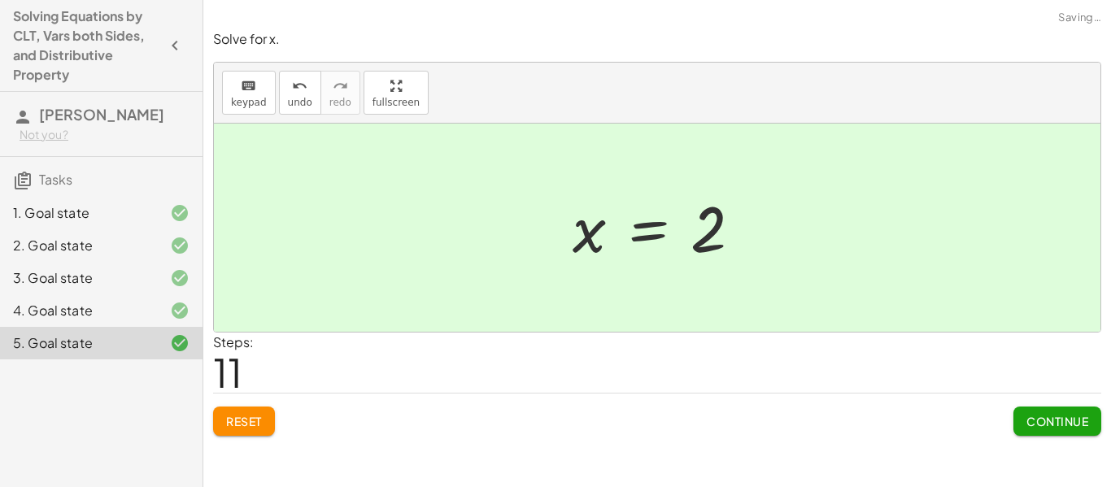
click at [1059, 429] on span "Continue" at bounding box center [1057, 421] width 62 height 15
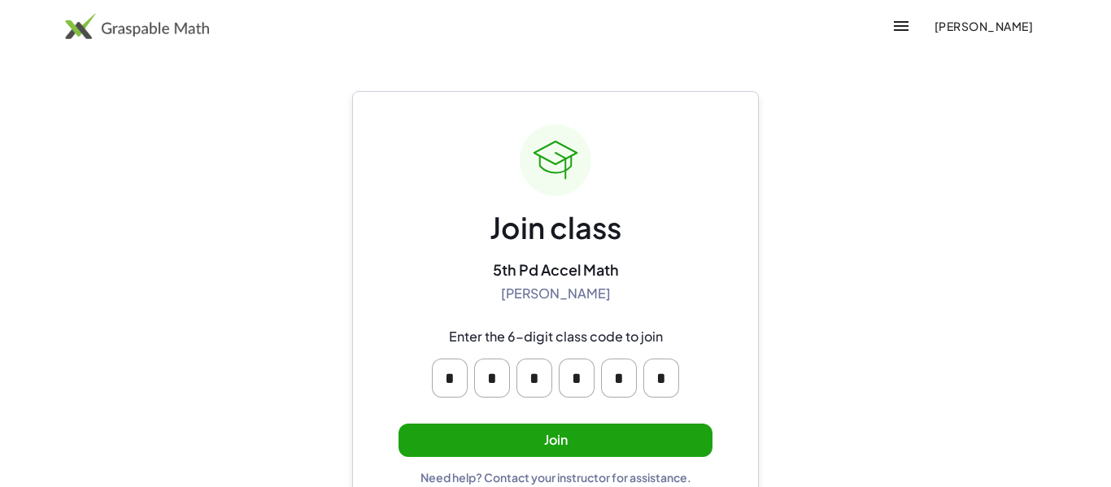
click at [655, 446] on button "Join" at bounding box center [556, 440] width 314 height 33
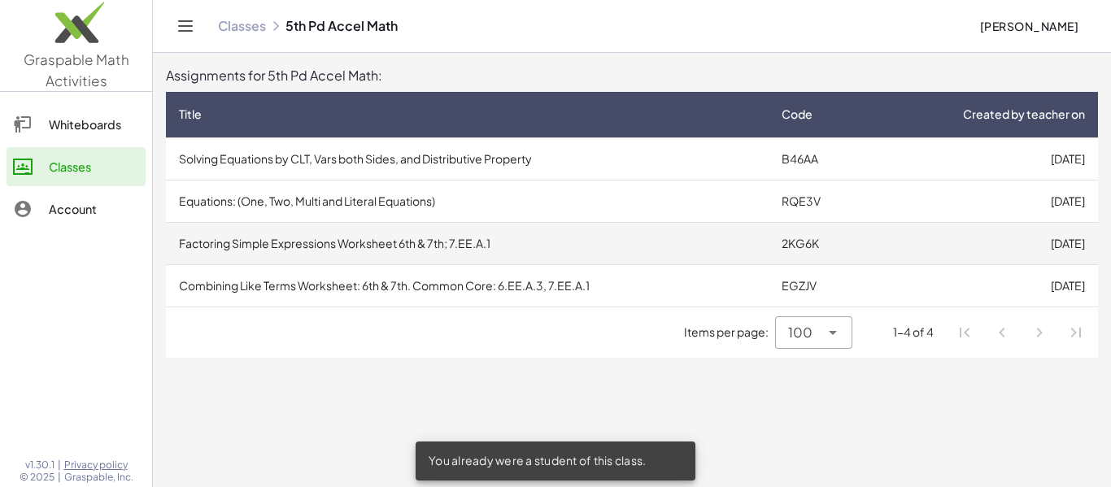
click at [911, 222] on td "[DATE]" at bounding box center [984, 243] width 228 height 42
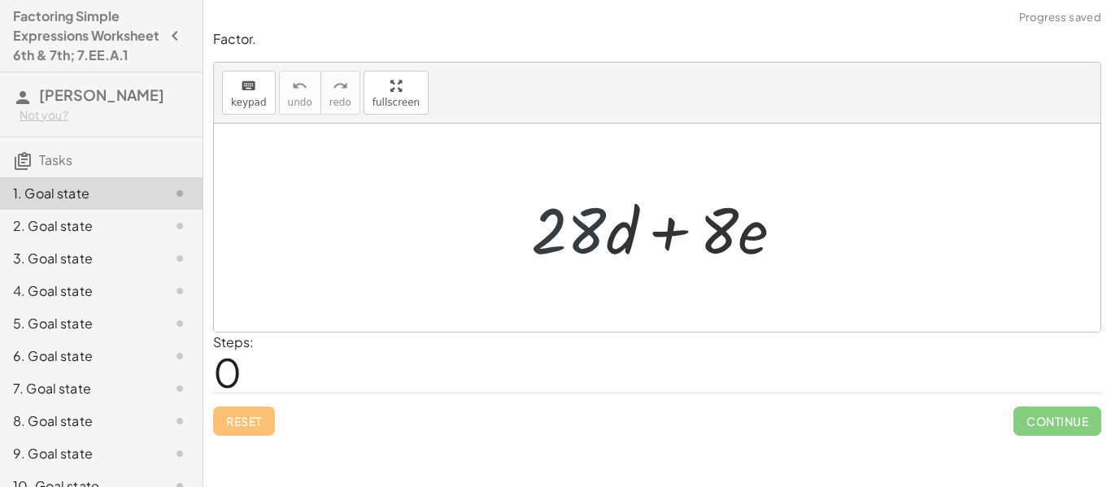
click at [588, 236] on div at bounding box center [663, 228] width 281 height 84
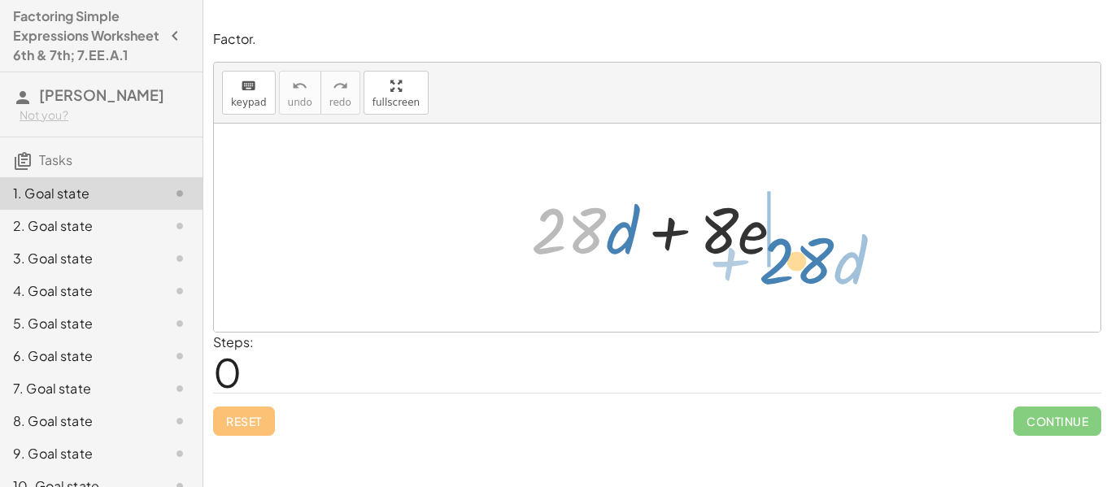
drag, startPoint x: 564, startPoint y: 231, endPoint x: 791, endPoint y: 261, distance: 228.9
click at [791, 261] on div at bounding box center [663, 228] width 281 height 84
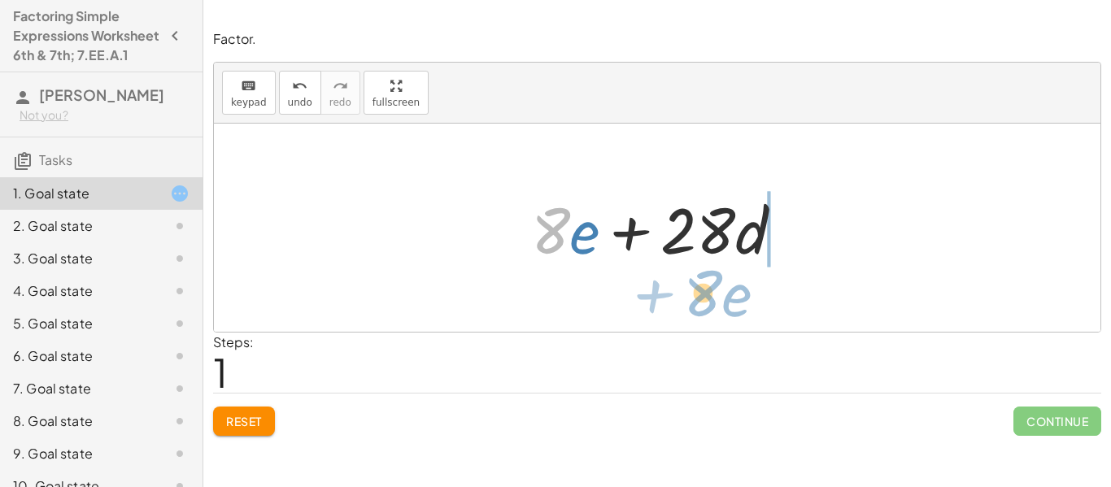
drag, startPoint x: 545, startPoint y: 243, endPoint x: 697, endPoint y: 303, distance: 163.6
click at [697, 303] on div "+ · 28 · d + · 8 · e · 8 + · e + · 28 · d + · 8 · e" at bounding box center [657, 228] width 887 height 208
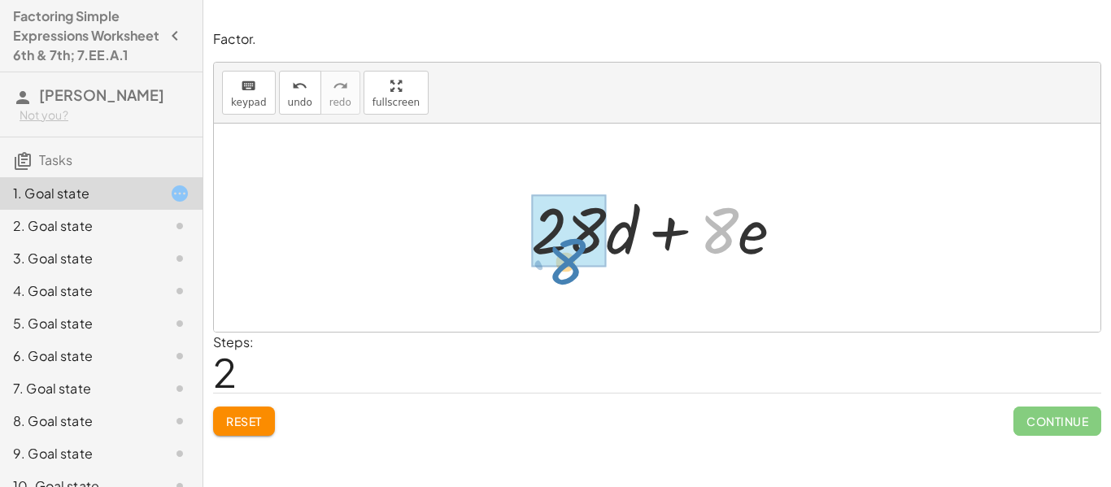
drag, startPoint x: 715, startPoint y: 235, endPoint x: 561, endPoint y: 264, distance: 156.5
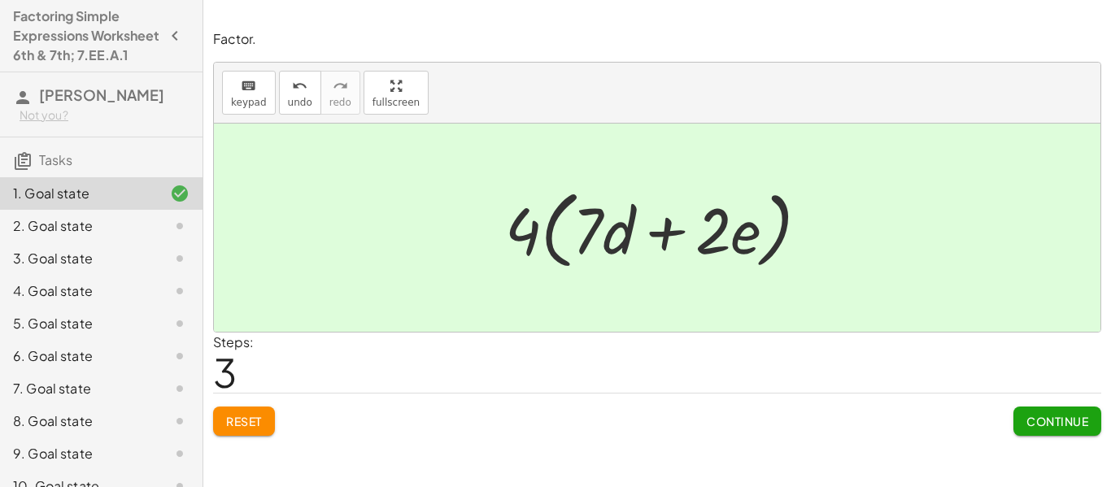
click at [1084, 426] on span "Continue" at bounding box center [1057, 421] width 62 height 15
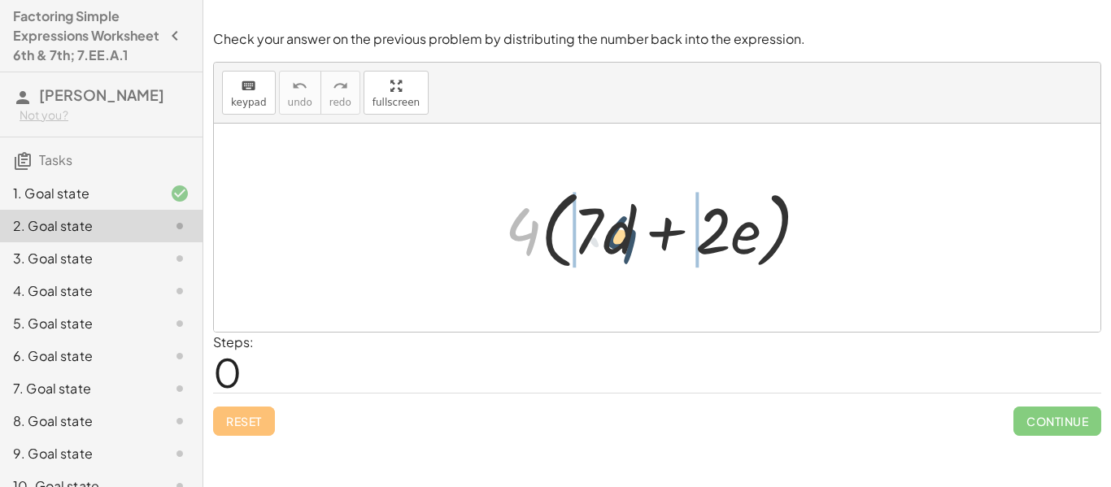
drag, startPoint x: 530, startPoint y: 230, endPoint x: 628, endPoint y: 238, distance: 97.9
click at [628, 238] on div at bounding box center [663, 228] width 333 height 94
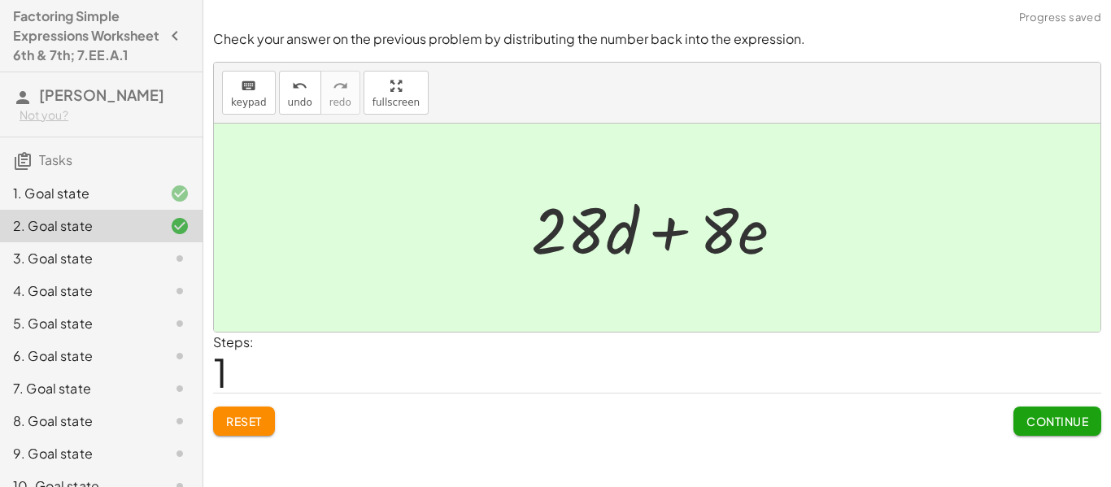
click at [1067, 422] on span "Continue" at bounding box center [1057, 421] width 62 height 15
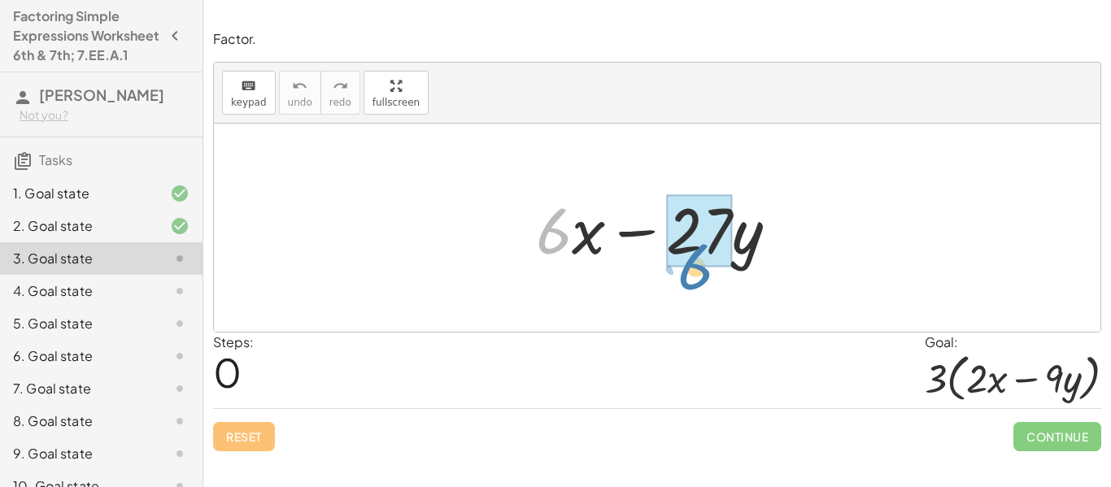
drag, startPoint x: 555, startPoint y: 235, endPoint x: 695, endPoint y: 271, distance: 144.4
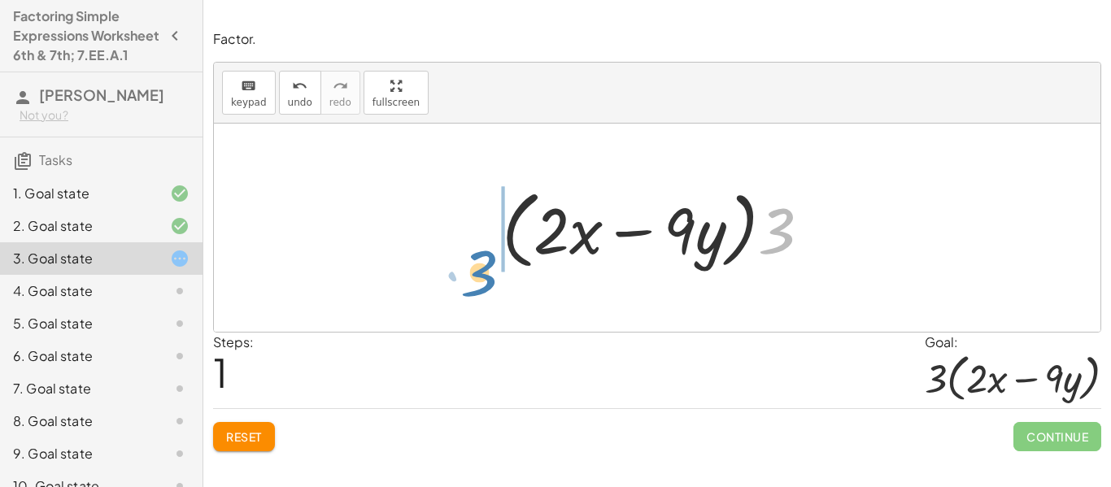
drag, startPoint x: 782, startPoint y: 216, endPoint x: 481, endPoint y: 254, distance: 302.4
click at [481, 254] on div "+ · 6 · x − · 27 · y + · 3 · 2 · x − · 3 · 9 · y · 3 + · · x − · y 3 · 2 · 9 · …" at bounding box center [656, 228] width 359 height 102
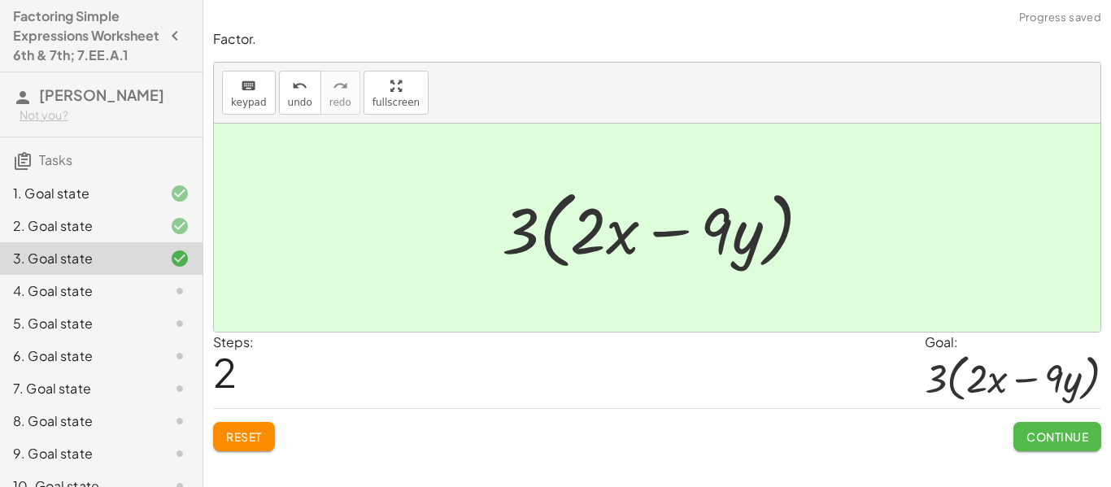
click at [1074, 447] on button "Continue" at bounding box center [1057, 436] width 88 height 29
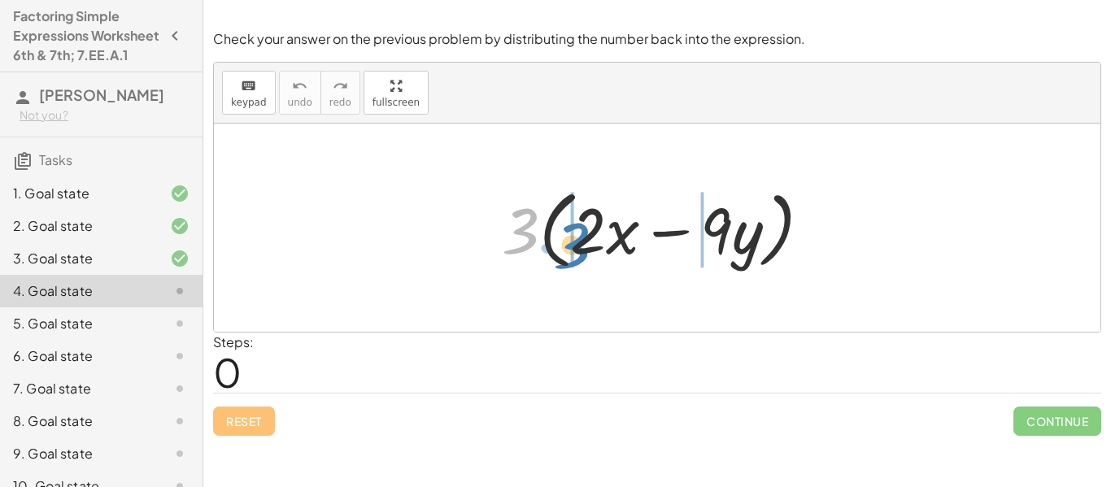
drag, startPoint x: 525, startPoint y: 236, endPoint x: 576, endPoint y: 249, distance: 52.9
click at [576, 249] on div at bounding box center [663, 228] width 338 height 94
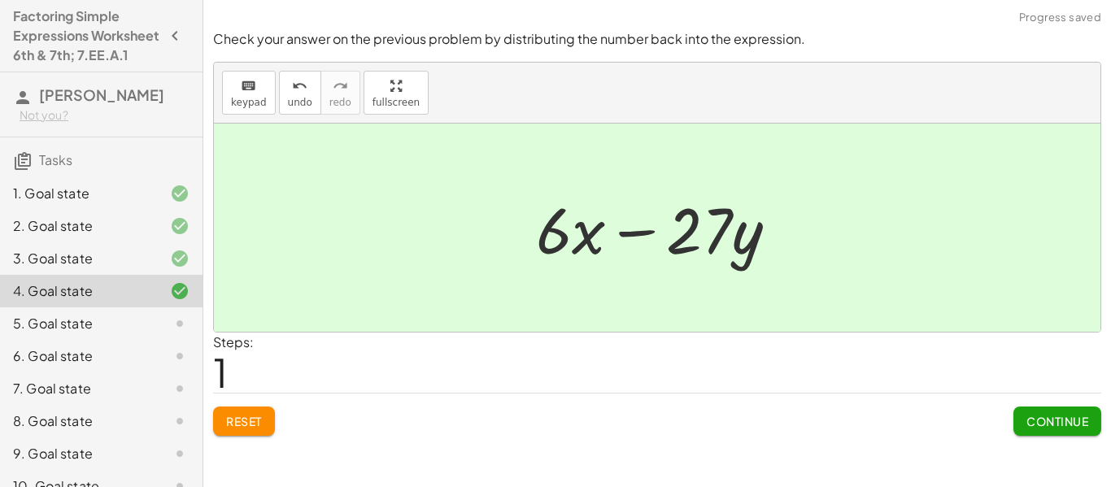
click at [1066, 422] on span "Continue" at bounding box center [1057, 421] width 62 height 15
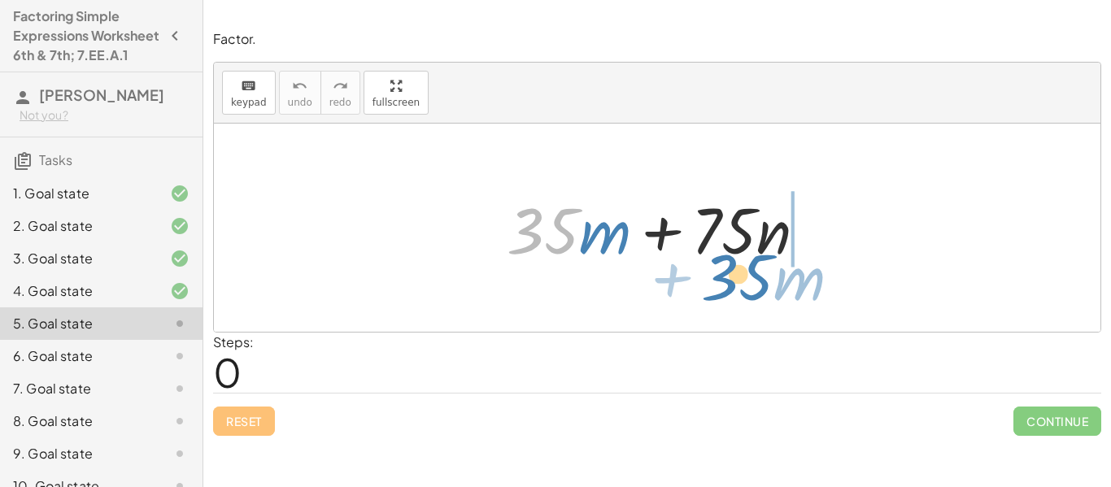
drag, startPoint x: 557, startPoint y: 225, endPoint x: 747, endPoint y: 278, distance: 196.7
click at [747, 278] on div "· 35 + · m + · 35 · m + · 75 · n" at bounding box center [657, 228] width 887 height 208
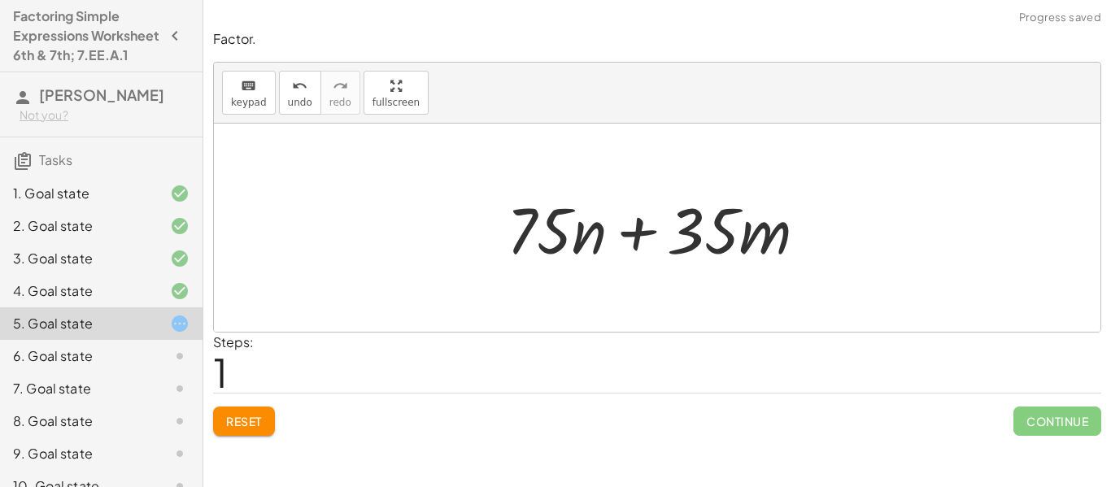
click at [695, 250] on div at bounding box center [663, 228] width 329 height 84
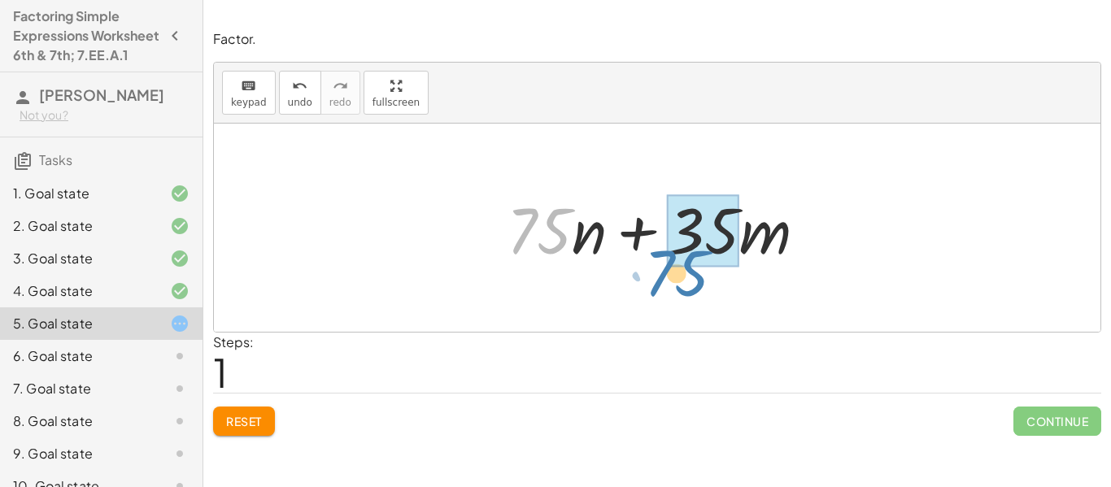
drag, startPoint x: 533, startPoint y: 229, endPoint x: 669, endPoint y: 271, distance: 143.0
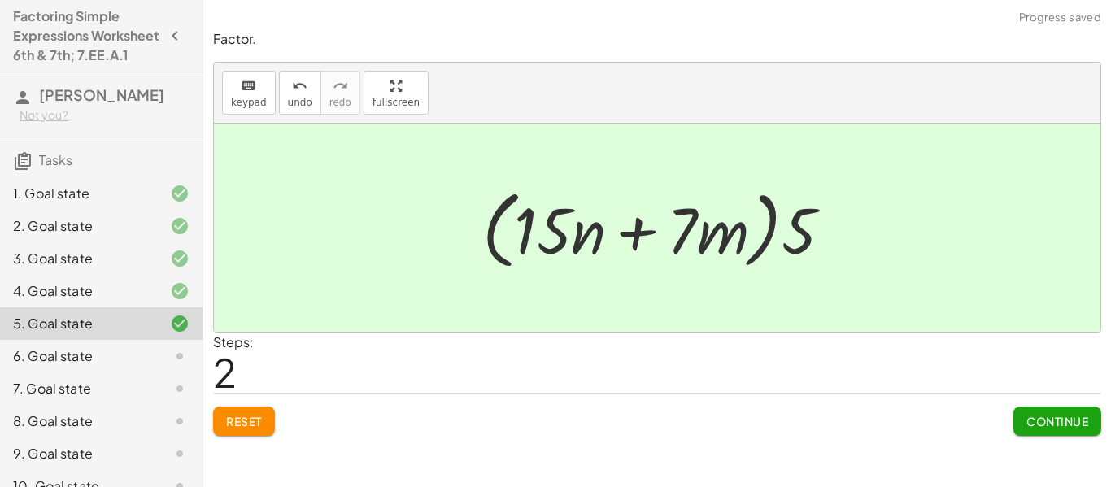
click at [1050, 423] on span "Continue" at bounding box center [1057, 421] width 62 height 15
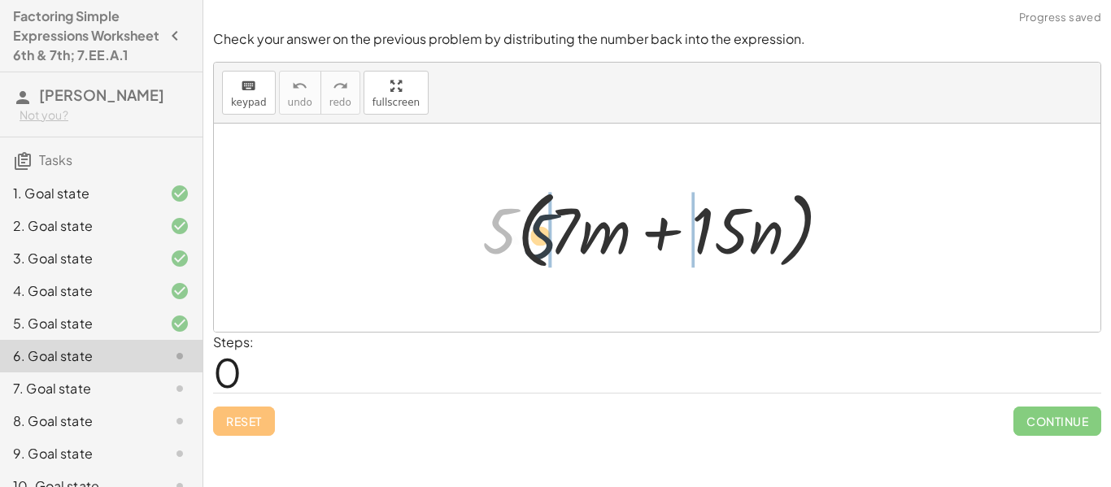
drag, startPoint x: 503, startPoint y: 243, endPoint x: 558, endPoint y: 250, distance: 55.7
click at [558, 250] on div at bounding box center [663, 228] width 379 height 94
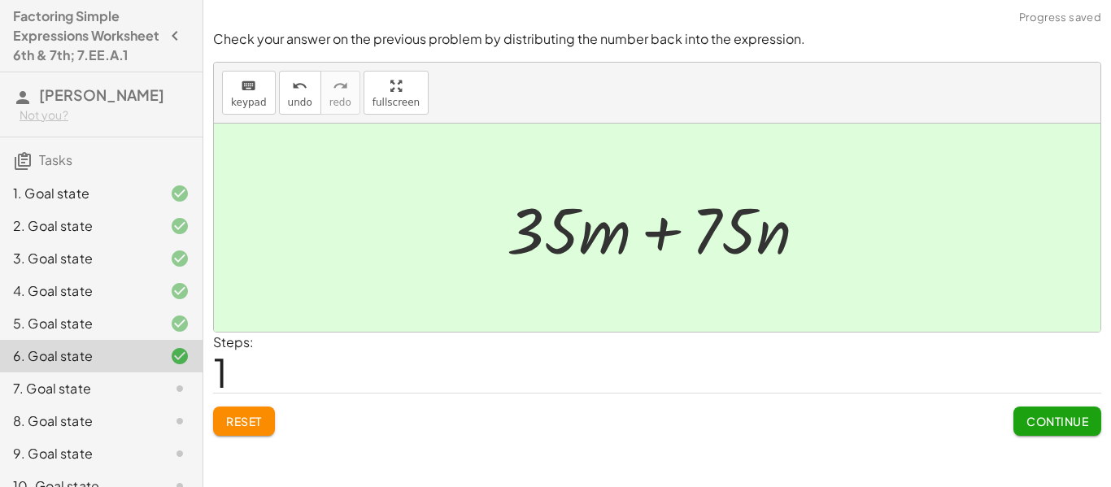
click at [1049, 429] on span "Continue" at bounding box center [1057, 421] width 62 height 15
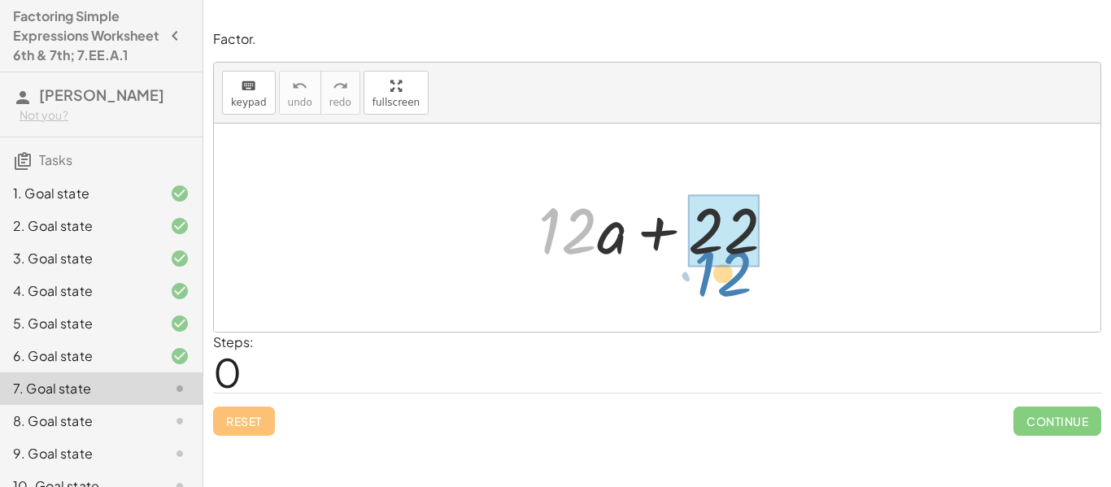
drag, startPoint x: 569, startPoint y: 233, endPoint x: 724, endPoint y: 276, distance: 161.0
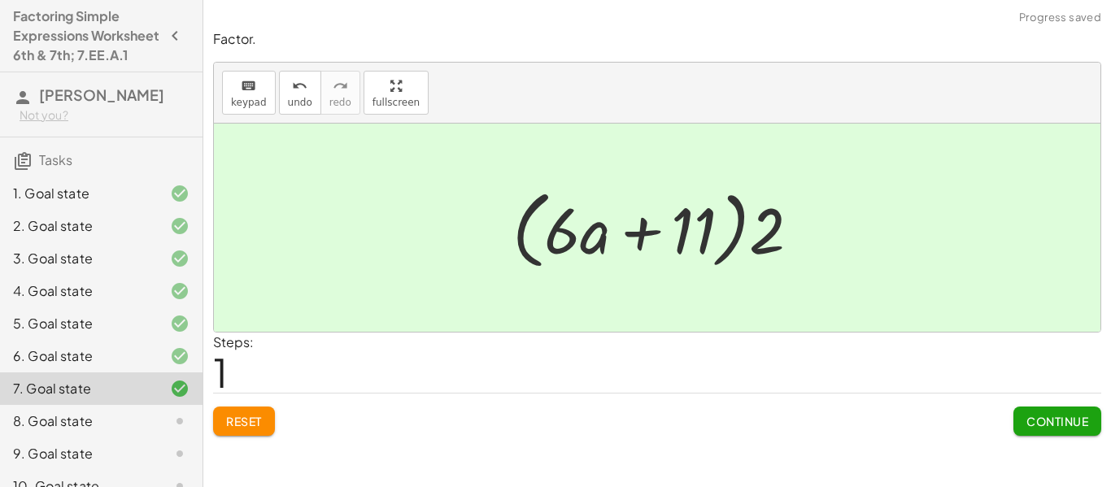
click at [1046, 429] on button "Continue" at bounding box center [1057, 421] width 88 height 29
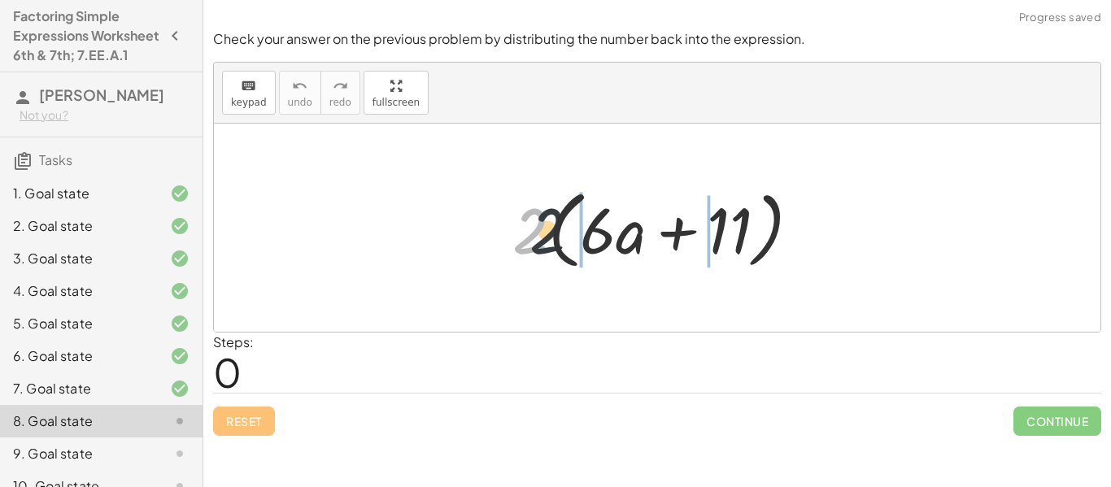
drag, startPoint x: 538, startPoint y: 236, endPoint x: 607, endPoint y: 233, distance: 68.4
click at [607, 233] on div at bounding box center [662, 228] width 317 height 94
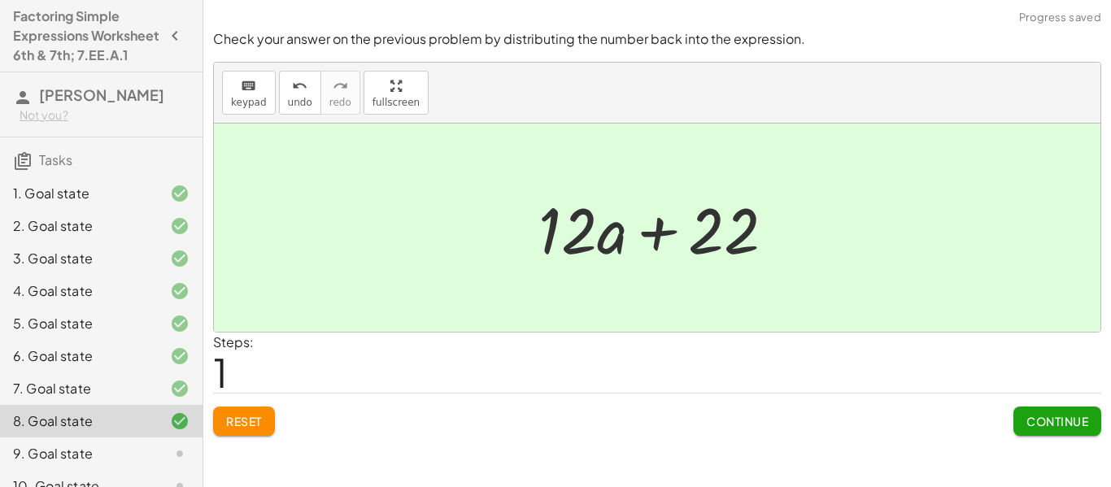
click at [1025, 409] on button "Continue" at bounding box center [1057, 421] width 88 height 29
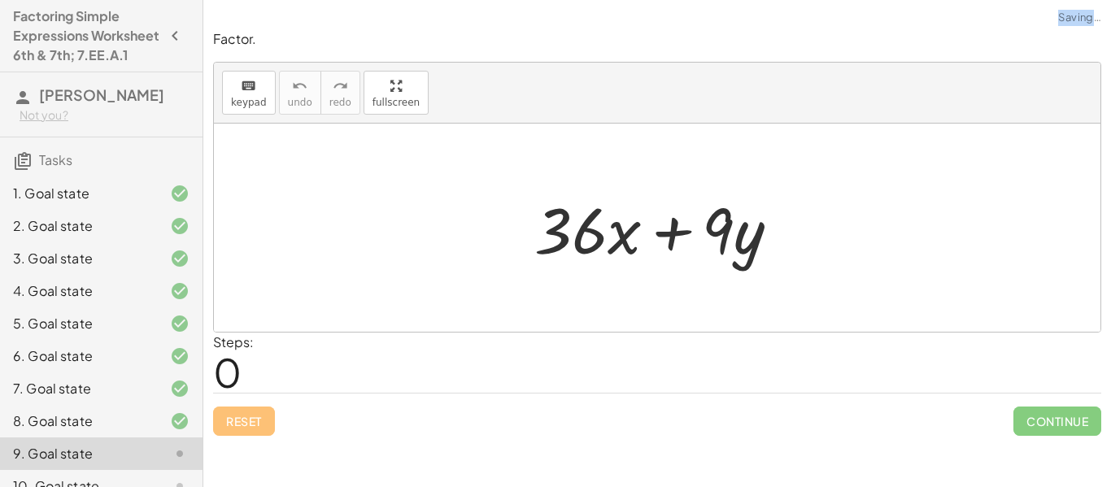
click at [1025, 409] on span "Continue" at bounding box center [1057, 421] width 88 height 29
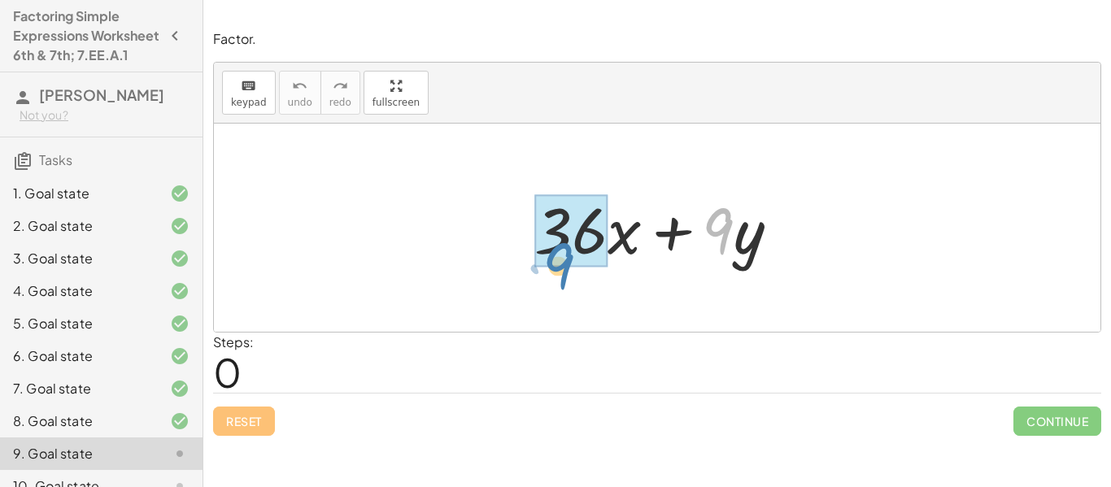
drag, startPoint x: 714, startPoint y: 223, endPoint x: 555, endPoint y: 258, distance: 163.2
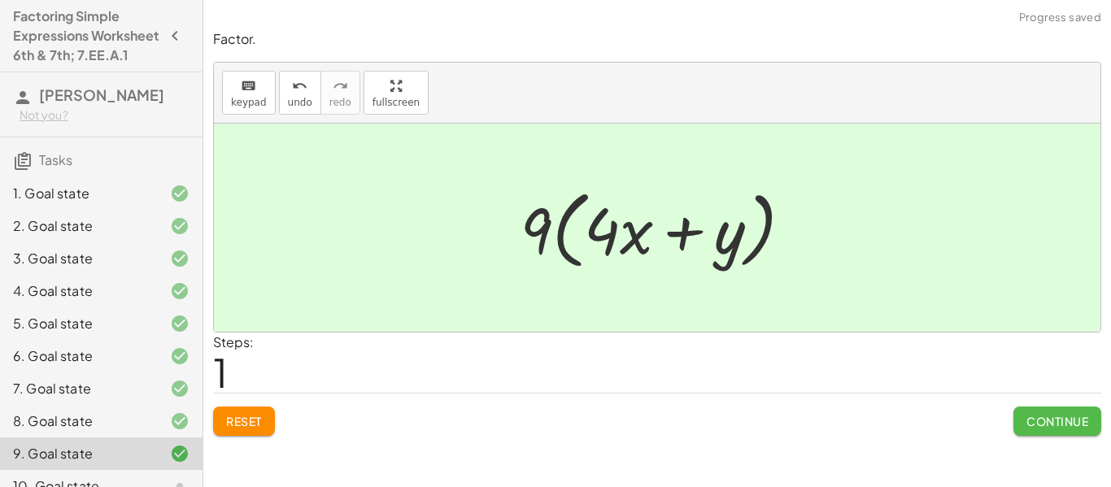
click at [1036, 422] on span "Continue" at bounding box center [1057, 421] width 62 height 15
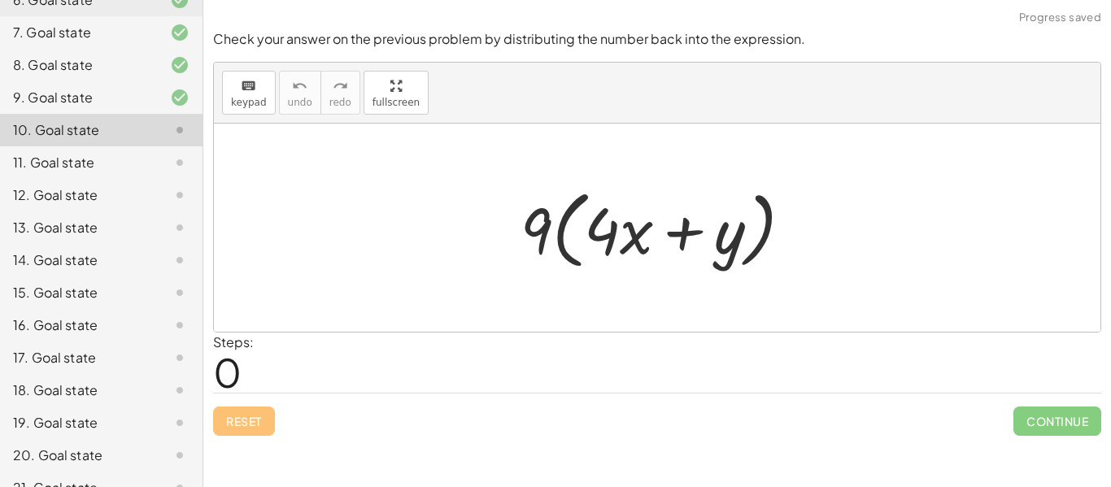
scroll to position [432, 0]
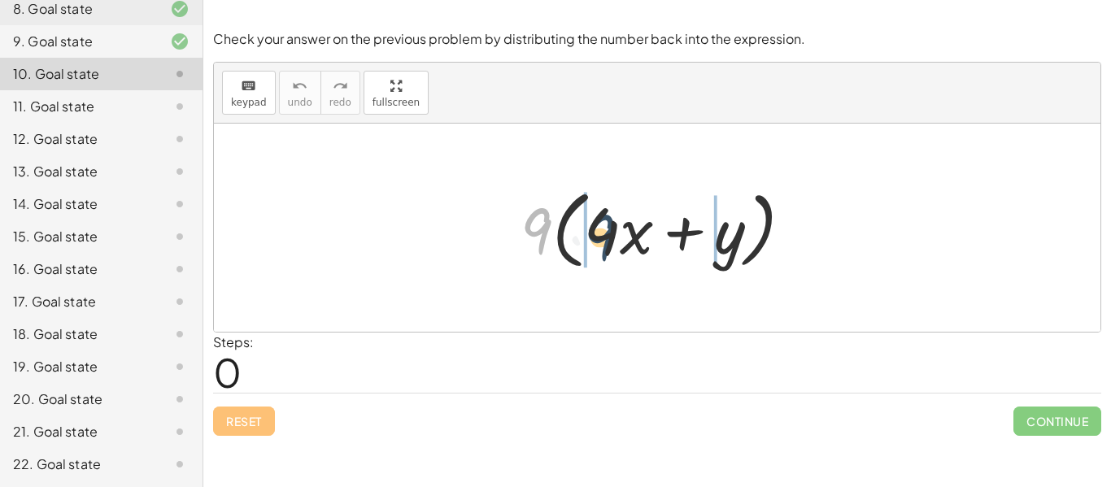
drag, startPoint x: 547, startPoint y: 227, endPoint x: 611, endPoint y: 233, distance: 64.5
click at [611, 233] on div at bounding box center [663, 228] width 302 height 94
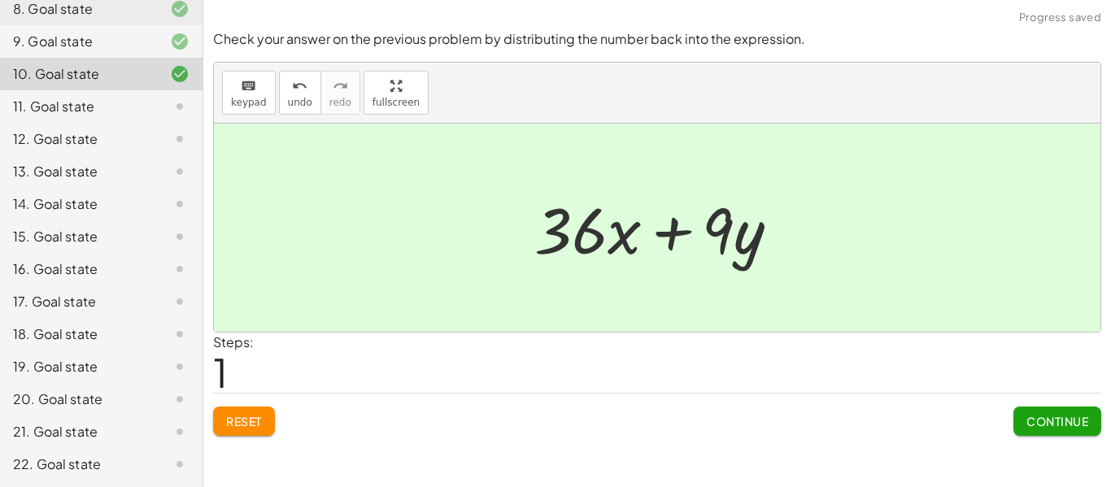
click at [1072, 403] on div "Continue" at bounding box center [1057, 415] width 88 height 42
click at [1074, 429] on button "Continue" at bounding box center [1057, 421] width 88 height 29
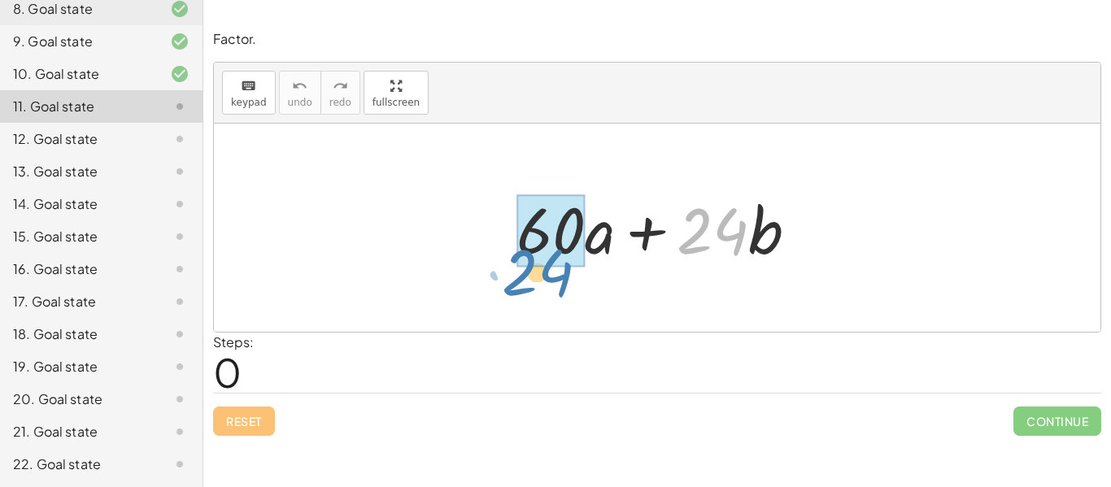
drag, startPoint x: 693, startPoint y: 237, endPoint x: 518, endPoint y: 278, distance: 179.7
click at [518, 278] on div "· 24 + · b + · 60 · a + · 24 · b" at bounding box center [657, 228] width 887 height 208
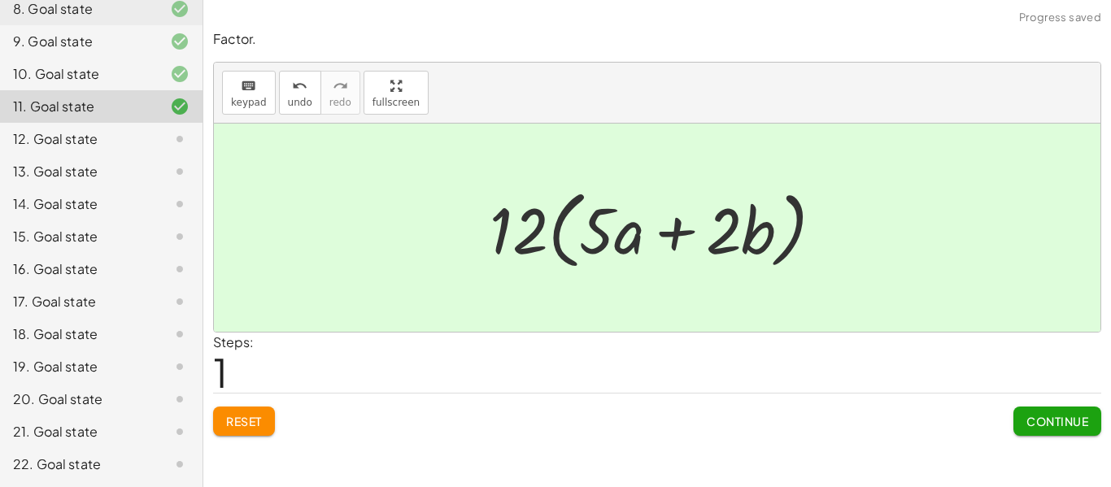
click at [1074, 412] on button "Continue" at bounding box center [1057, 421] width 88 height 29
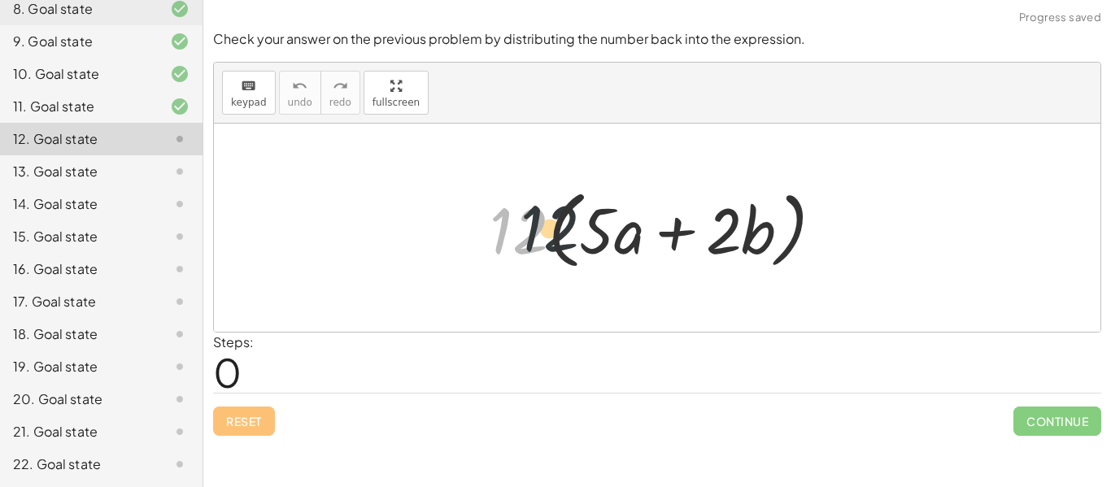
drag, startPoint x: 515, startPoint y: 213, endPoint x: 588, endPoint y: 210, distance: 73.3
click at [588, 210] on div at bounding box center [663, 228] width 364 height 94
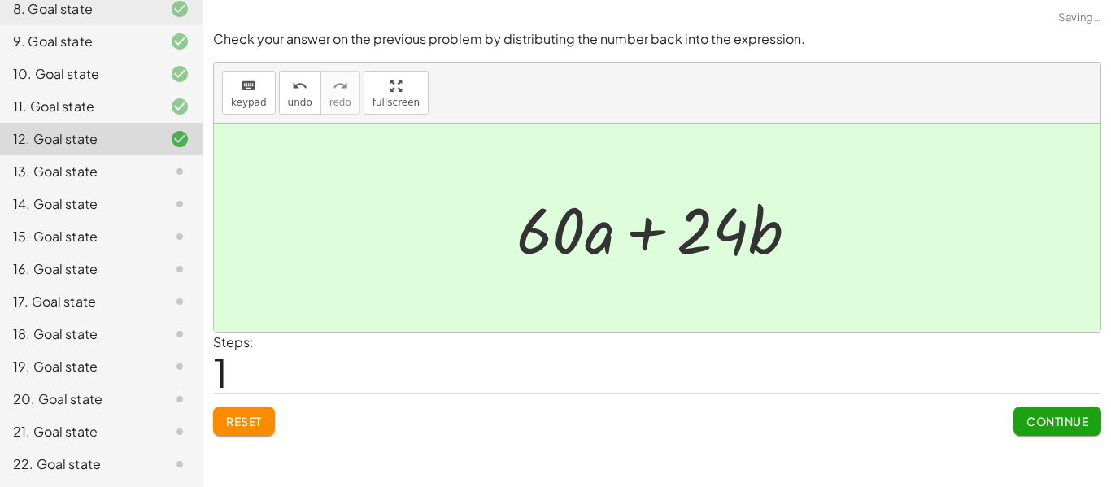
click at [1073, 408] on button "Continue" at bounding box center [1057, 421] width 88 height 29
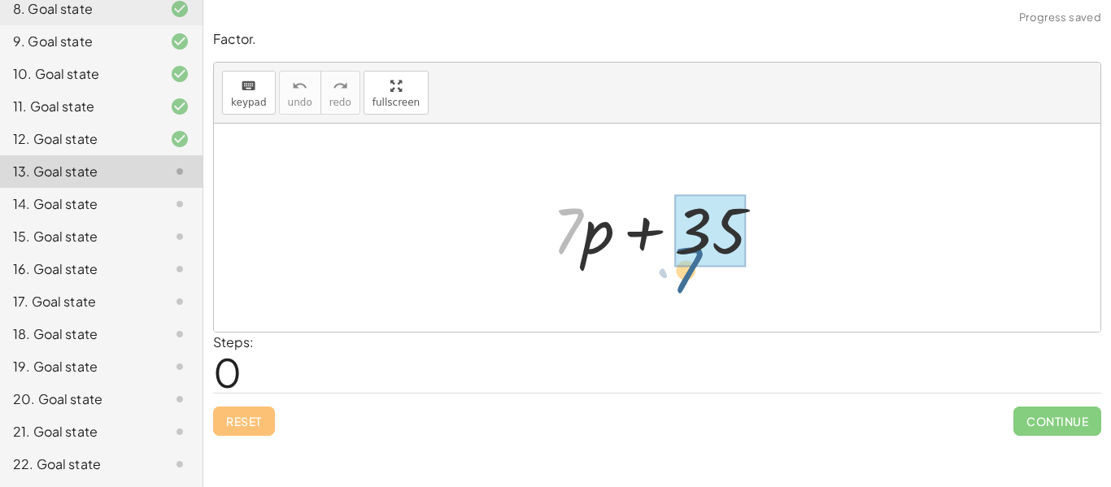
drag, startPoint x: 575, startPoint y: 220, endPoint x: 695, endPoint y: 260, distance: 127.1
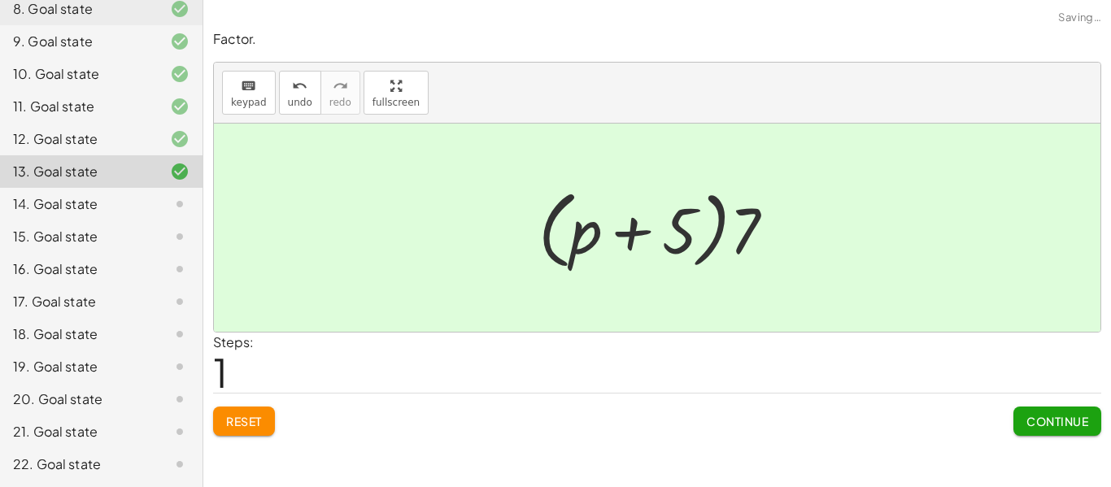
click at [1021, 416] on button "Continue" at bounding box center [1057, 421] width 88 height 29
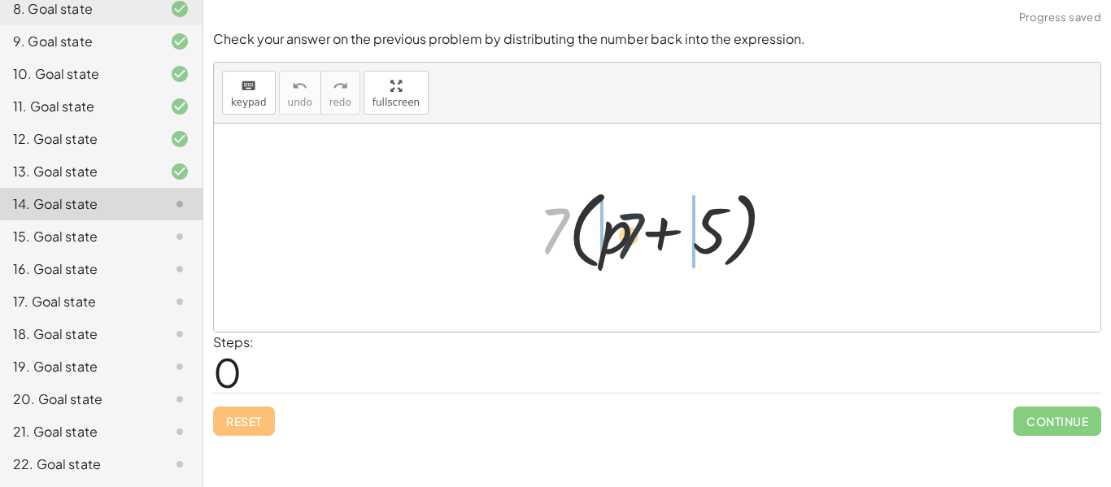
drag, startPoint x: 554, startPoint y: 211, endPoint x: 646, endPoint y: 216, distance: 92.1
click at [646, 216] on div at bounding box center [663, 228] width 266 height 94
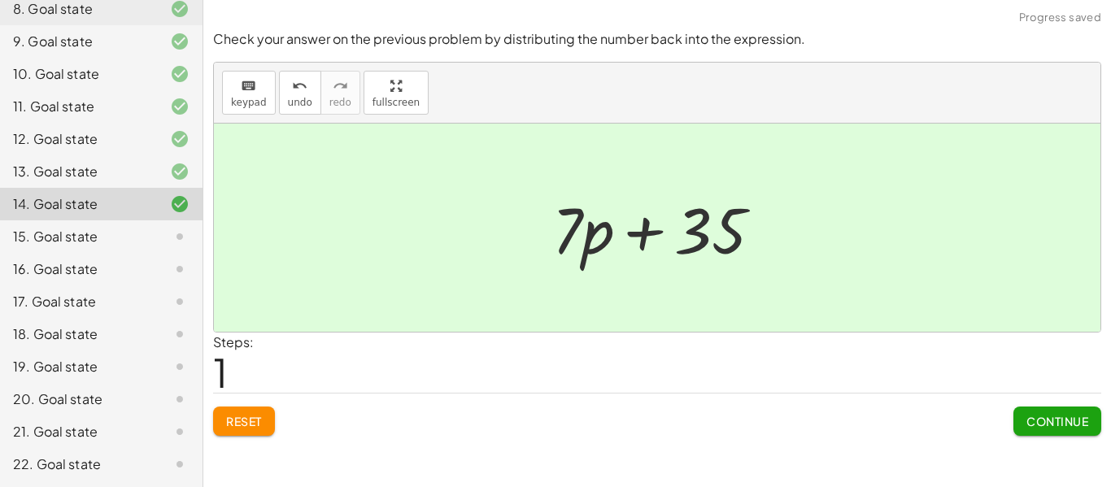
click at [1074, 435] on button "Continue" at bounding box center [1057, 421] width 88 height 29
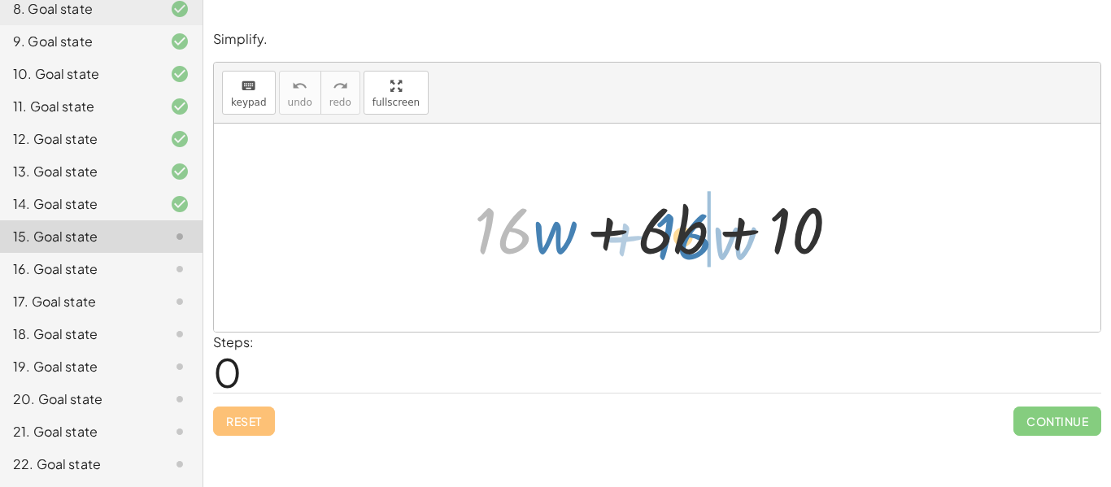
drag, startPoint x: 497, startPoint y: 234, endPoint x: 673, endPoint y: 244, distance: 175.9
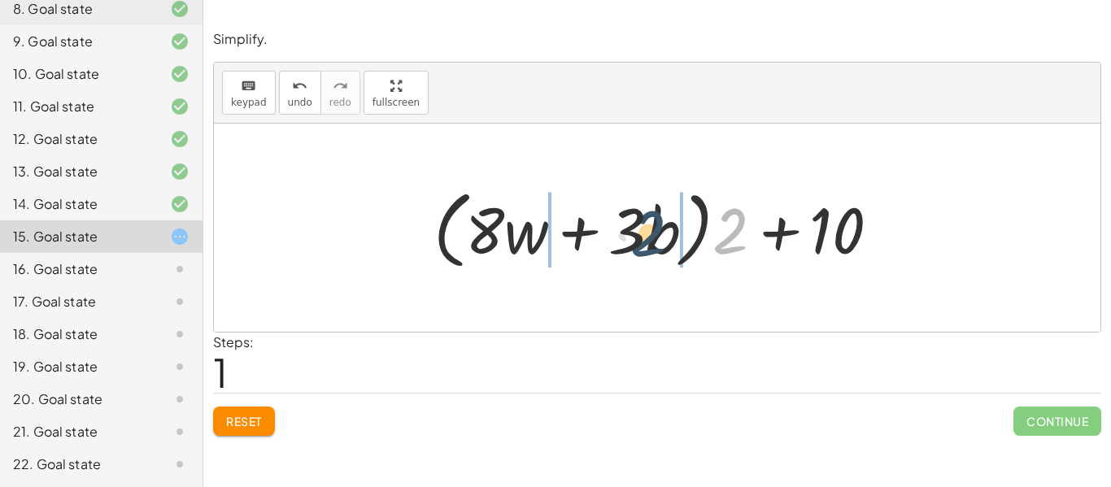
drag, startPoint x: 720, startPoint y: 229, endPoint x: 634, endPoint y: 231, distance: 85.4
click at [634, 231] on div at bounding box center [663, 228] width 476 height 94
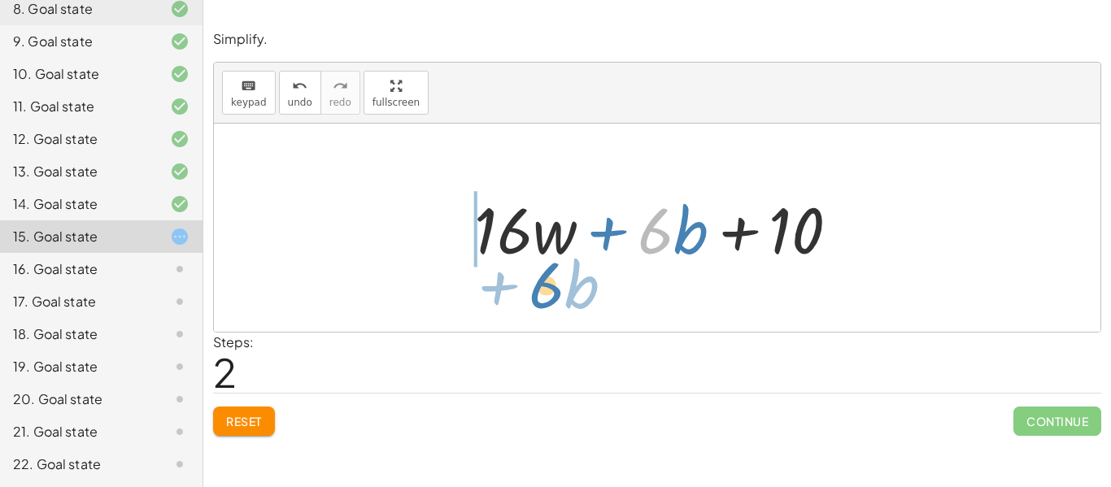
drag, startPoint x: 650, startPoint y: 244, endPoint x: 541, endPoint y: 298, distance: 121.8
click at [541, 298] on div "+ · 16 · w + · 6 · b + 10 + · 2 · 8 · w + · 2 · 3 · b + 10 + · ( + · 8 · w + · …" at bounding box center [657, 228] width 887 height 208
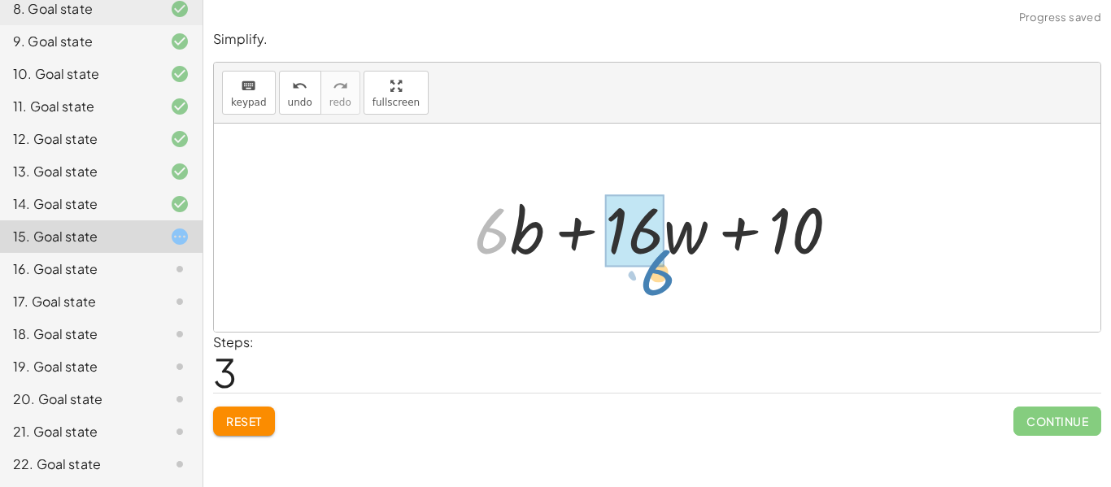
drag, startPoint x: 481, startPoint y: 243, endPoint x: 647, endPoint y: 285, distance: 171.0
click at [647, 285] on div "+ · 16 · w + · 6 · b + 10 + · 2 · 8 · w + · 2 · 3 · b + 10 + · ( + · 8 · w + · …" at bounding box center [657, 228] width 887 height 208
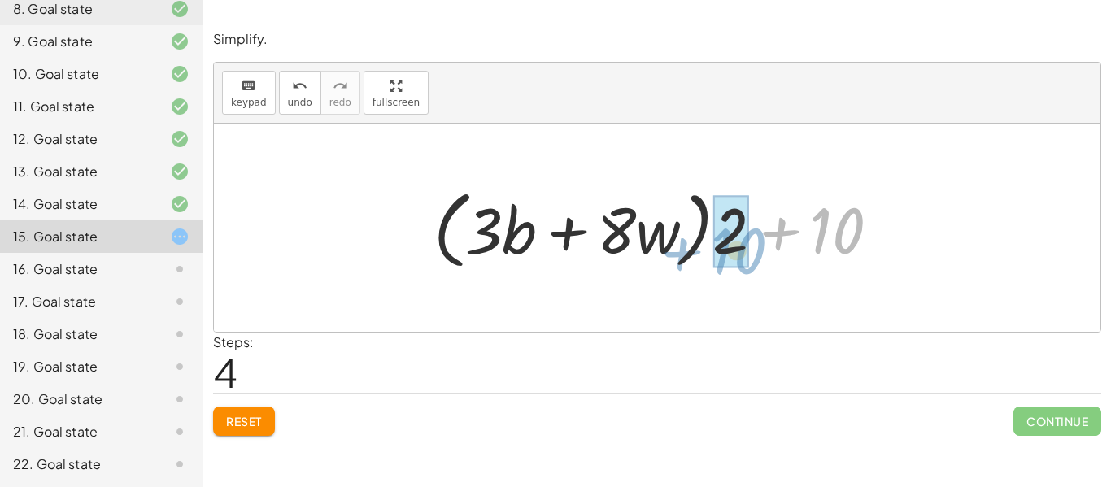
drag, startPoint x: 830, startPoint y: 239, endPoint x: 709, endPoint y: 255, distance: 121.4
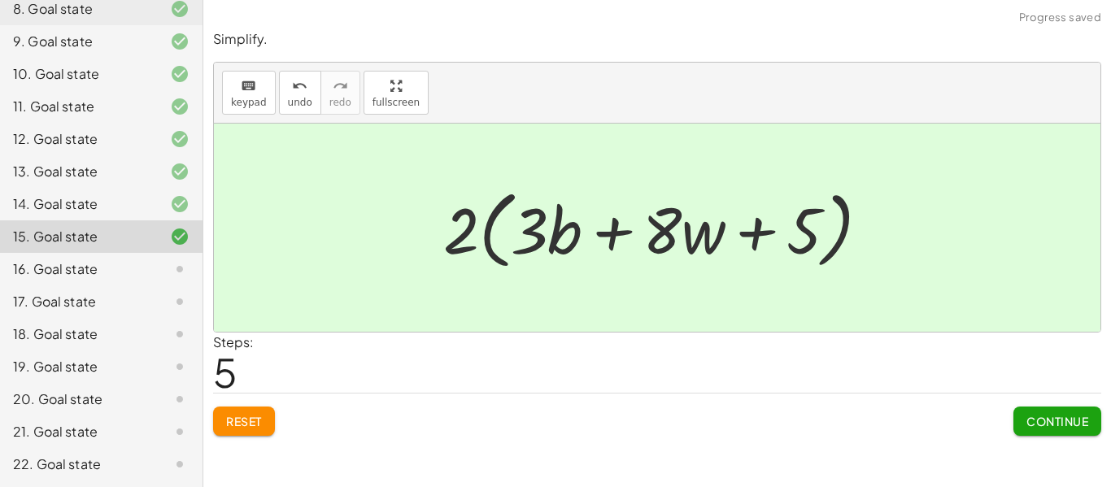
click at [1062, 420] on span "Continue" at bounding box center [1057, 421] width 62 height 15
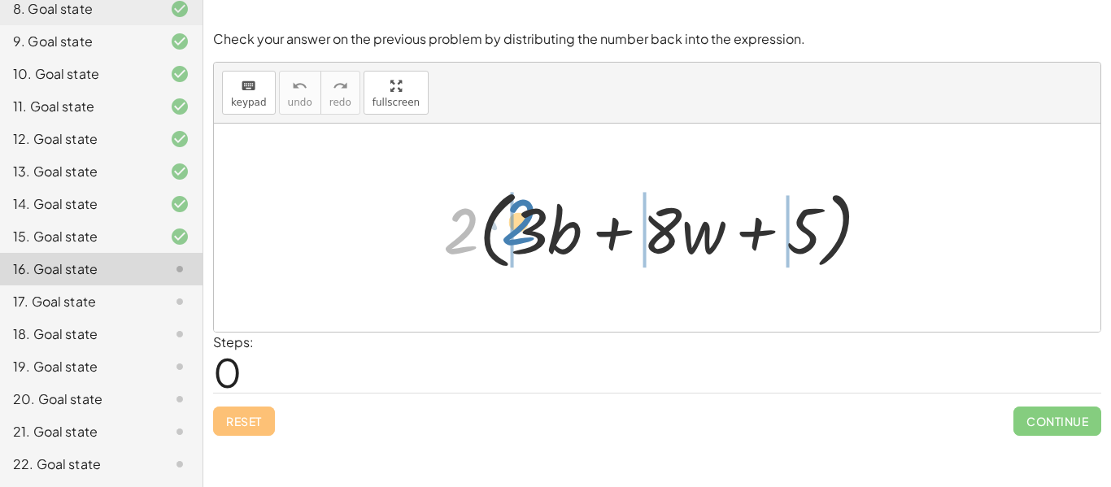
drag, startPoint x: 465, startPoint y: 256, endPoint x: 524, endPoint y: 247, distance: 59.2
click at [524, 247] on div at bounding box center [662, 228] width 455 height 94
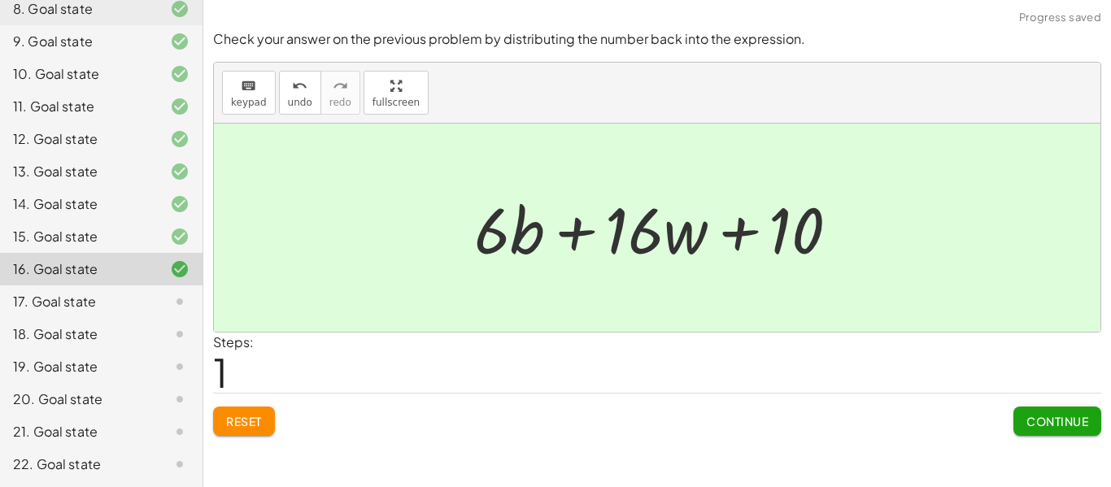
click at [1063, 427] on span "Continue" at bounding box center [1057, 421] width 62 height 15
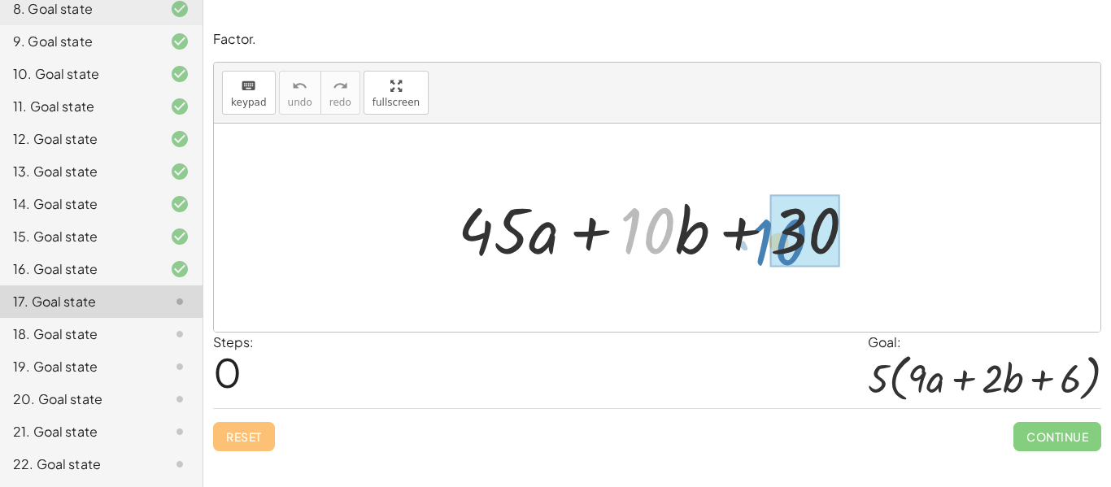
drag, startPoint x: 674, startPoint y: 245, endPoint x: 806, endPoint y: 256, distance: 132.2
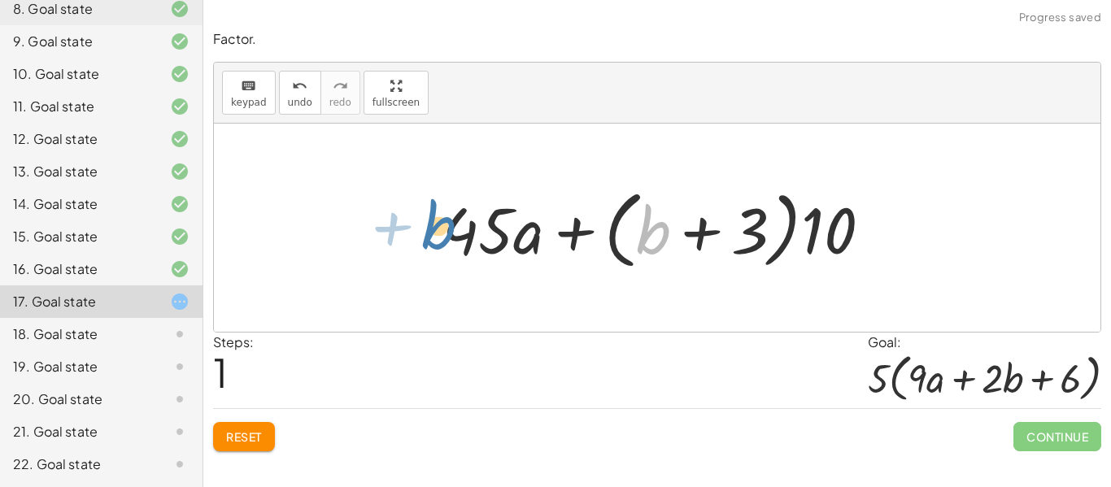
drag, startPoint x: 653, startPoint y: 225, endPoint x: 434, endPoint y: 219, distance: 218.9
click at [434, 219] on div at bounding box center [663, 228] width 458 height 94
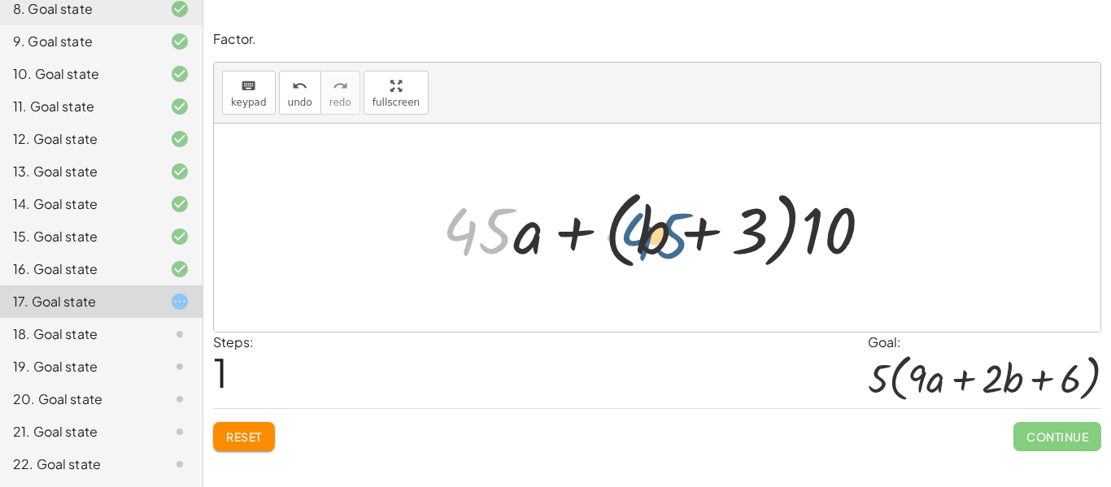
drag, startPoint x: 469, startPoint y: 235, endPoint x: 654, endPoint y: 240, distance: 184.7
click at [654, 240] on div at bounding box center [663, 228] width 458 height 94
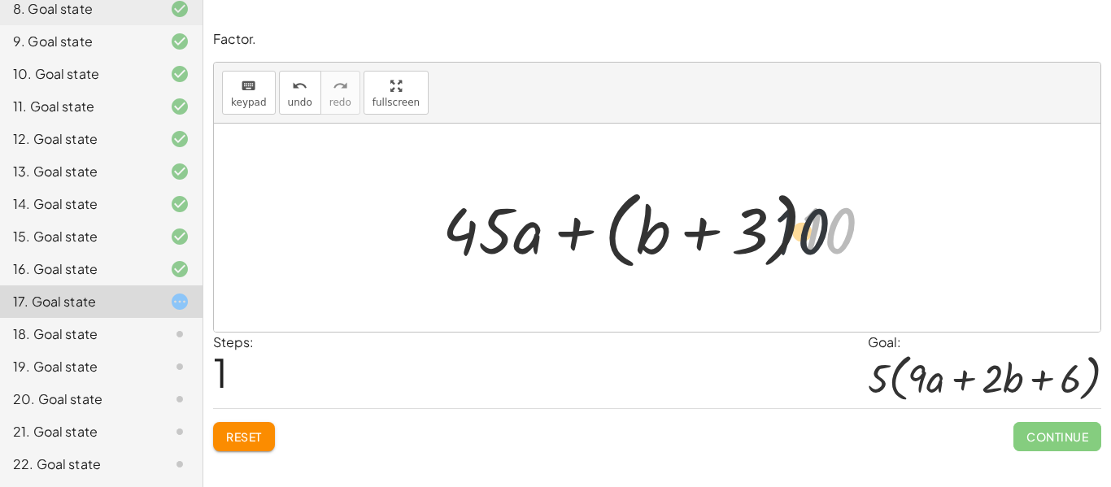
drag, startPoint x: 839, startPoint y: 231, endPoint x: 786, endPoint y: 228, distance: 52.2
click at [786, 228] on div at bounding box center [663, 228] width 458 height 94
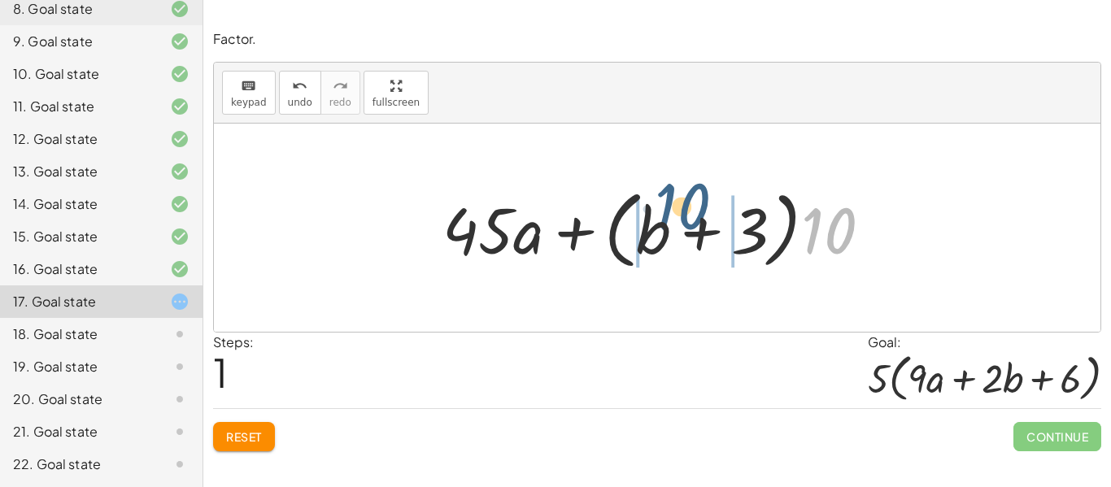
drag, startPoint x: 828, startPoint y: 221, endPoint x: 681, endPoint y: 197, distance: 149.2
click at [681, 197] on div at bounding box center [663, 228] width 458 height 94
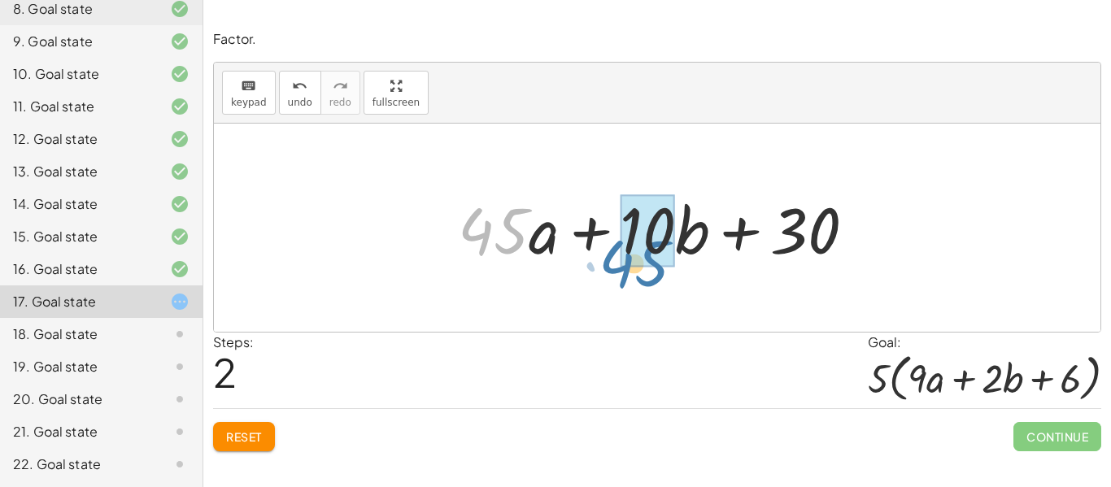
drag, startPoint x: 478, startPoint y: 242, endPoint x: 623, endPoint y: 276, distance: 148.6
click at [623, 276] on div "+ · 45 · a + · 10 · b + 30 + · 45 · a + · 10 · b + · 10 · 3 + · 45 · a + · ( + …" at bounding box center [657, 228] width 887 height 208
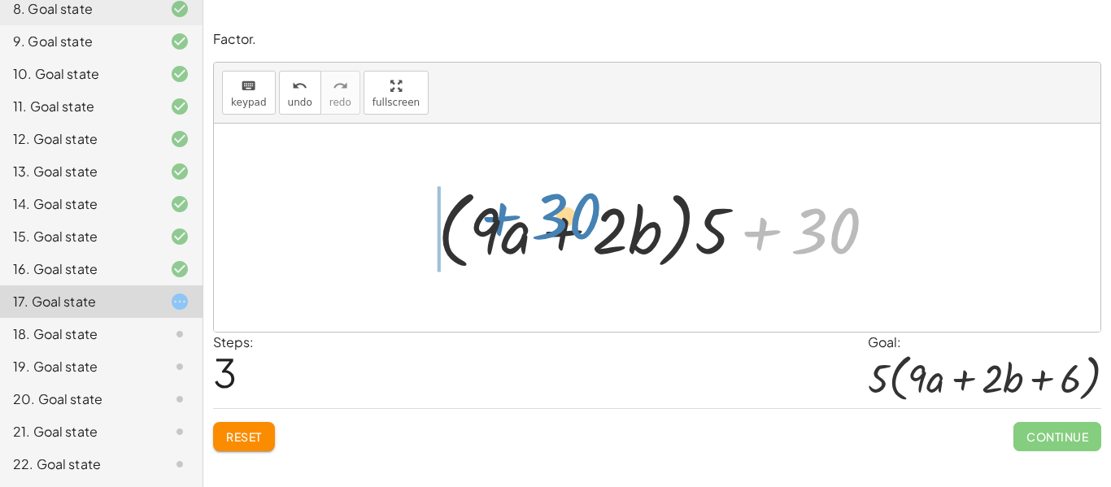
drag, startPoint x: 810, startPoint y: 230, endPoint x: 551, endPoint y: 216, distance: 259.9
click at [551, 216] on div at bounding box center [663, 228] width 468 height 94
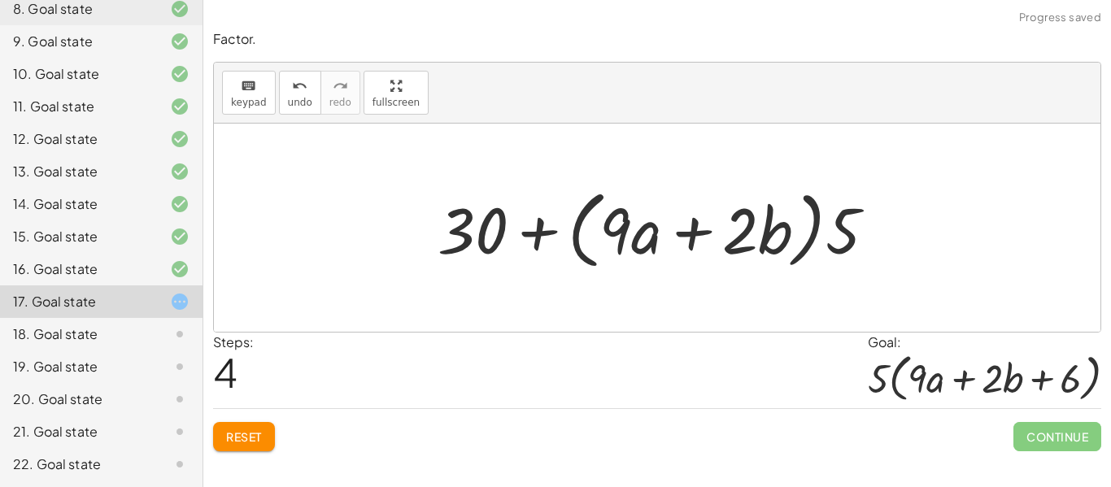
click at [542, 237] on div at bounding box center [663, 228] width 468 height 94
click at [244, 437] on span "Reset" at bounding box center [244, 436] width 36 height 15
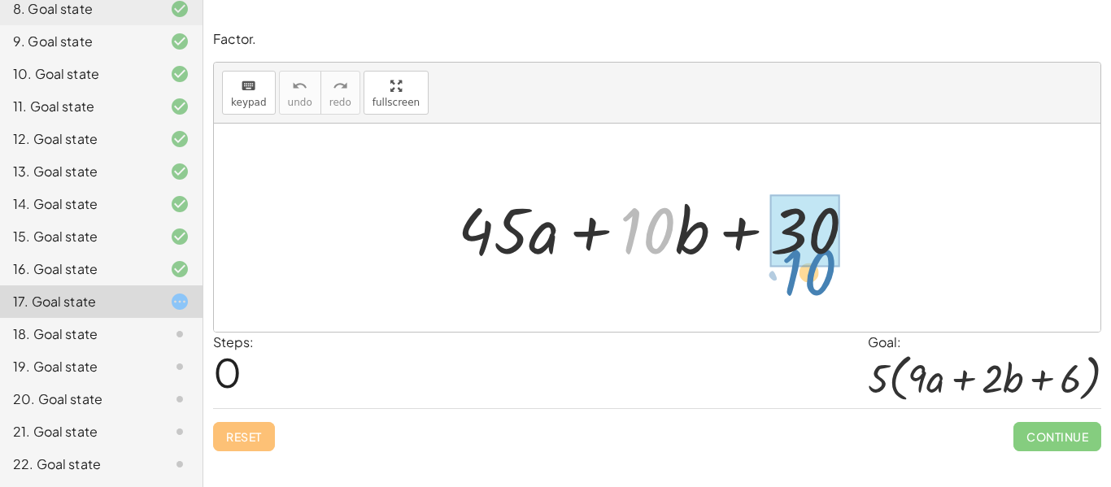
drag, startPoint x: 653, startPoint y: 231, endPoint x: 809, endPoint y: 272, distance: 161.4
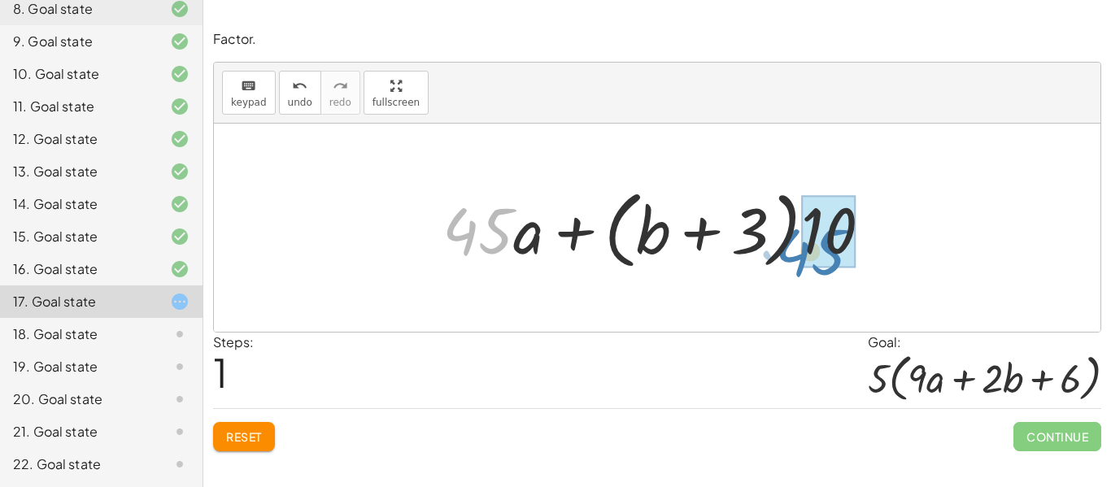
drag, startPoint x: 503, startPoint y: 242, endPoint x: 835, endPoint y: 263, distance: 333.3
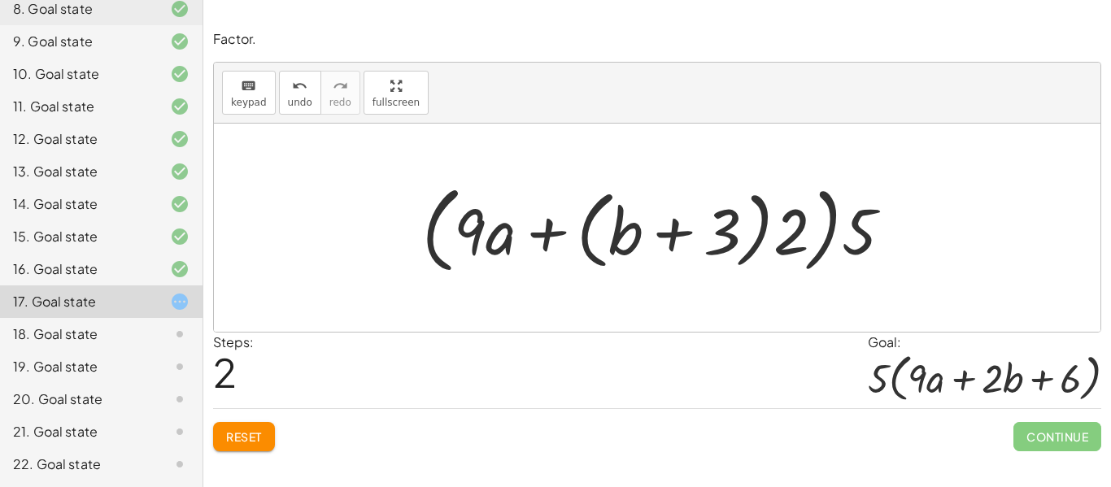
click at [547, 233] on div at bounding box center [663, 227] width 499 height 103
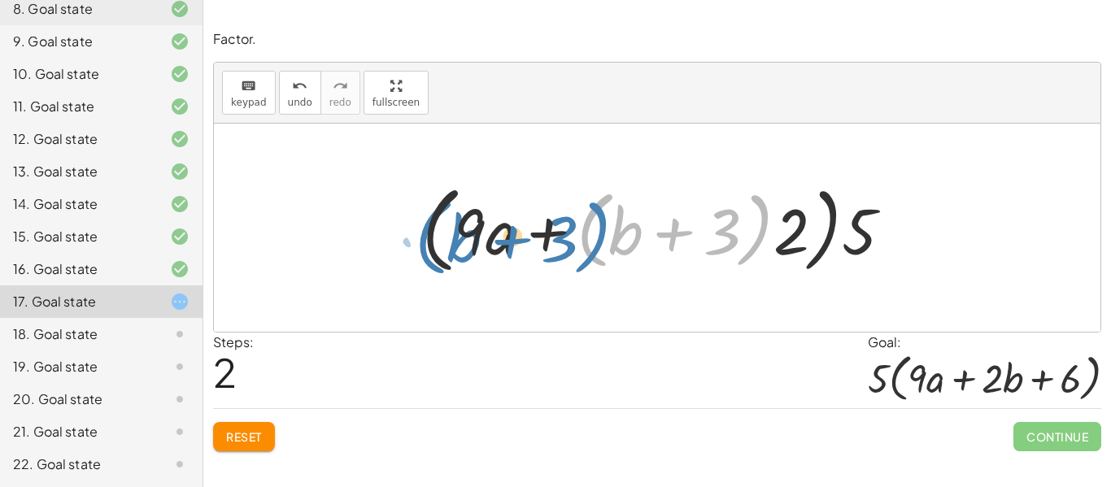
drag, startPoint x: 592, startPoint y: 250, endPoint x: 431, endPoint y: 255, distance: 161.1
click at [431, 255] on div at bounding box center [663, 227] width 499 height 103
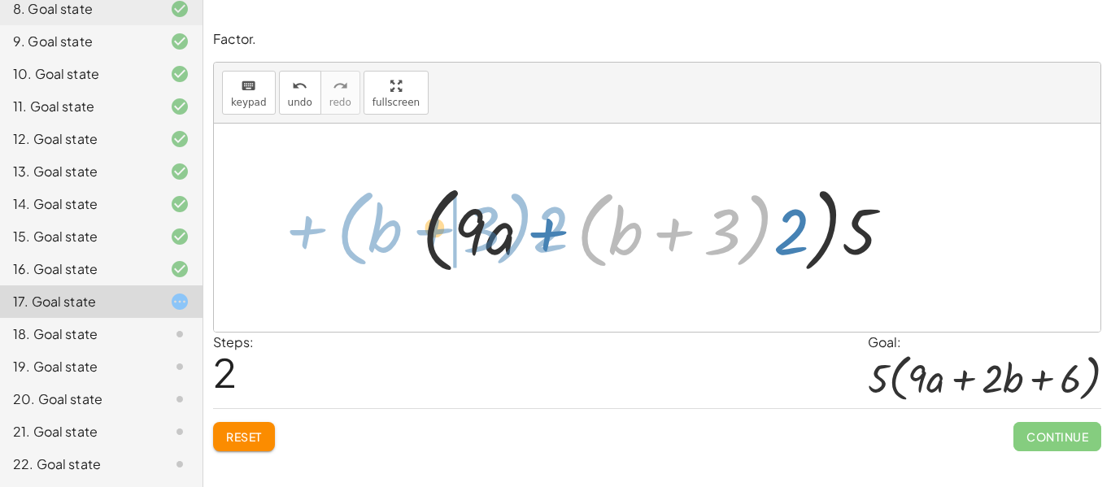
drag, startPoint x: 592, startPoint y: 225, endPoint x: 352, endPoint y: 223, distance: 239.9
click at [352, 223] on div "+ · 45 · a + · 10 · b + 30 + · 45 · a + · 10 · b + · 10 · 3 + · 45 · a + · ( + …" at bounding box center [657, 228] width 887 height 208
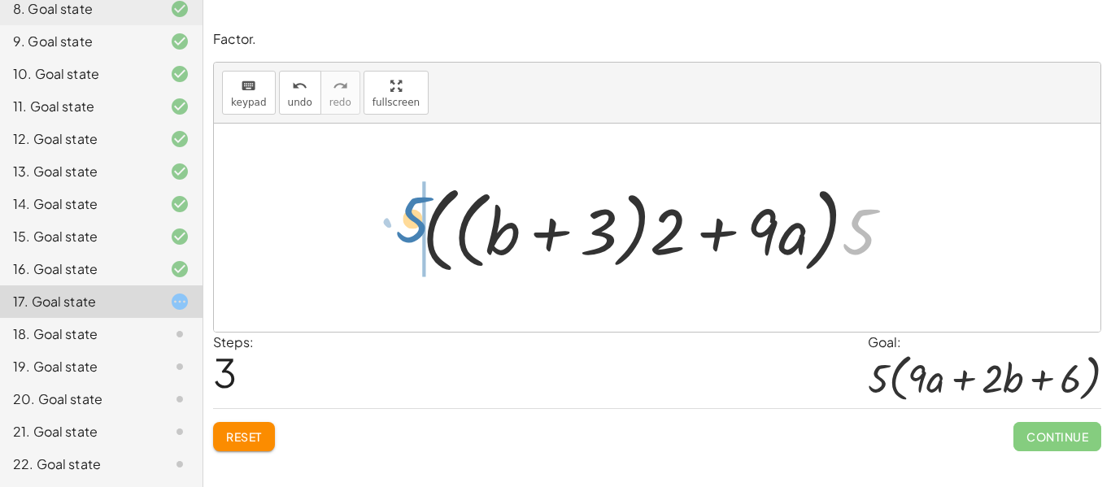
drag, startPoint x: 859, startPoint y: 233, endPoint x: 412, endPoint y: 221, distance: 447.5
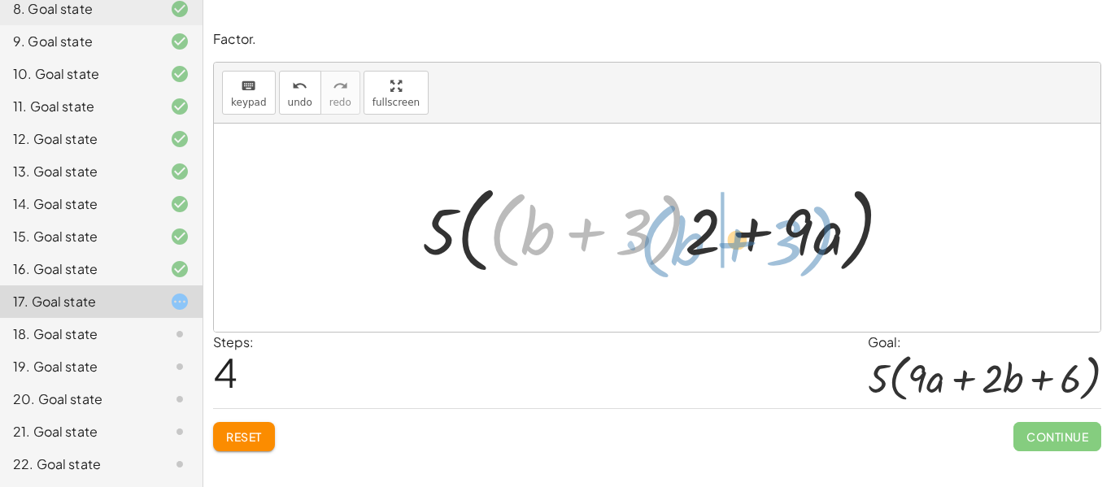
drag, startPoint x: 668, startPoint y: 241, endPoint x: 820, endPoint y: 251, distance: 152.4
click at [820, 251] on div at bounding box center [663, 227] width 499 height 103
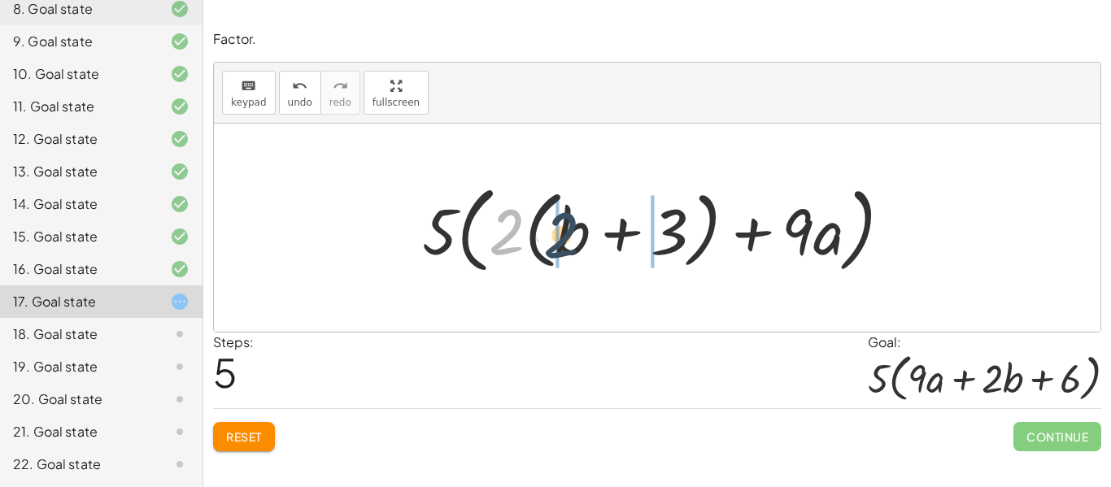
drag, startPoint x: 516, startPoint y: 225, endPoint x: 571, endPoint y: 229, distance: 55.4
click at [571, 229] on div at bounding box center [663, 227] width 499 height 103
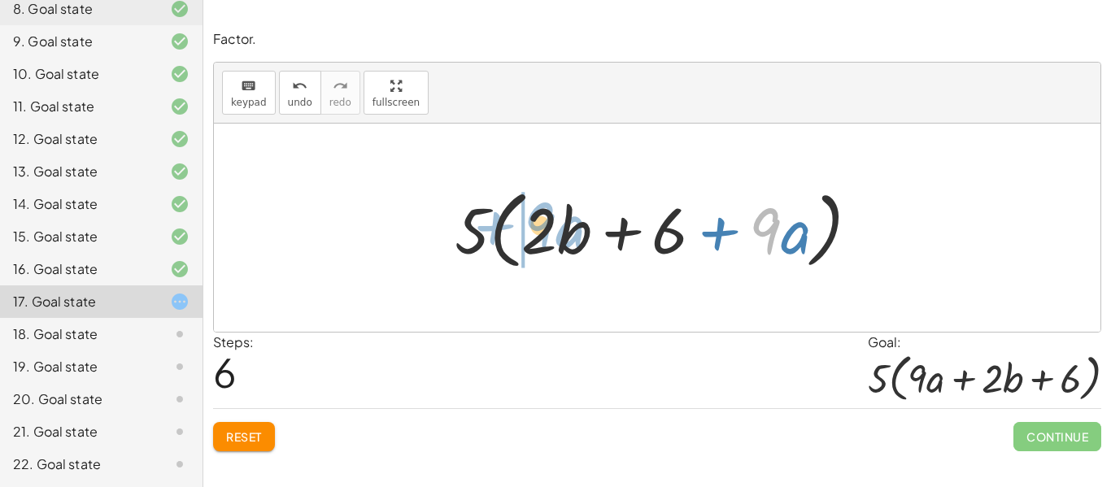
drag, startPoint x: 765, startPoint y: 248, endPoint x: 541, endPoint y: 242, distance: 224.5
click at [541, 242] on div at bounding box center [663, 228] width 433 height 94
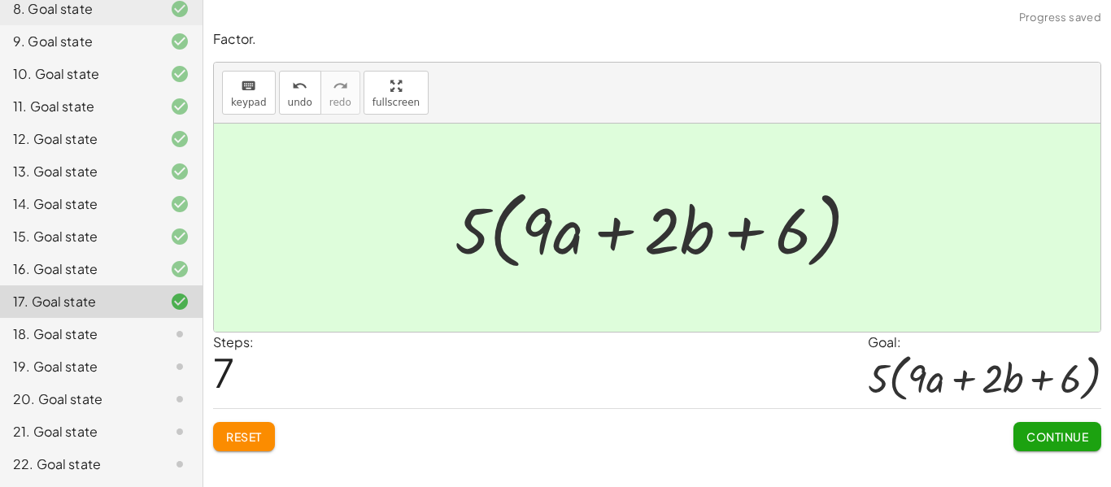
click at [1075, 438] on span "Continue" at bounding box center [1057, 436] width 62 height 15
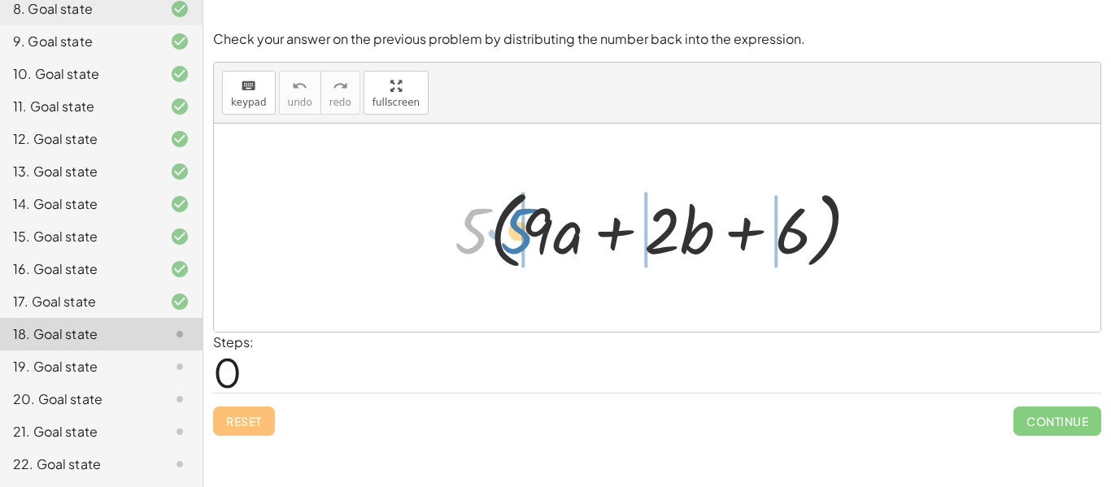
drag, startPoint x: 463, startPoint y: 239, endPoint x: 513, endPoint y: 241, distance: 50.5
click at [513, 241] on div at bounding box center [663, 228] width 433 height 94
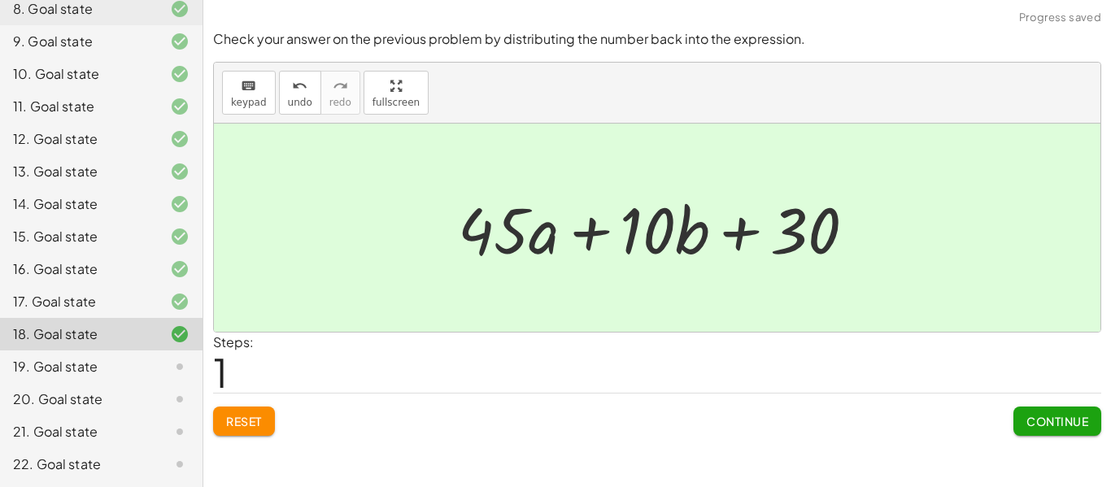
click at [1048, 416] on span "Continue" at bounding box center [1057, 421] width 62 height 15
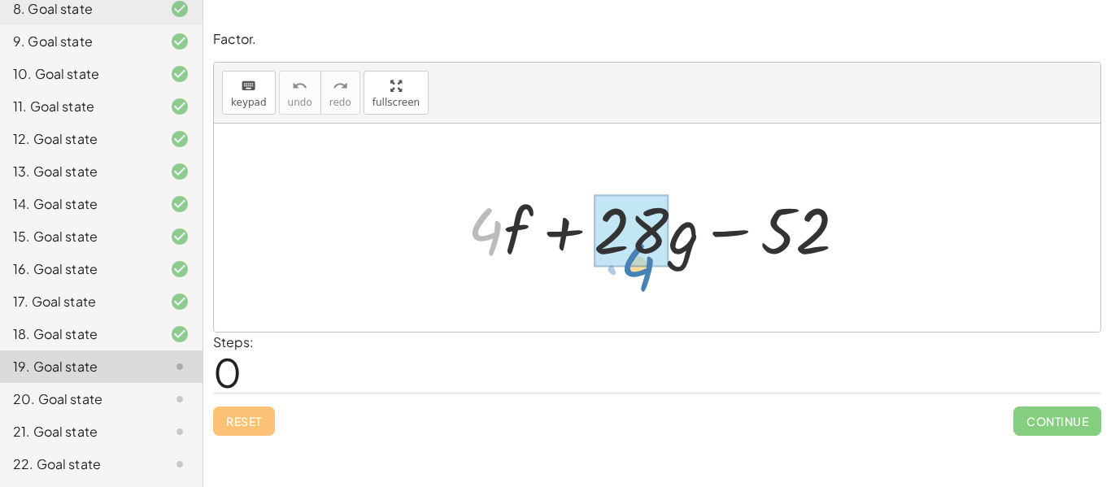
drag, startPoint x: 484, startPoint y: 229, endPoint x: 636, endPoint y: 264, distance: 155.9
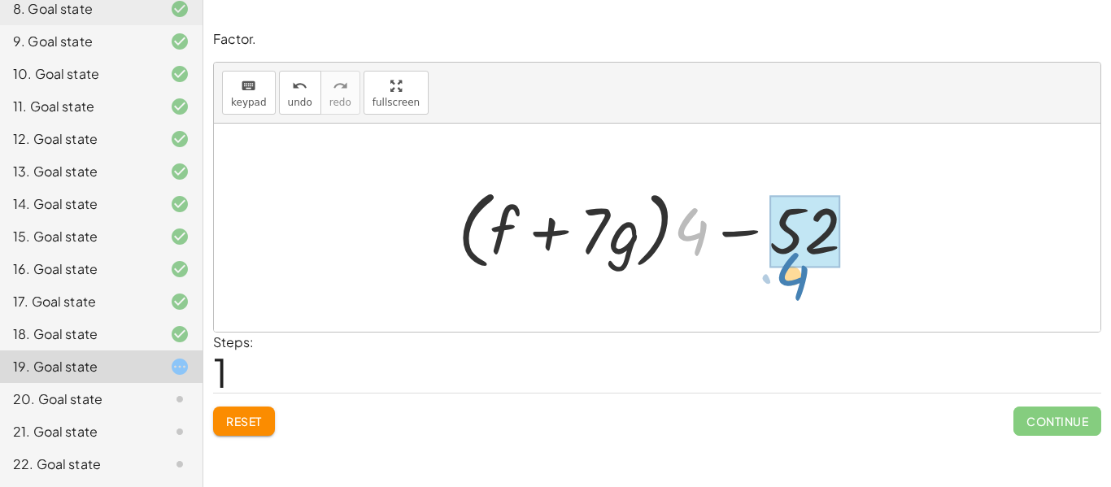
drag, startPoint x: 687, startPoint y: 220, endPoint x: 788, endPoint y: 264, distance: 110.0
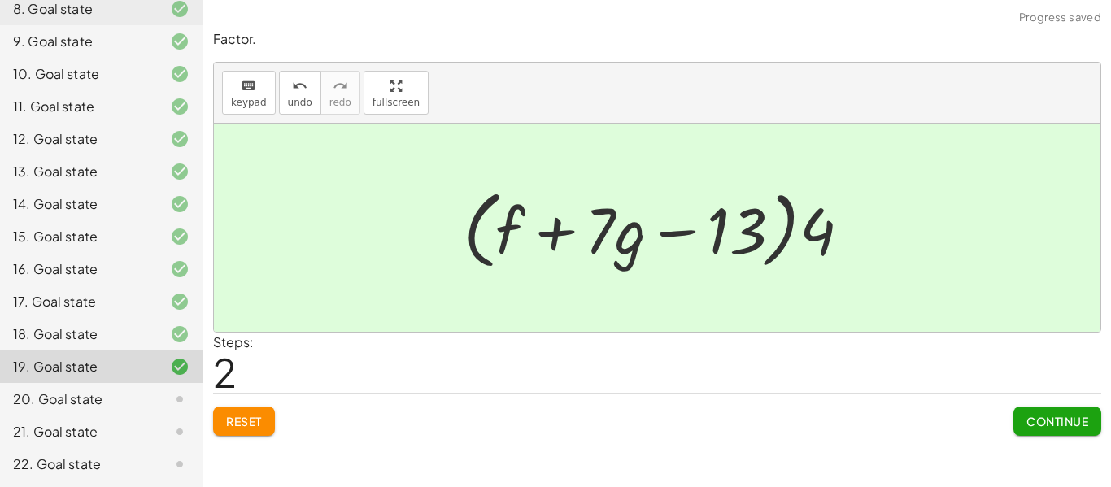
click at [788, 264] on div at bounding box center [663, 228] width 416 height 94
click at [1074, 429] on button "Continue" at bounding box center [1057, 421] width 88 height 29
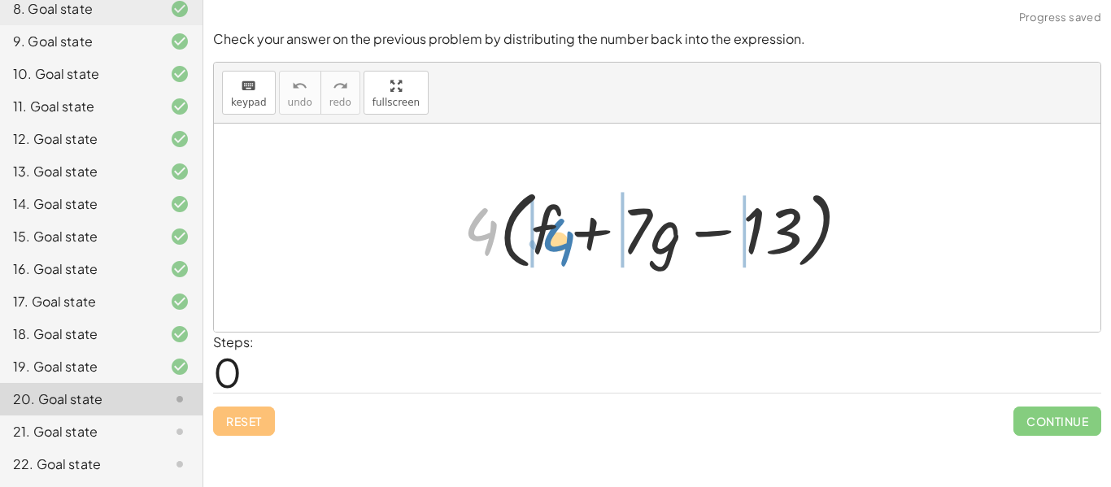
drag, startPoint x: 474, startPoint y: 243, endPoint x: 551, endPoint y: 254, distance: 78.0
click at [551, 254] on div at bounding box center [663, 228] width 416 height 94
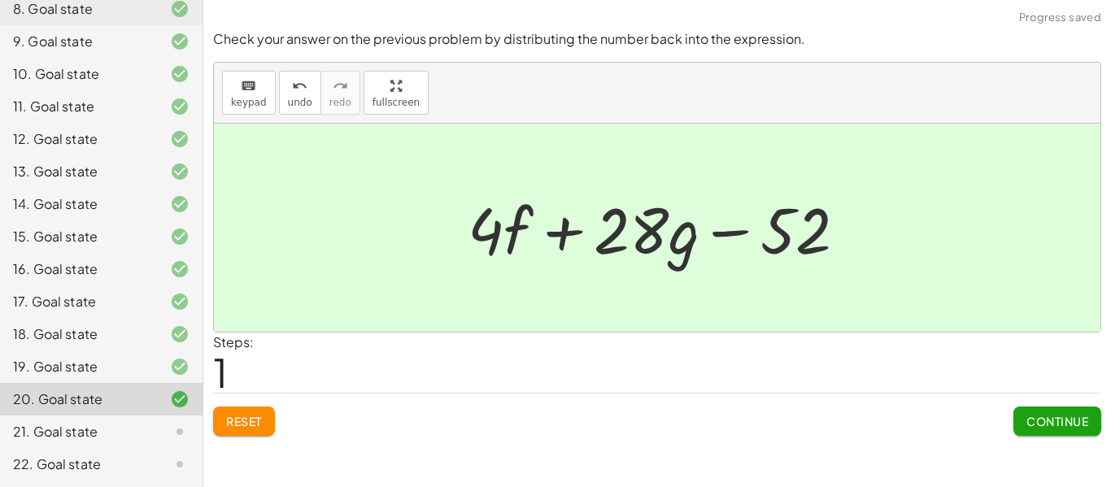
click at [1078, 423] on span "Continue" at bounding box center [1057, 421] width 62 height 15
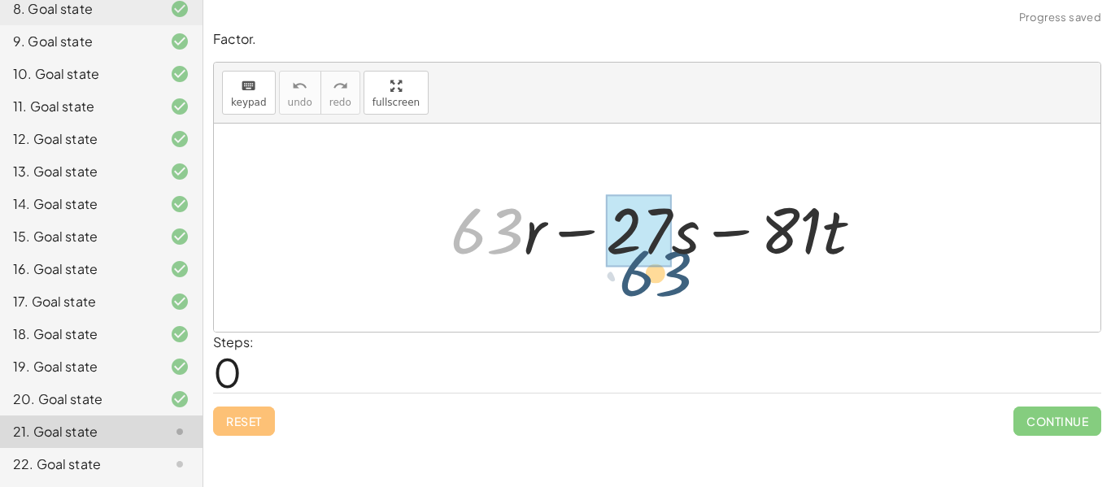
drag, startPoint x: 504, startPoint y: 248, endPoint x: 673, endPoint y: 290, distance: 174.4
click at [673, 290] on div "· 63 + · 63 · r − · 27 · s − · 81 · t" at bounding box center [657, 228] width 887 height 208
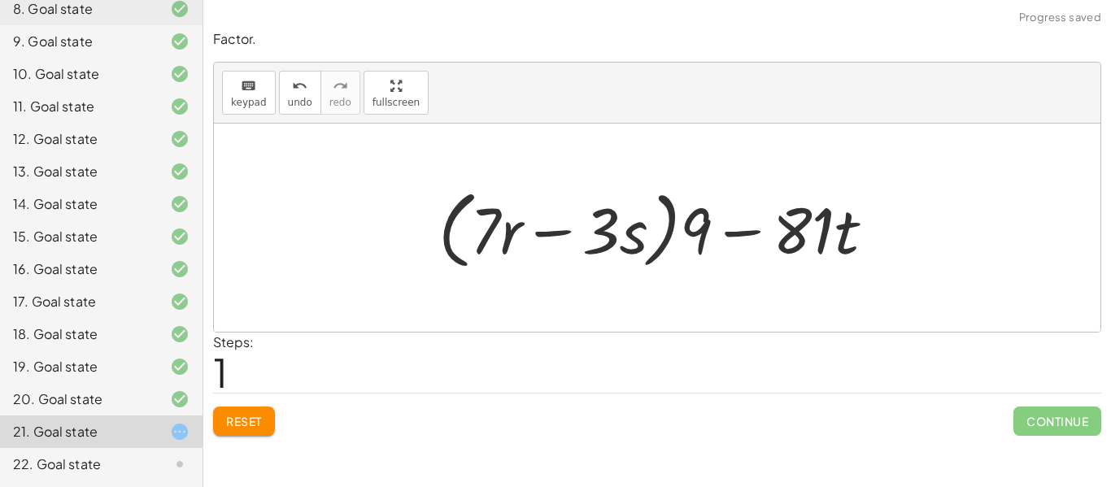
click at [758, 233] on div at bounding box center [662, 228] width 465 height 94
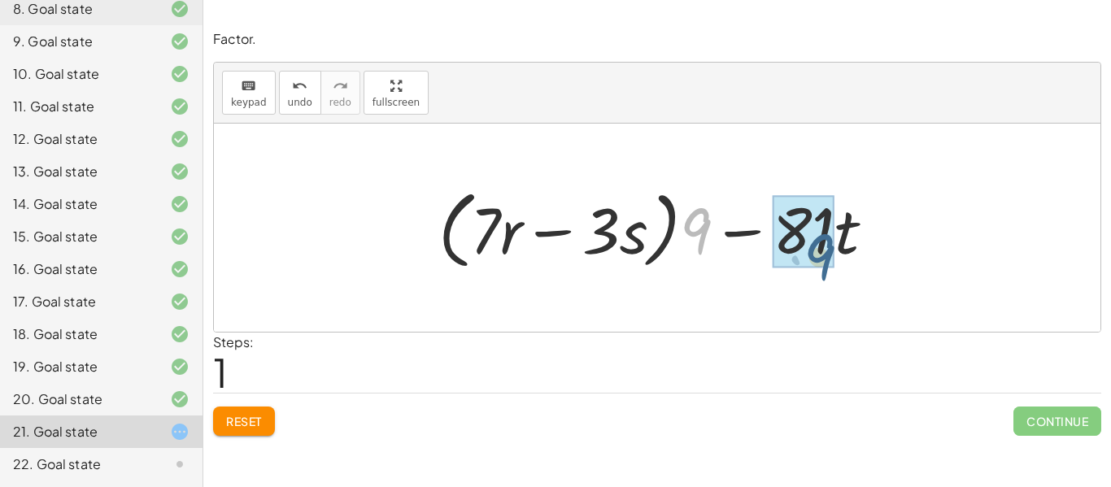
drag, startPoint x: 706, startPoint y: 232, endPoint x: 831, endPoint y: 258, distance: 127.9
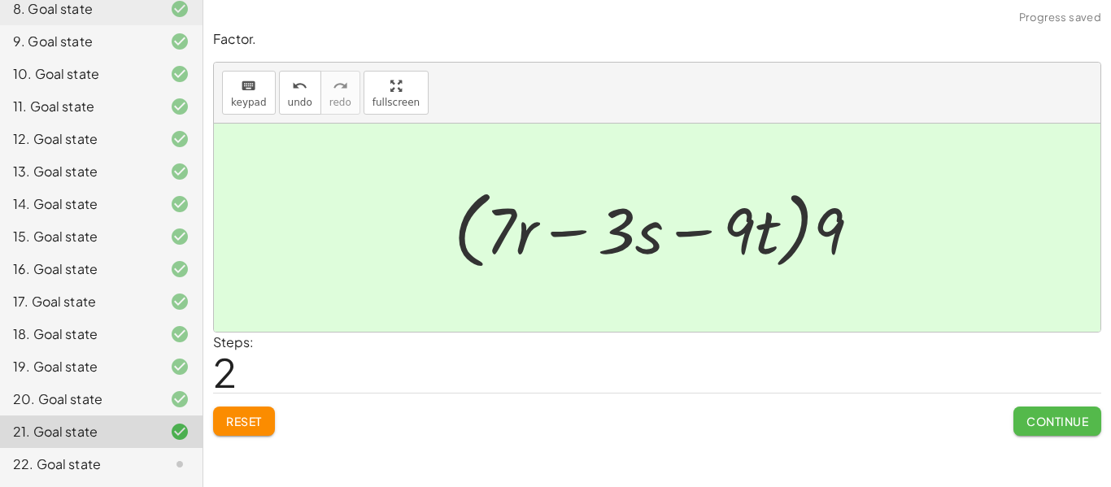
click at [1065, 414] on span "Continue" at bounding box center [1057, 421] width 62 height 15
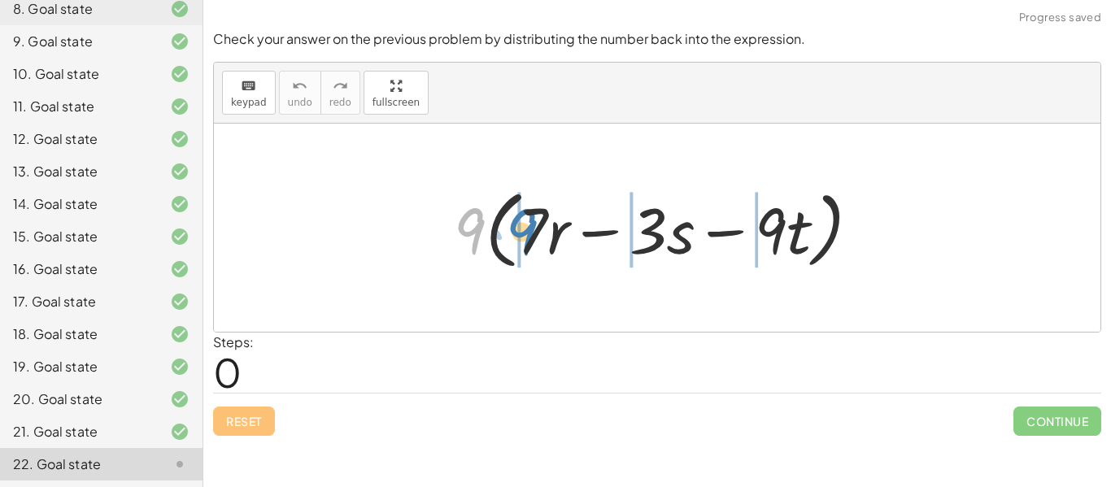
drag, startPoint x: 470, startPoint y: 233, endPoint x: 527, endPoint y: 232, distance: 56.9
click at [527, 232] on div at bounding box center [664, 228] width 436 height 94
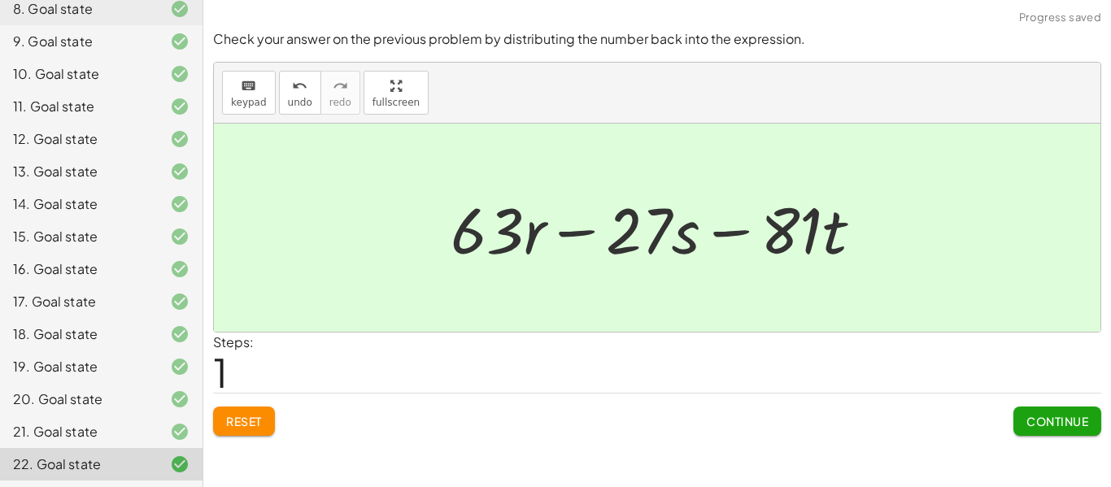
click at [1086, 420] on span "Continue" at bounding box center [1057, 421] width 62 height 15
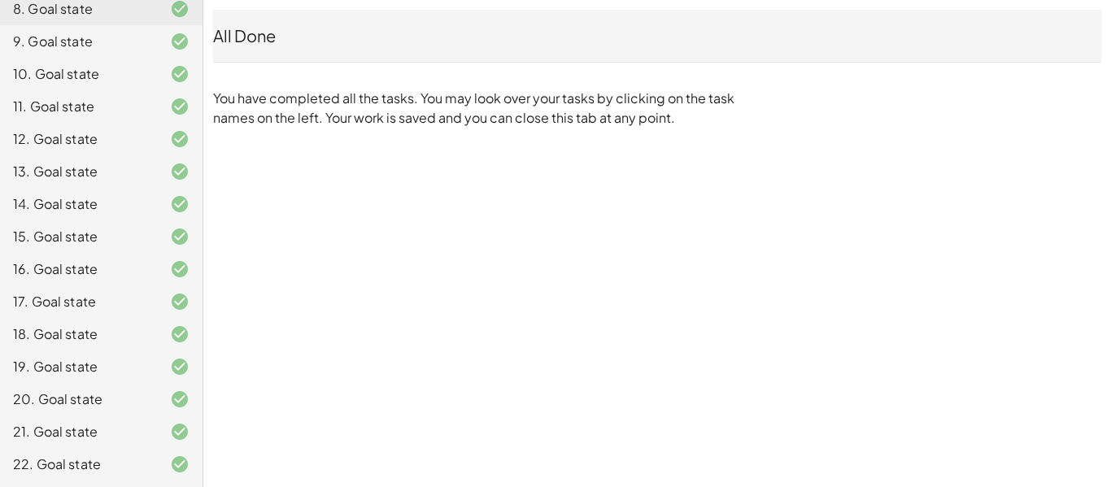
click at [447, 11] on div "All Done" at bounding box center [657, 36] width 888 height 52
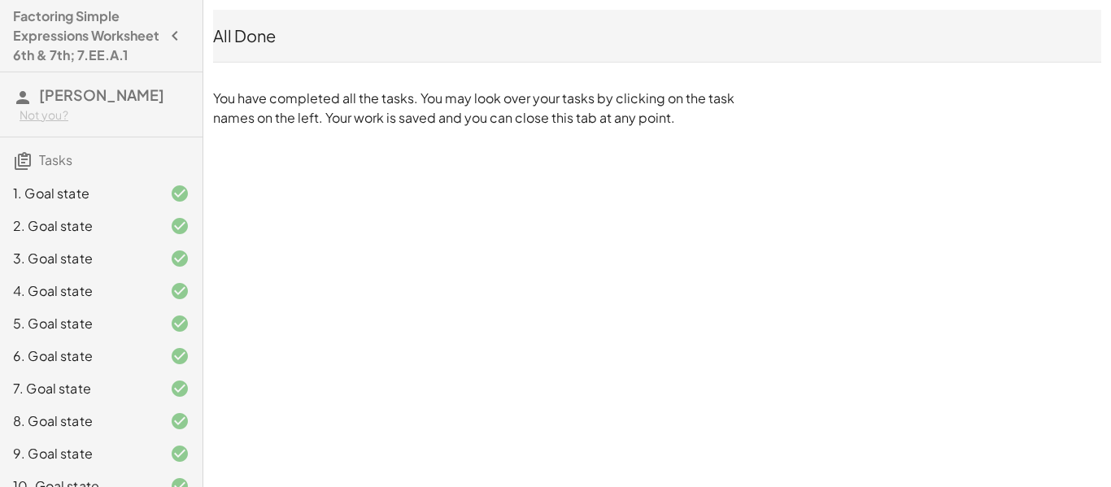
click at [183, 46] on icon "button" at bounding box center [175, 36] width 20 height 20
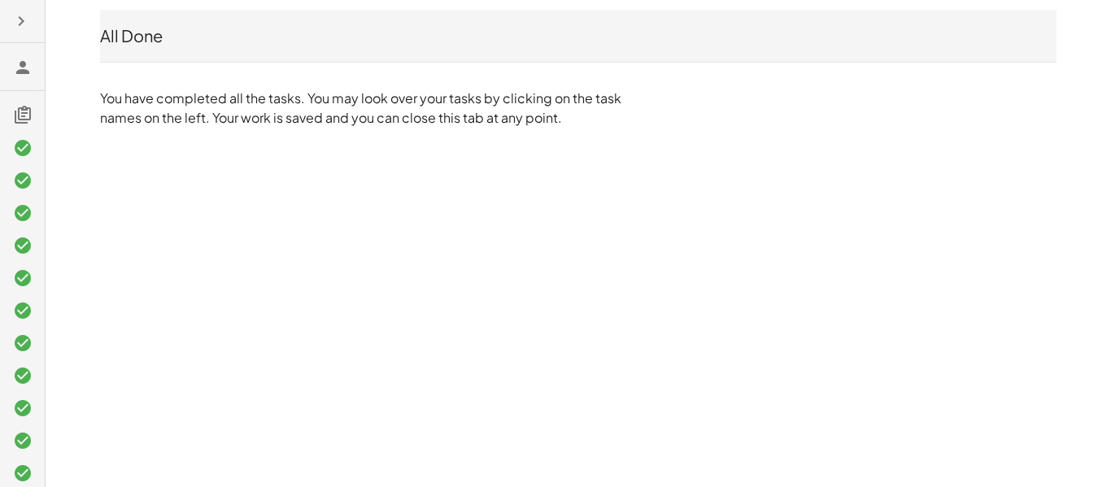
click at [11, 28] on icon "button" at bounding box center [21, 21] width 20 height 20
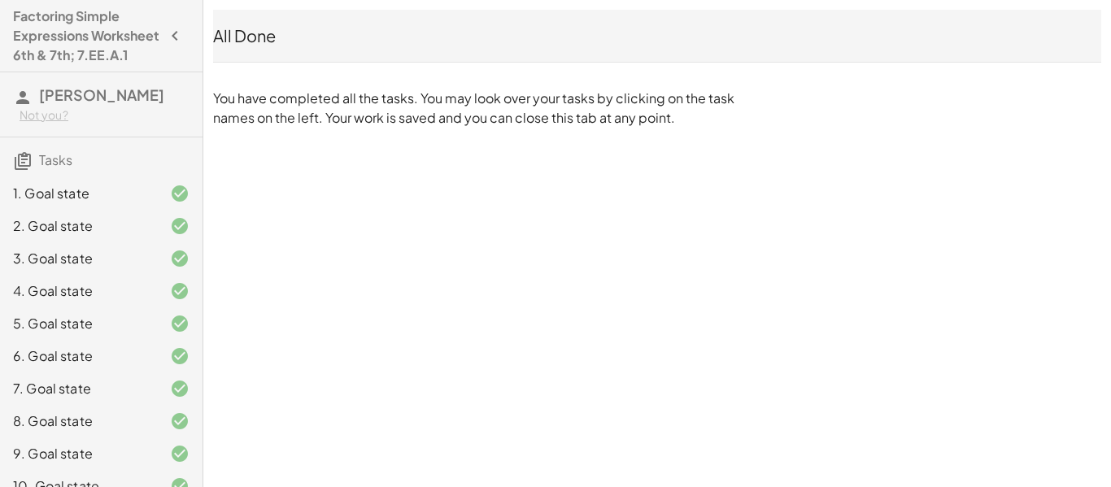
click at [28, 39] on h4 "Factoring Simple Expressions Worksheet 6th & 7th; 7.EE.A.1" at bounding box center [86, 36] width 147 height 59
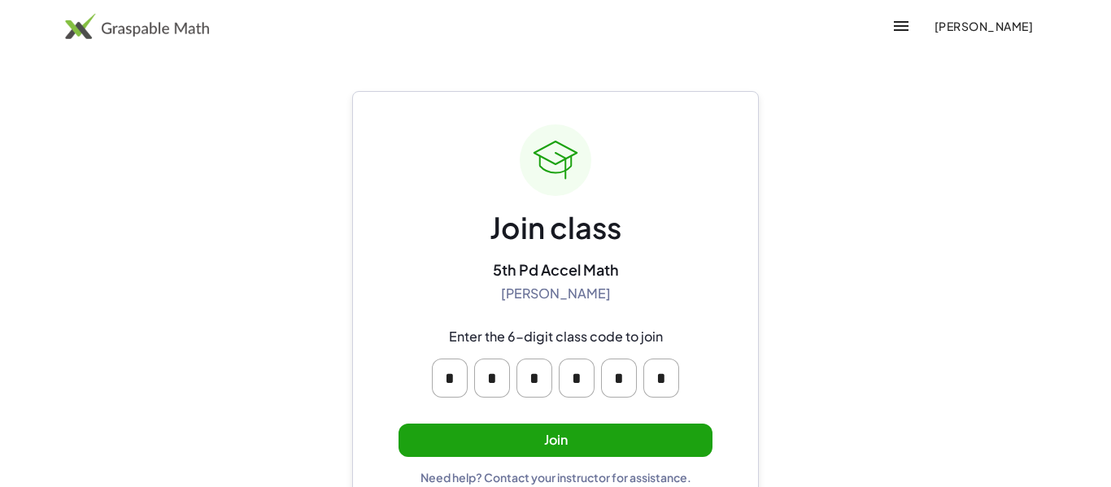
click at [551, 447] on button "Join" at bounding box center [556, 440] width 314 height 33
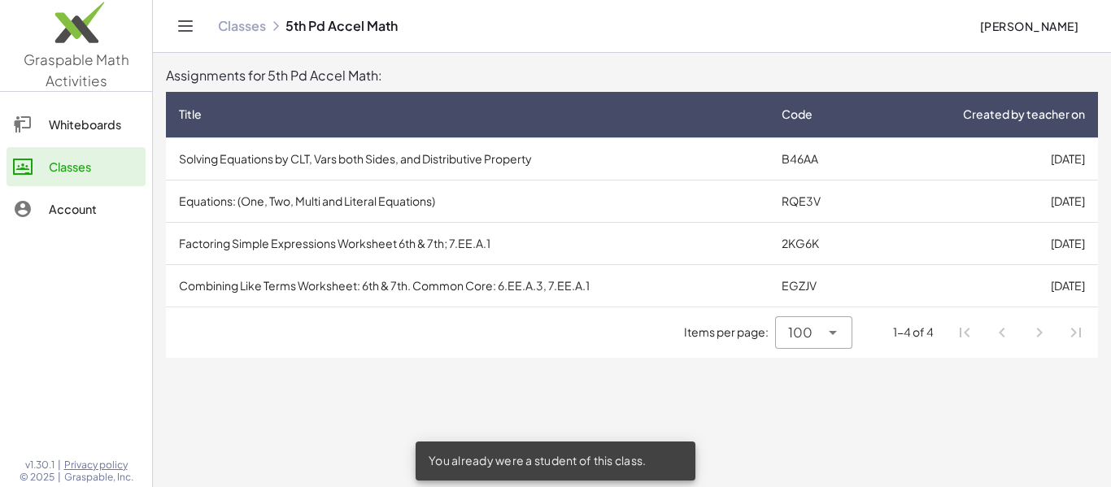
click at [549, 439] on main "Assignments for 5th Pd Accel Math: Title Code Created by teacher on Solving Equ…" at bounding box center [632, 243] width 958 height 487
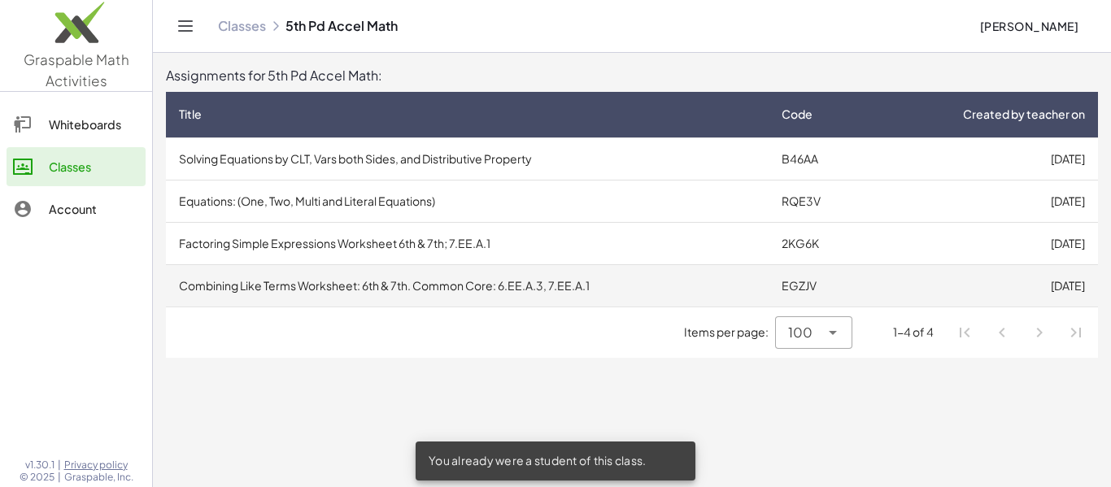
click at [775, 290] on td "EGZJV" at bounding box center [820, 285] width 102 height 42
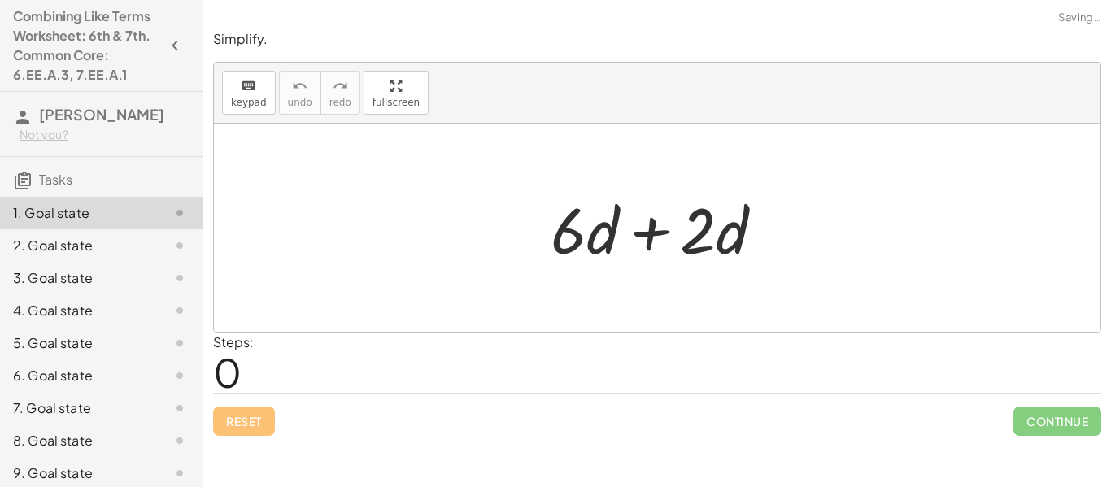
click at [657, 232] on div at bounding box center [663, 228] width 242 height 84
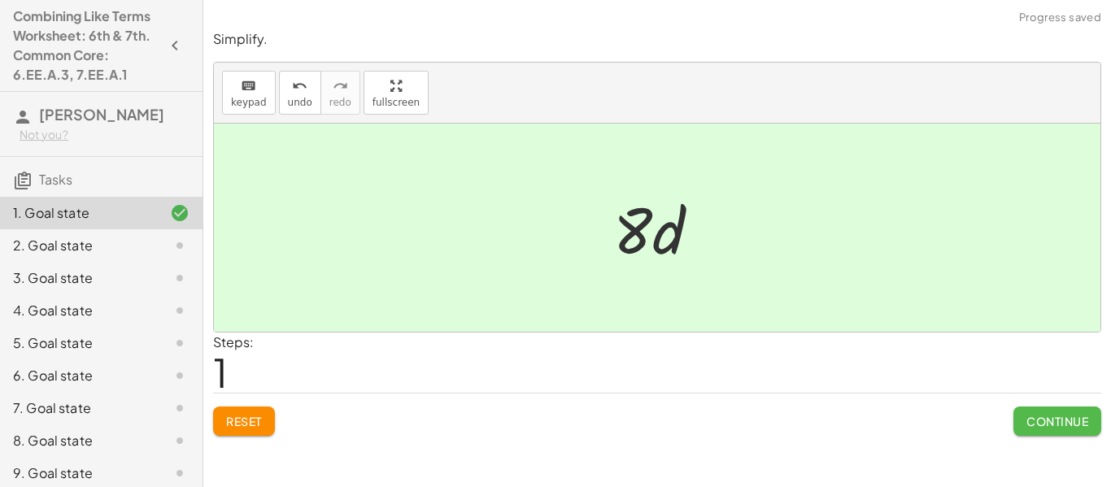
click at [1068, 427] on span "Continue" at bounding box center [1057, 421] width 62 height 15
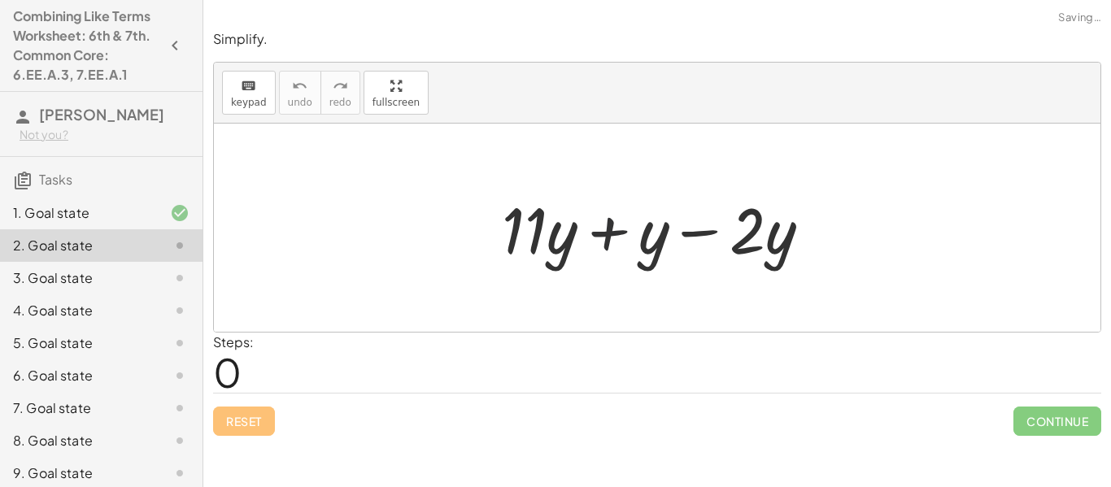
click at [607, 224] on div at bounding box center [663, 228] width 338 height 84
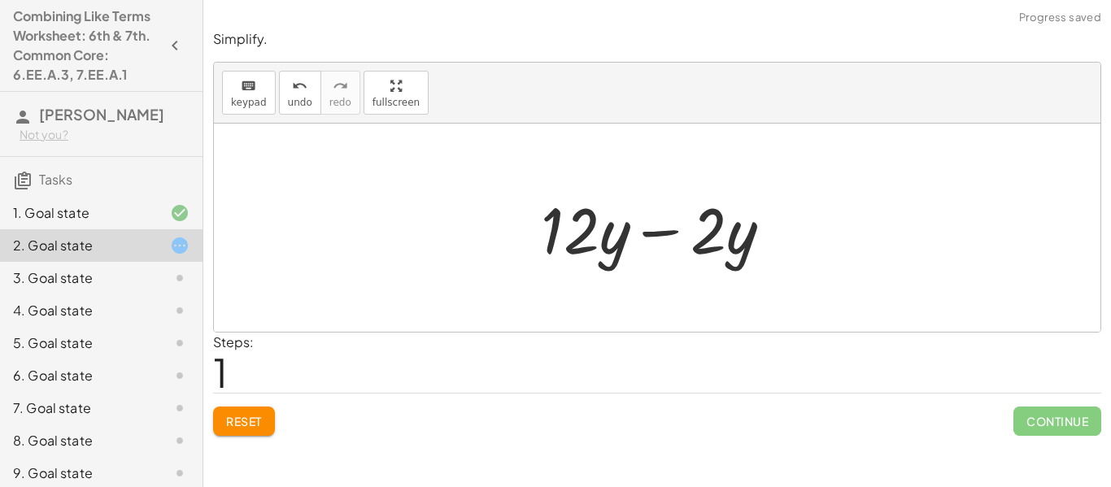
click at [650, 235] on div at bounding box center [663, 228] width 260 height 84
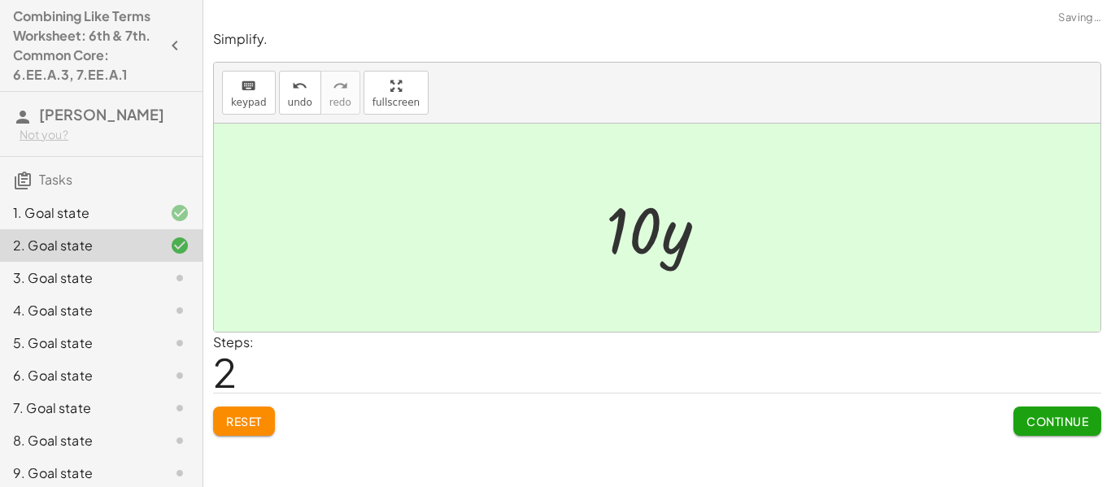
click at [1042, 419] on span "Continue" at bounding box center [1057, 421] width 62 height 15
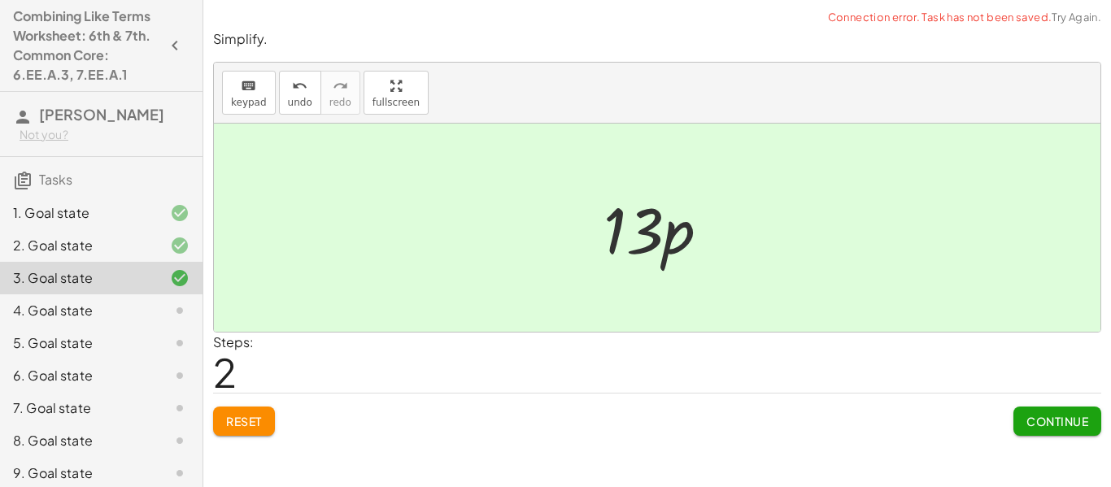
click at [1020, 420] on button "Continue" at bounding box center [1057, 421] width 88 height 29
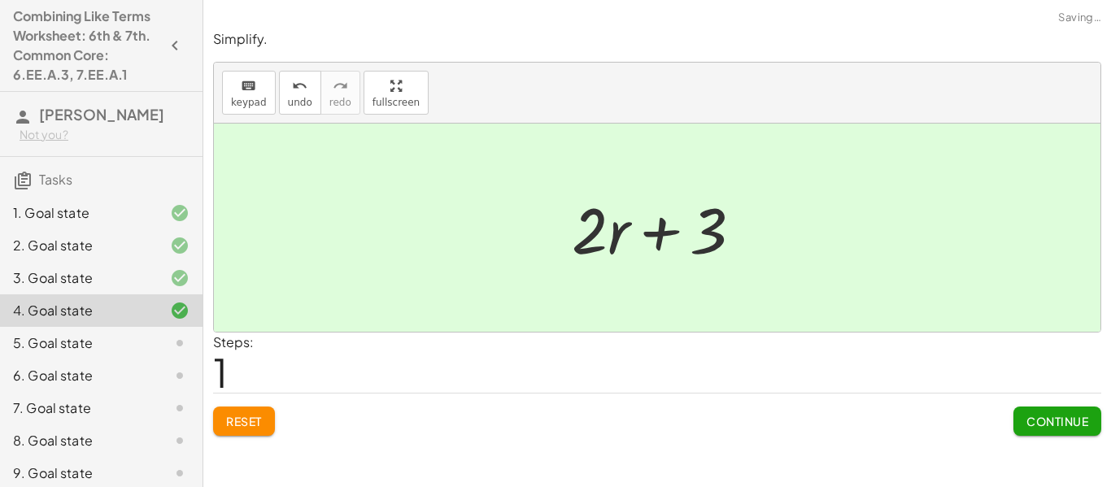
click at [1038, 413] on button "Continue" at bounding box center [1057, 421] width 88 height 29
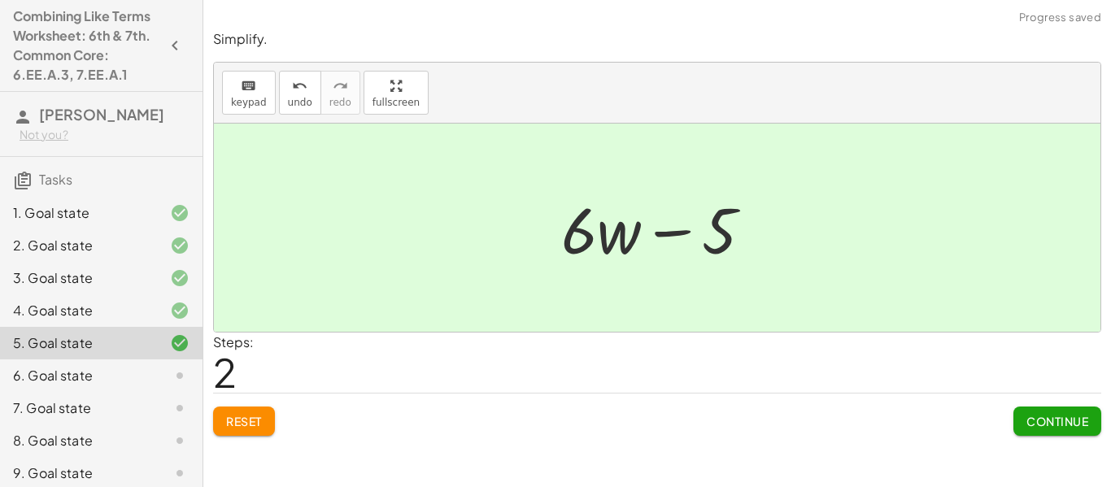
click at [1048, 407] on button "Continue" at bounding box center [1057, 421] width 88 height 29
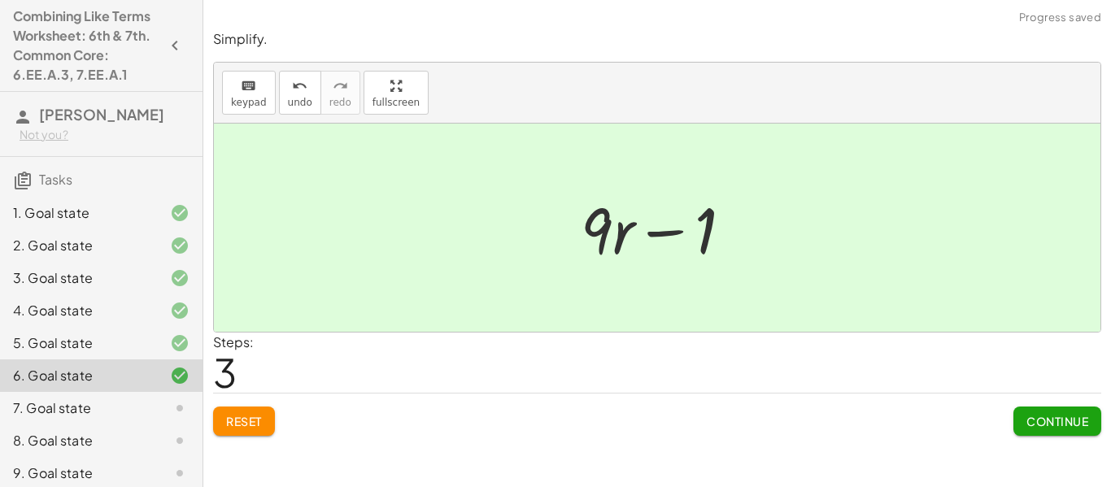
click at [1048, 430] on button "Continue" at bounding box center [1057, 421] width 88 height 29
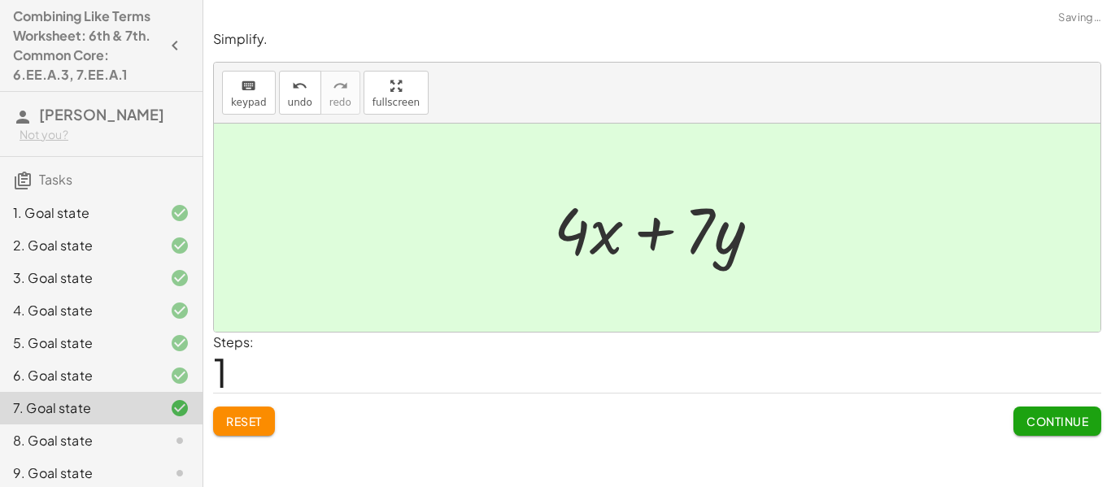
click at [1054, 396] on div "Continue" at bounding box center [1057, 415] width 88 height 42
click at [1052, 432] on button "Continue" at bounding box center [1057, 421] width 88 height 29
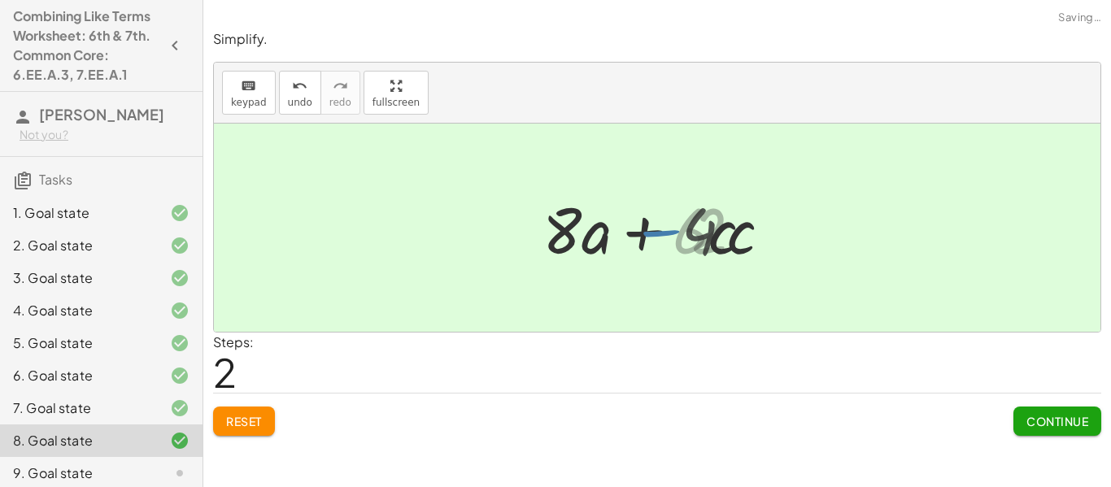
click at [1059, 430] on button "Continue" at bounding box center [1057, 421] width 88 height 29
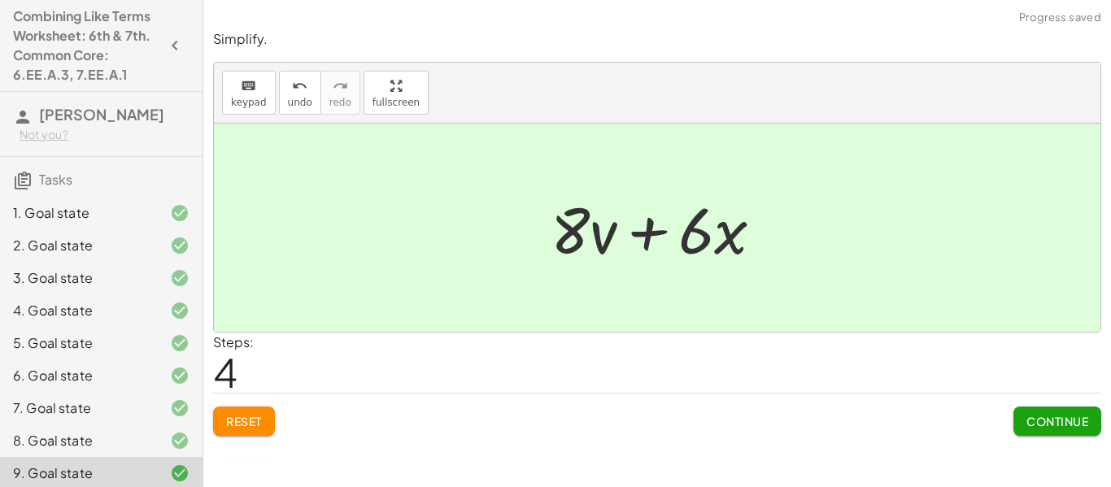
click at [1061, 429] on span "Continue" at bounding box center [1057, 421] width 62 height 15
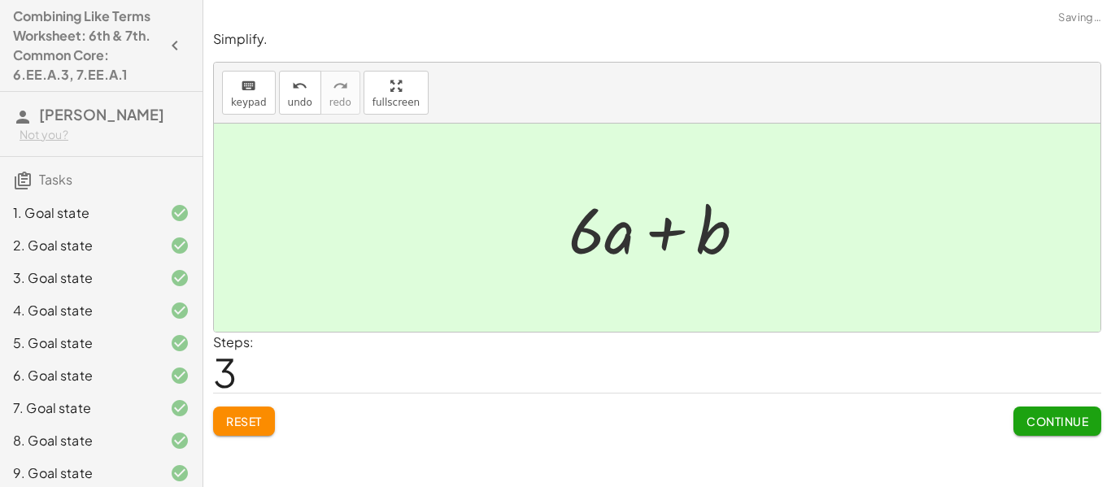
click at [1068, 429] on span "Continue" at bounding box center [1057, 421] width 62 height 15
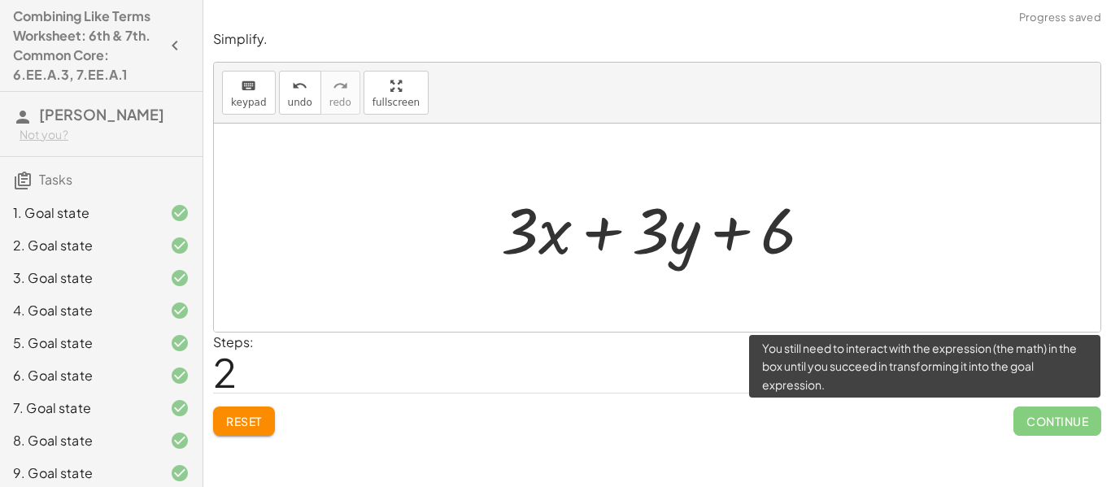
click at [258, 410] on button "Reset" at bounding box center [244, 421] width 62 height 29
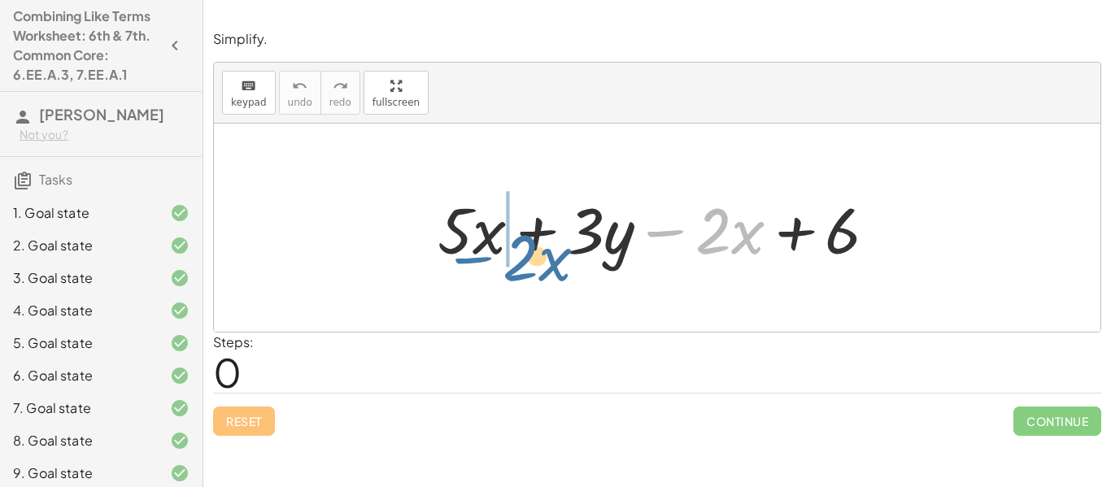
drag, startPoint x: 673, startPoint y: 234, endPoint x: 479, endPoint y: 261, distance: 195.4
click at [479, 261] on div at bounding box center [663, 228] width 468 height 84
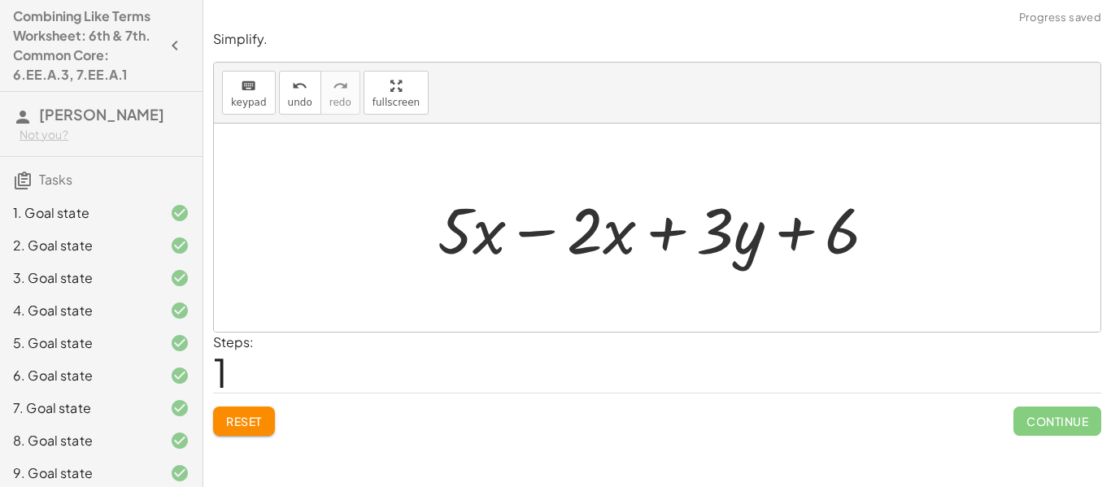
click at [544, 237] on div at bounding box center [663, 228] width 468 height 84
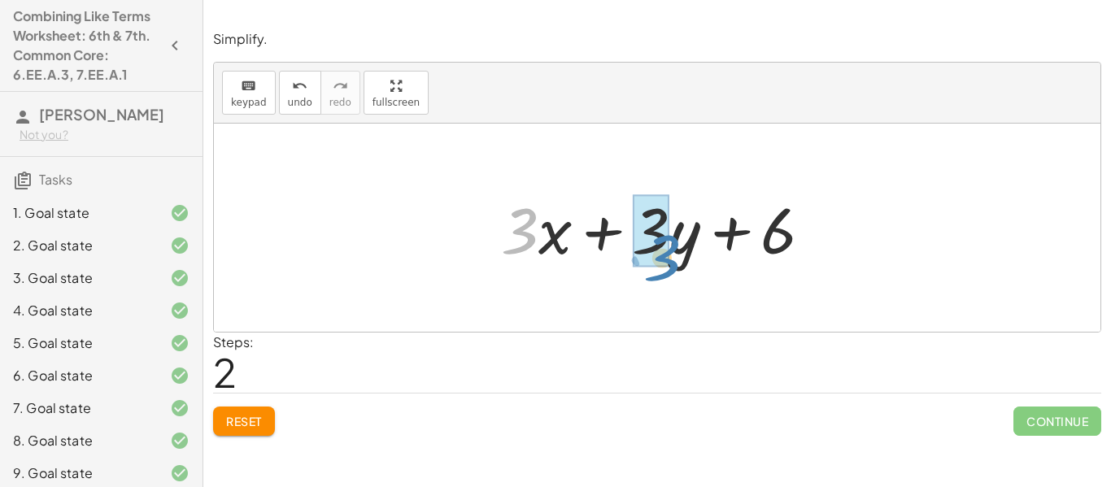
drag, startPoint x: 509, startPoint y: 237, endPoint x: 648, endPoint y: 265, distance: 142.0
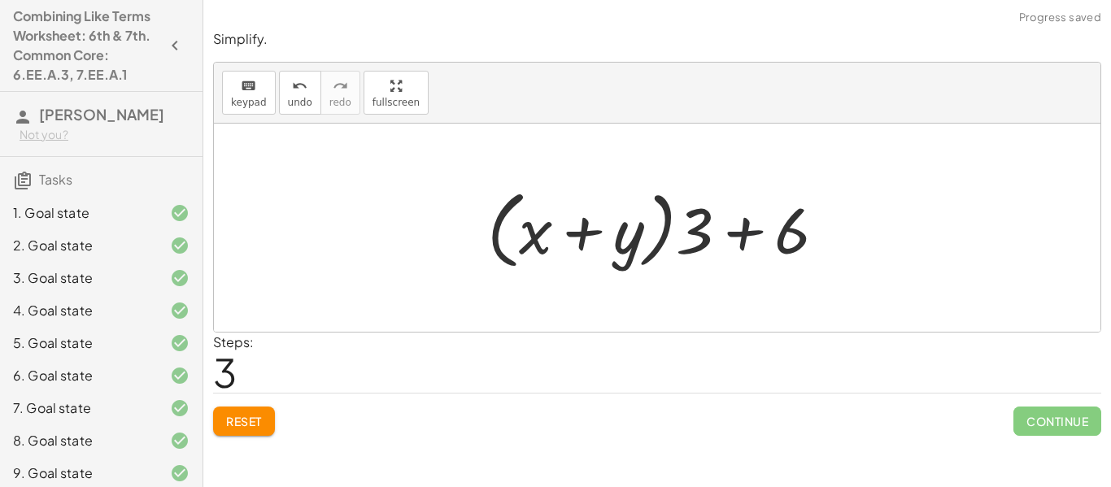
click at [738, 239] on div at bounding box center [663, 228] width 368 height 94
click at [747, 236] on div at bounding box center [663, 228] width 368 height 94
drag, startPoint x: 784, startPoint y: 233, endPoint x: 730, endPoint y: 233, distance: 54.5
click at [730, 233] on div at bounding box center [663, 228] width 368 height 94
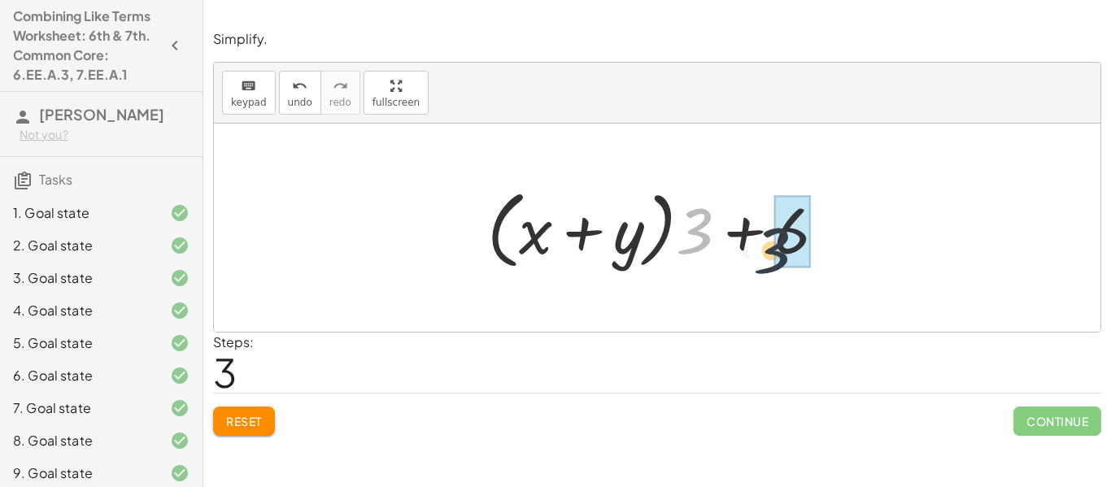
drag, startPoint x: 706, startPoint y: 232, endPoint x: 791, endPoint y: 253, distance: 88.0
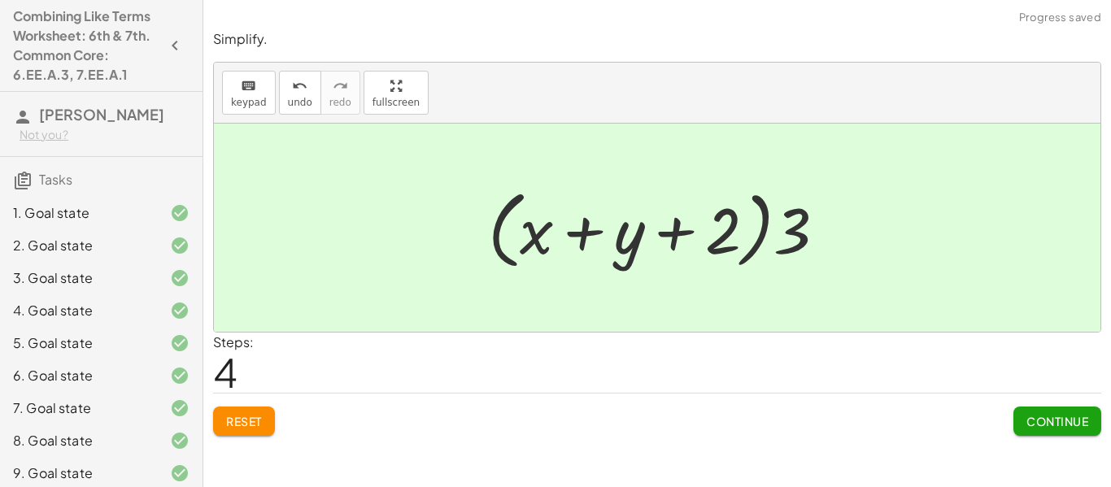
click at [1063, 451] on div "Simplify. keyboard keypad undo undo redo redo fullscreen + · 6 · d + · 2 · d · …" at bounding box center [657, 243] width 908 height 487
click at [1063, 457] on div "Simplify. keyboard keypad undo undo redo redo fullscreen + · 6 · d + · 2 · d · …" at bounding box center [657, 243] width 908 height 487
click at [1062, 424] on span "Continue" at bounding box center [1057, 421] width 62 height 15
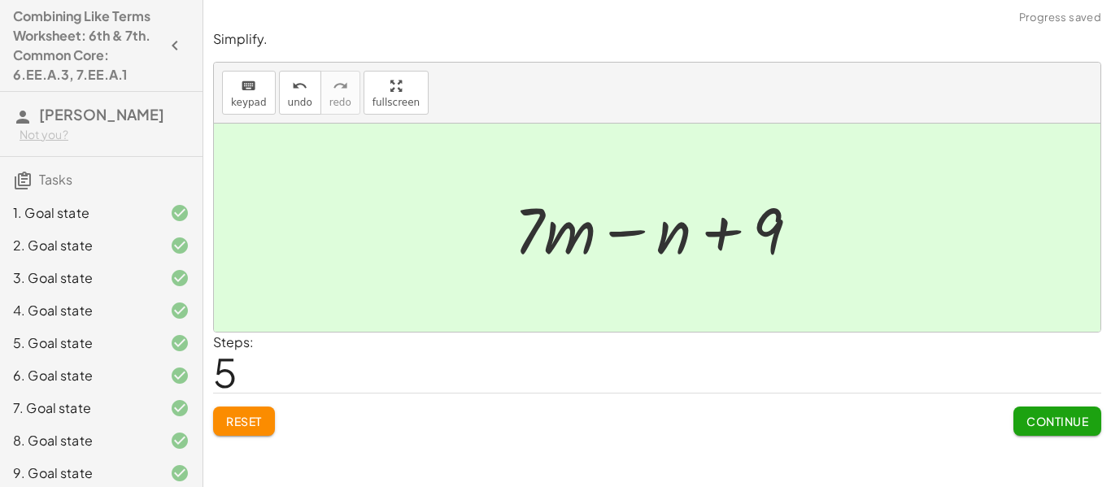
click at [1096, 451] on div "Simplify. keyboard keypad undo undo redo redo fullscreen + · 6 · d + · 2 · d · …" at bounding box center [657, 243] width 908 height 487
click at [1082, 431] on button "Continue" at bounding box center [1057, 421] width 88 height 29
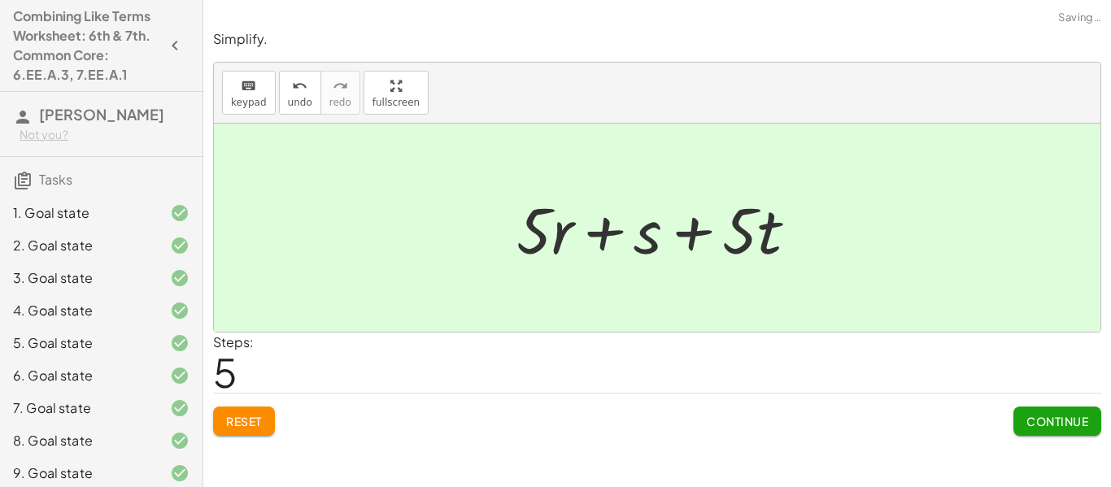
click at [1093, 426] on button "Continue" at bounding box center [1057, 421] width 88 height 29
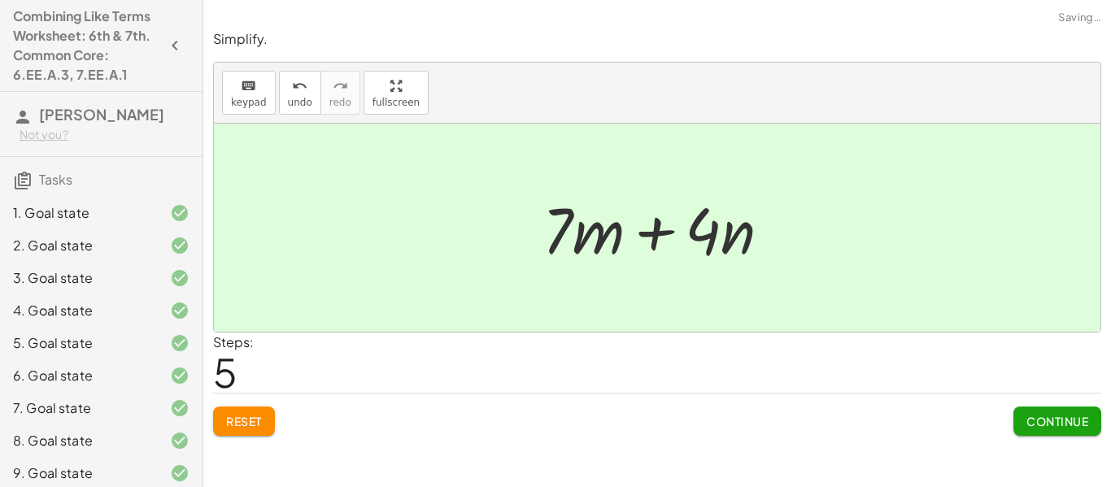
click at [1067, 415] on span "Continue" at bounding box center [1057, 421] width 62 height 15
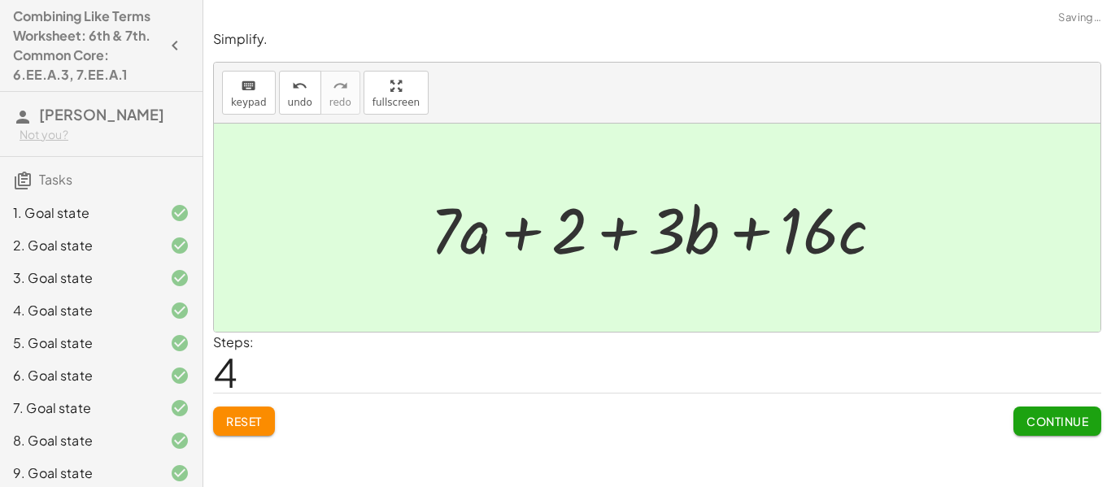
click at [1046, 408] on button "Continue" at bounding box center [1057, 421] width 88 height 29
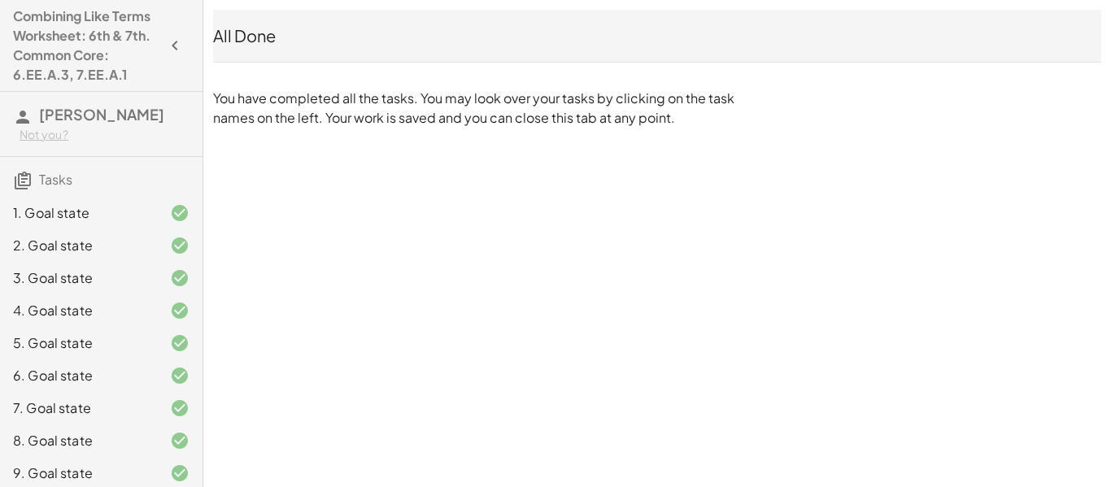
scroll to position [204, 0]
